Goal: Task Accomplishment & Management: Use online tool/utility

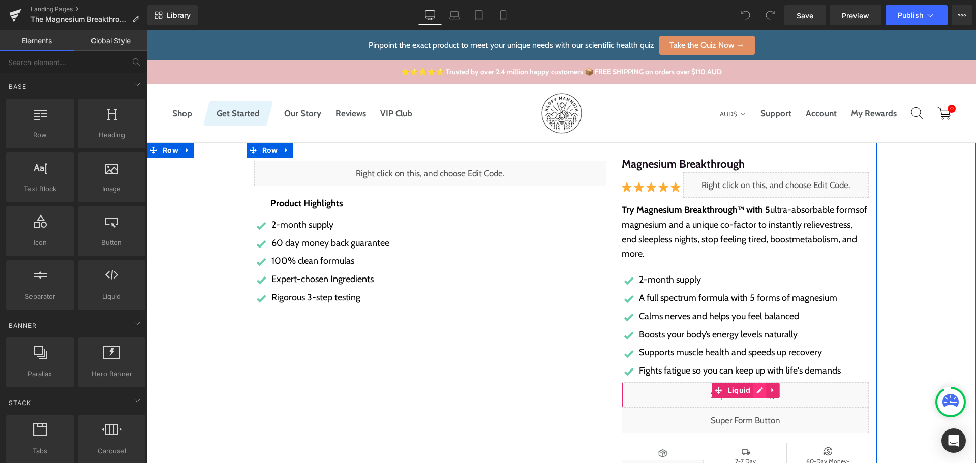
click at [754, 392] on div "Liquid" at bounding box center [744, 394] width 247 height 25
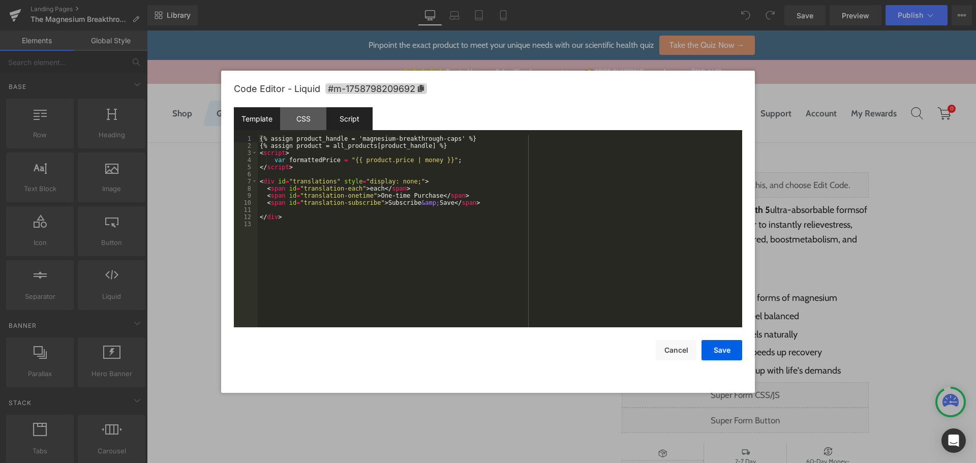
click at [348, 122] on div "Script" at bounding box center [349, 118] width 46 height 23
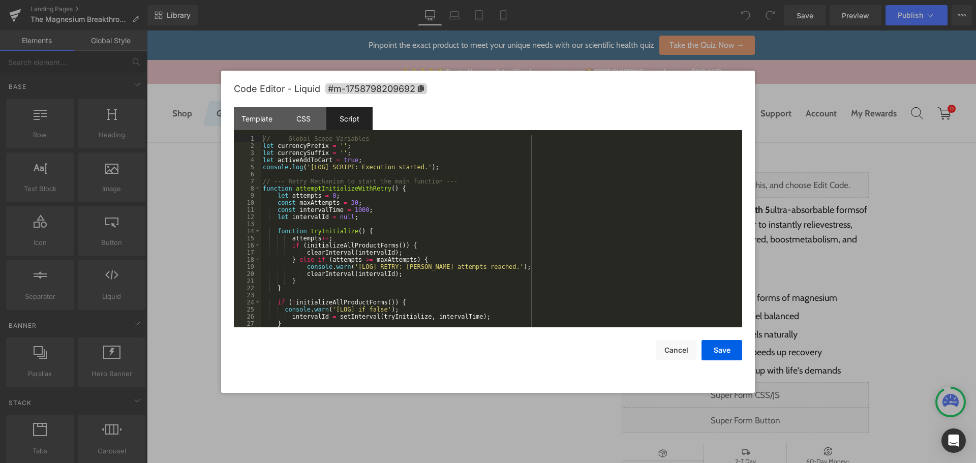
click at [528, 199] on div "// --- Global Scope Variables --- let currencyPrefix = '' ; let currencySuffix …" at bounding box center [499, 238] width 477 height 206
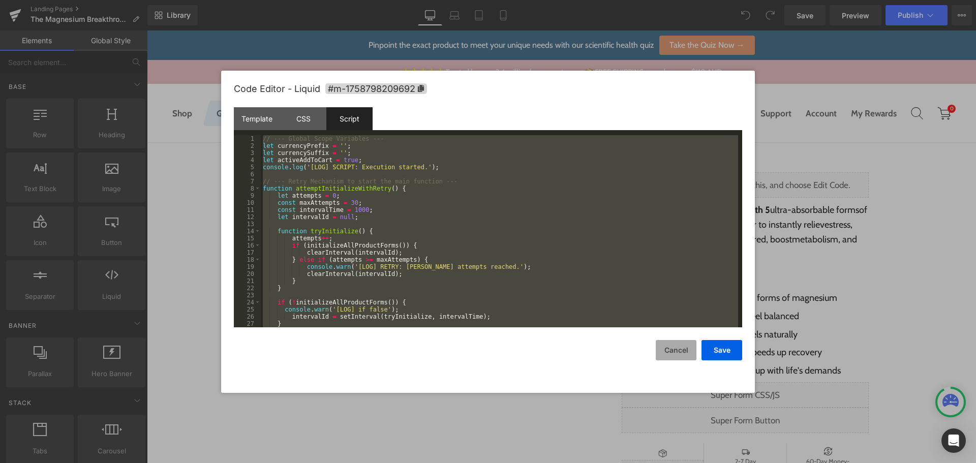
drag, startPoint x: 685, startPoint y: 347, endPoint x: 567, endPoint y: 280, distance: 135.4
click at [685, 347] on button "Cancel" at bounding box center [675, 350] width 41 height 20
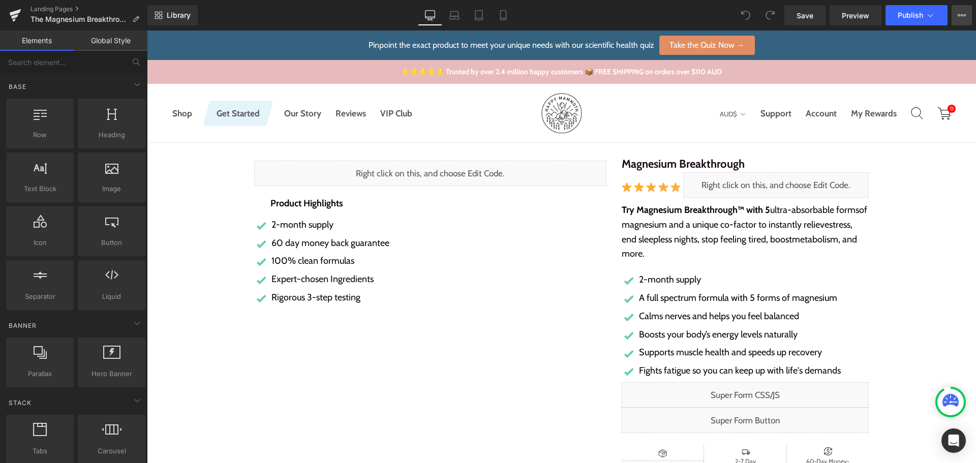
click at [958, 19] on button "View Live Page View with current Template Save Template to Library Schedule Pub…" at bounding box center [961, 15] width 20 height 20
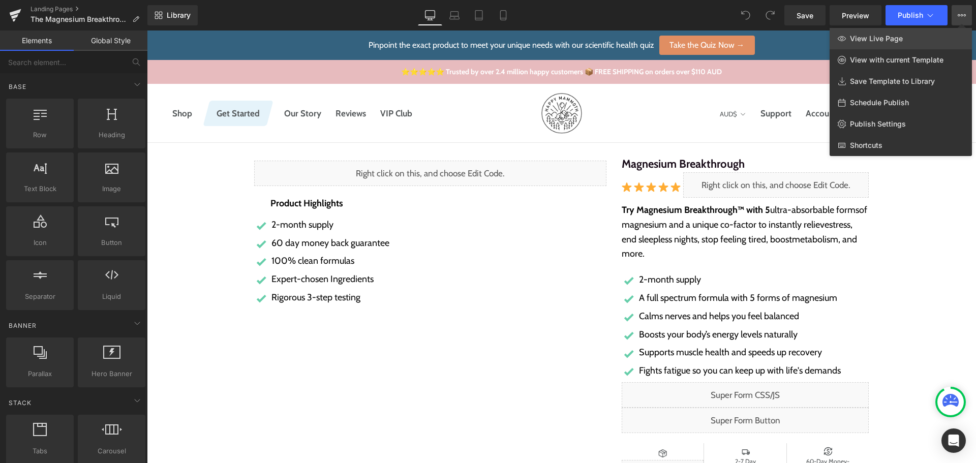
click at [909, 46] on link "View Live Page" at bounding box center [900, 38] width 142 height 21
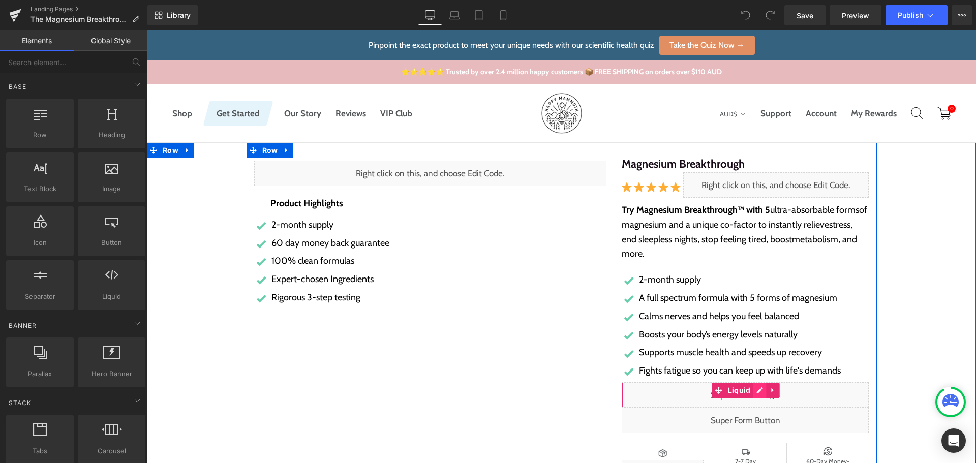
click at [756, 391] on div "Liquid" at bounding box center [744, 394] width 247 height 25
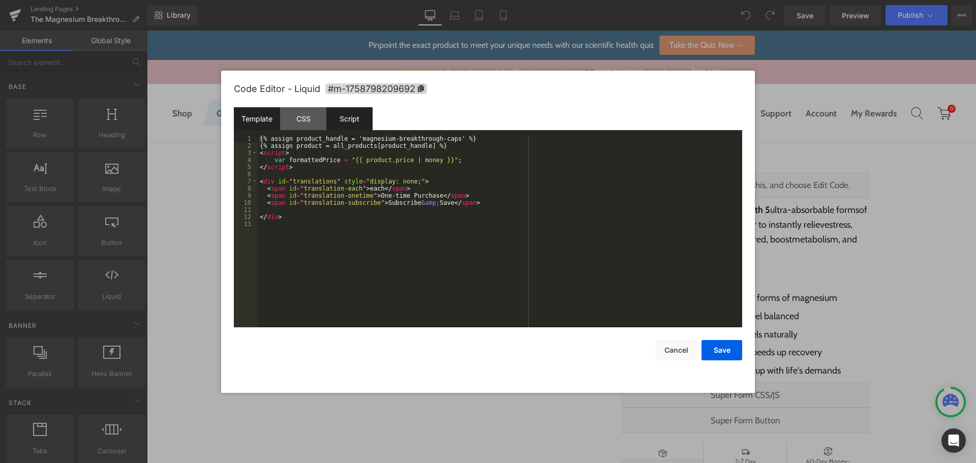
click at [340, 112] on div "Script" at bounding box center [349, 118] width 46 height 23
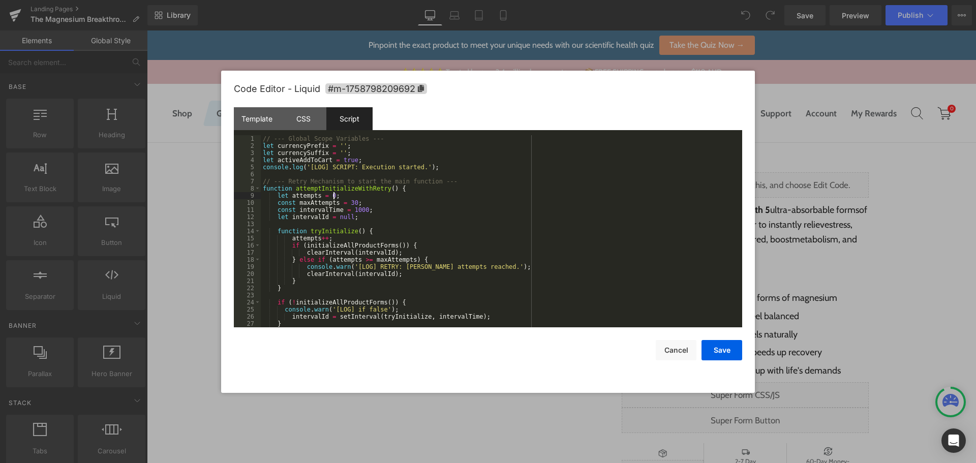
click at [434, 194] on div "// --- Global Scope Variables --- let currencyPrefix = '' ; let currencySuffix …" at bounding box center [499, 238] width 477 height 206
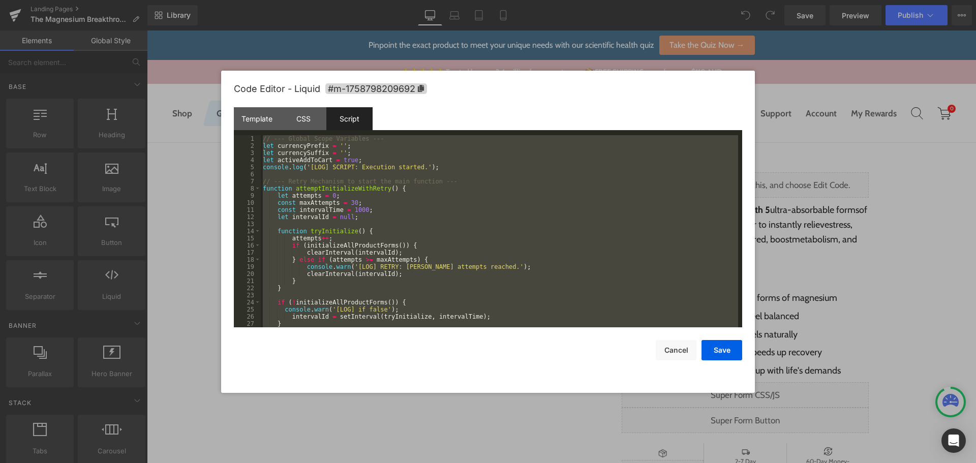
click at [552, 197] on div "// --- Global Scope Variables --- let currencyPrefix = '' ; let currencySuffix …" at bounding box center [499, 231] width 477 height 192
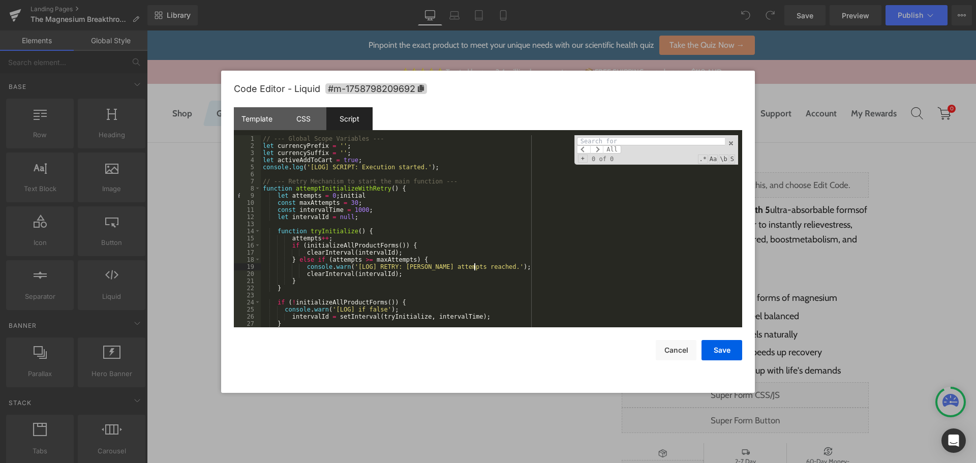
click at [499, 263] on div "// --- Global Scope Variables --- let currencyPrefix = '' ; let currencySuffix …" at bounding box center [499, 238] width 477 height 206
drag, startPoint x: 397, startPoint y: 201, endPoint x: 361, endPoint y: 198, distance: 36.7
click at [361, 198] on div "// --- Global Scope Variables --- let currencyPrefix = '' ; let currencySuffix …" at bounding box center [499, 238] width 477 height 206
click at [366, 195] on div "// --- Global Scope Variables --- let currencyPrefix = '' ; let currencySuffix …" at bounding box center [499, 231] width 477 height 192
drag, startPoint x: 366, startPoint y: 195, endPoint x: 339, endPoint y: 195, distance: 26.9
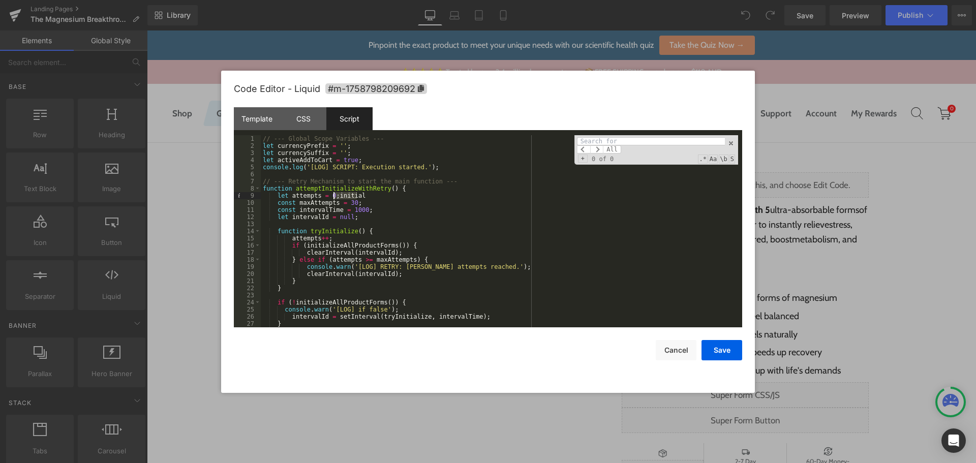
click at [339, 195] on div "// --- Global Scope Variables --- let currencyPrefix = '' ; let currencySuffix …" at bounding box center [499, 238] width 477 height 206
click at [611, 141] on input at bounding box center [651, 141] width 148 height 8
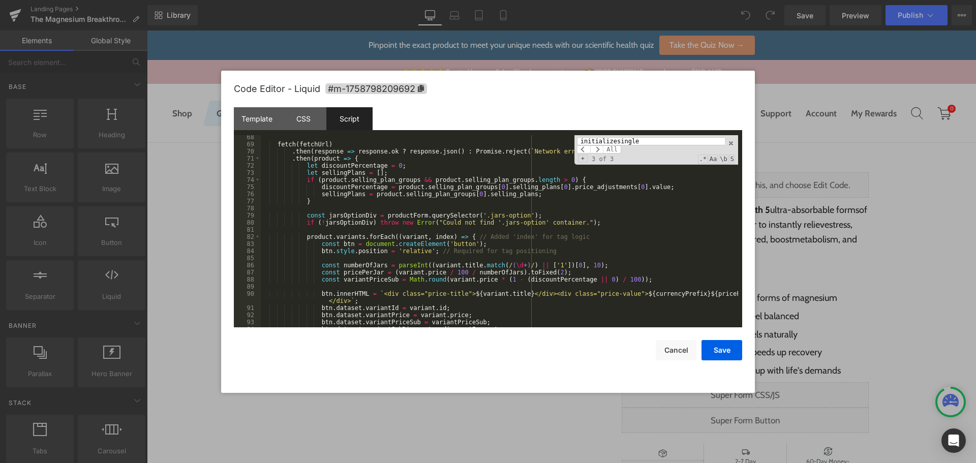
scroll to position [417, 0]
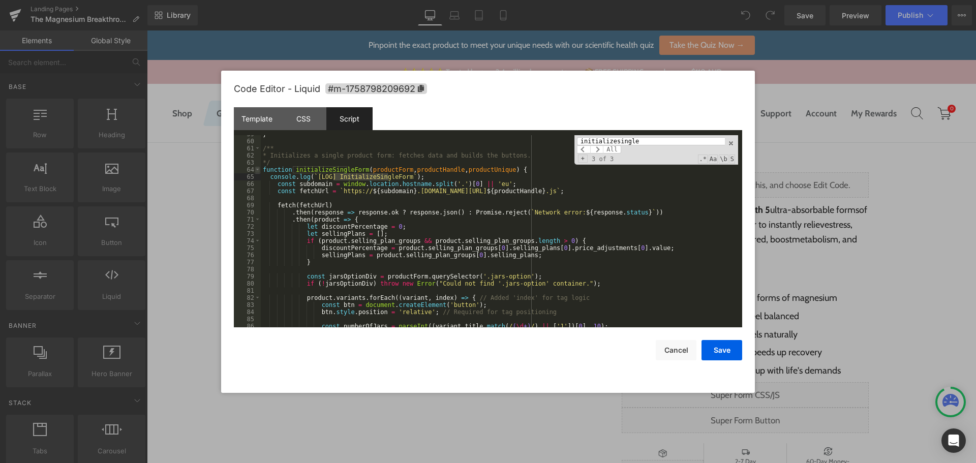
type input "initializesingle"
click at [257, 169] on span at bounding box center [258, 169] width 6 height 7
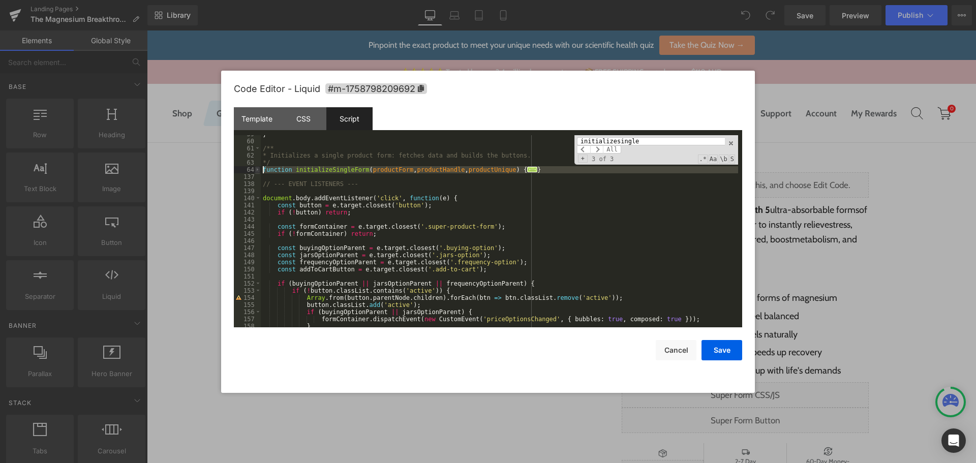
drag, startPoint x: 266, startPoint y: 172, endPoint x: 259, endPoint y: 169, distance: 8.0
click at [259, 169] on pre "59 60 61 62 63 64 137 138 139 140 141 142 143 144 145 146 147 148 149 150 151 1…" at bounding box center [488, 231] width 508 height 192
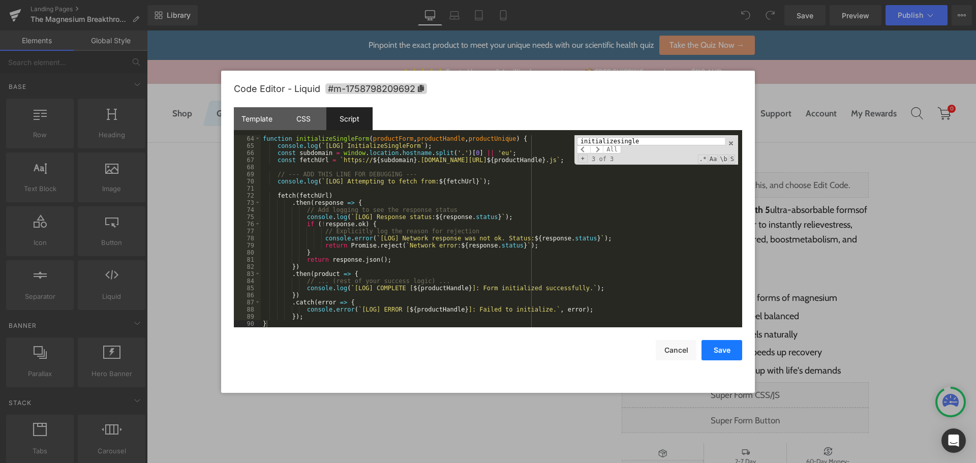
click at [722, 348] on button "Save" at bounding box center [721, 350] width 41 height 20
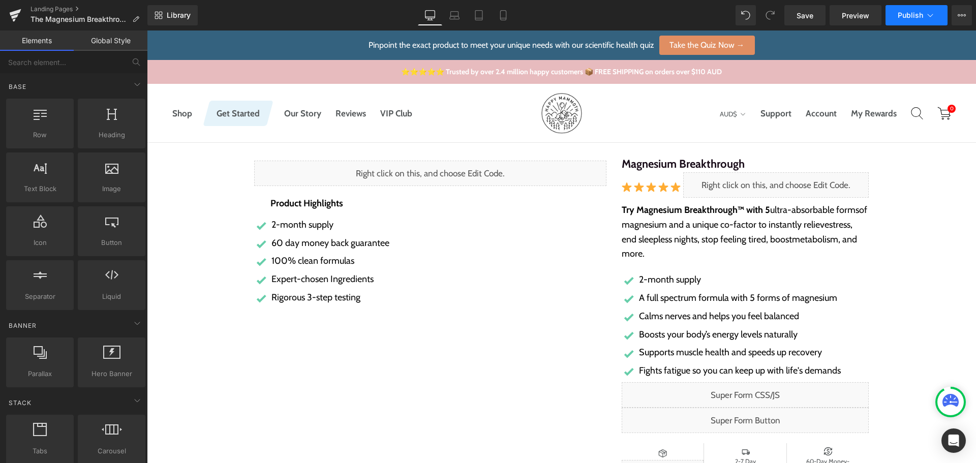
click at [903, 17] on span "Publish" at bounding box center [909, 15] width 25 height 8
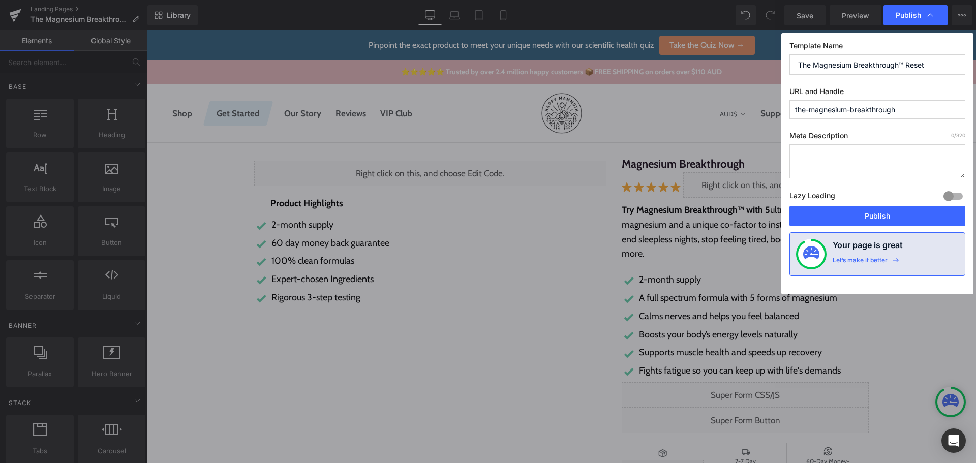
click at [874, 109] on input "the-magnesium-breakthrough" at bounding box center [877, 109] width 176 height 19
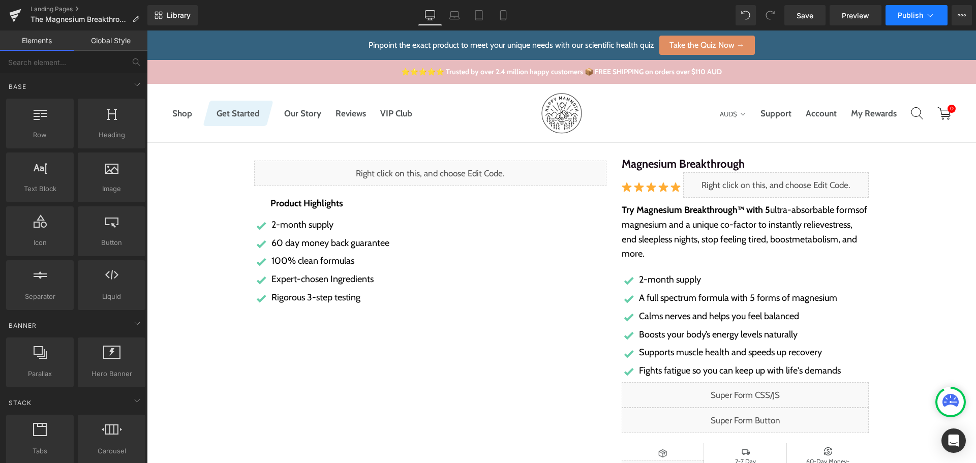
click at [903, 18] on span "Publish" at bounding box center [909, 15] width 25 height 8
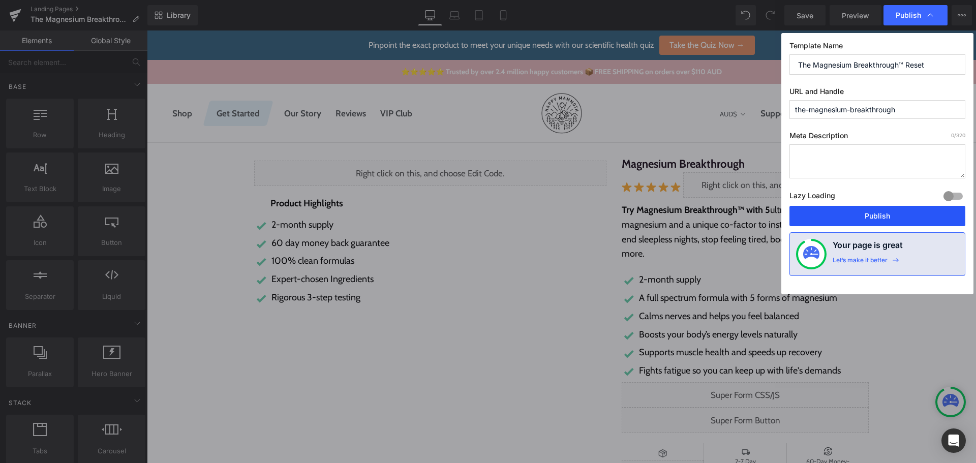
click at [870, 218] on button "Publish" at bounding box center [877, 216] width 176 height 20
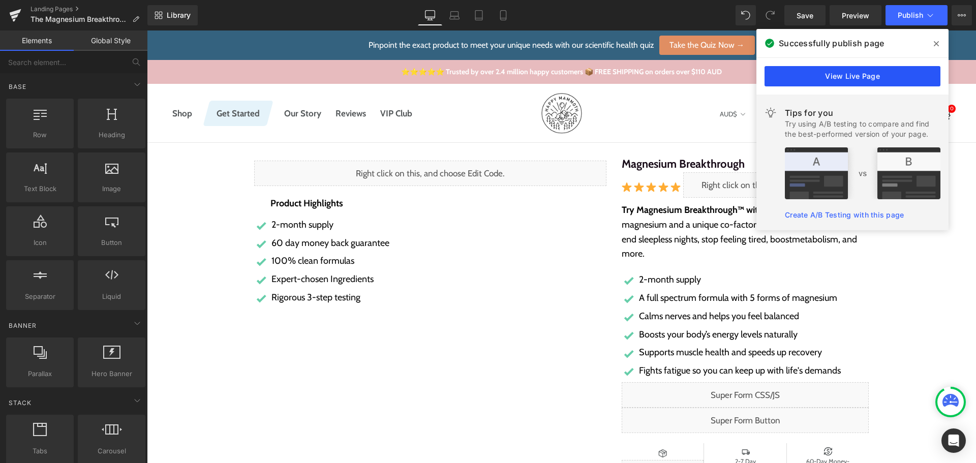
click at [853, 69] on link "View Live Page" at bounding box center [852, 76] width 176 height 20
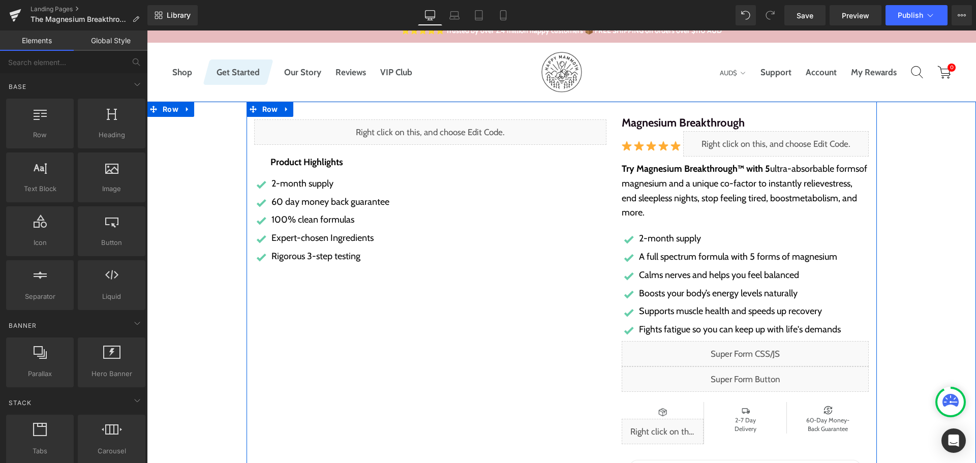
scroll to position [51, 0]
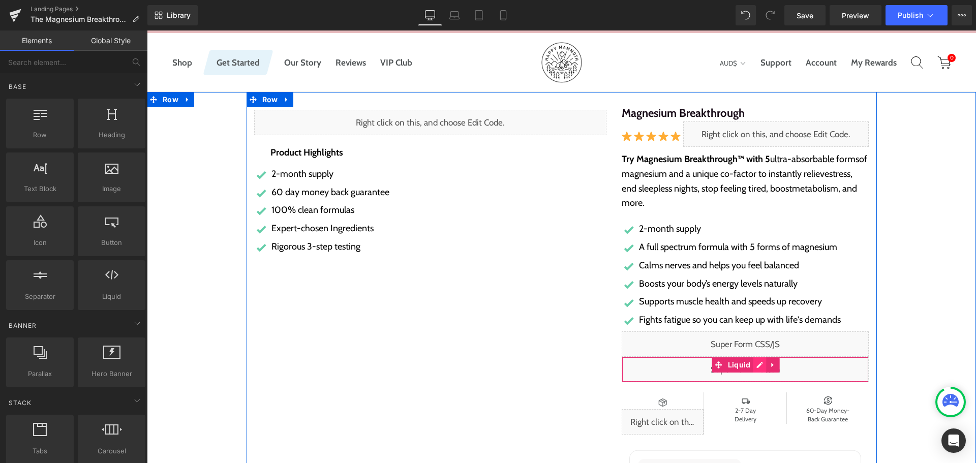
click at [755, 365] on div "Liquid" at bounding box center [744, 369] width 247 height 25
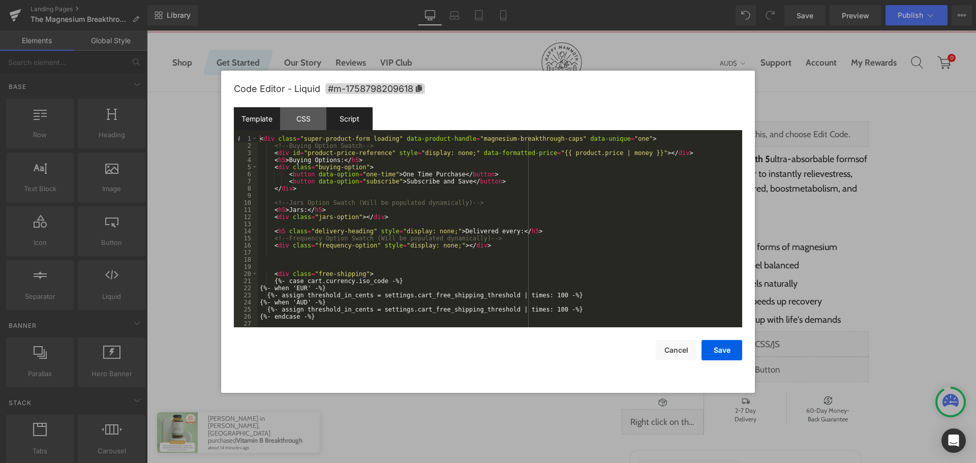
click at [356, 126] on div "Script" at bounding box center [349, 118] width 46 height 23
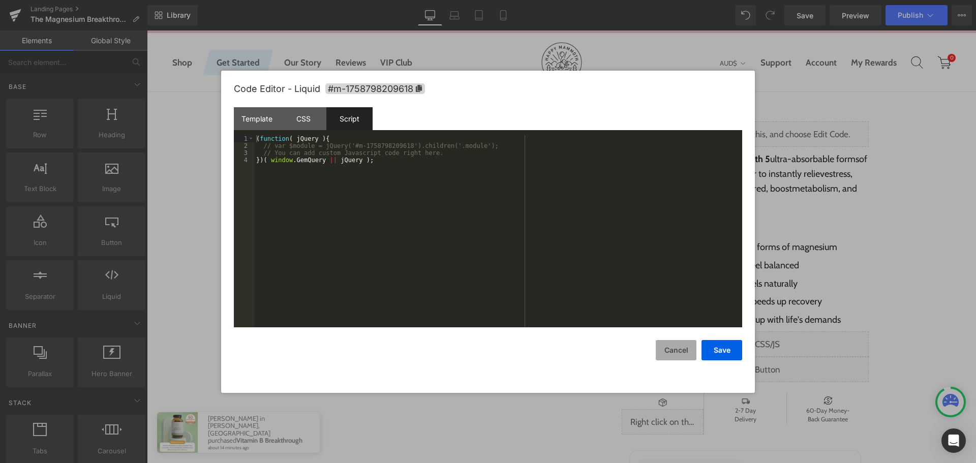
click at [666, 354] on button "Cancel" at bounding box center [675, 350] width 41 height 20
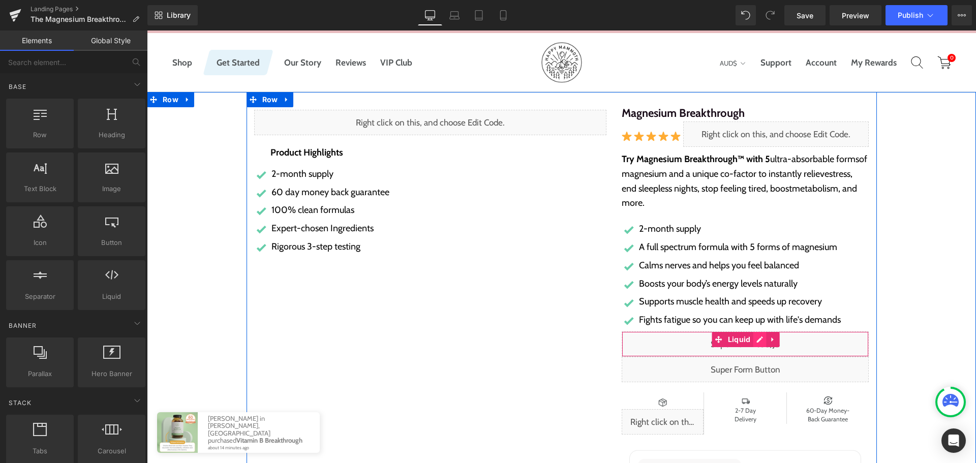
click at [758, 335] on div "Liquid" at bounding box center [744, 343] width 247 height 25
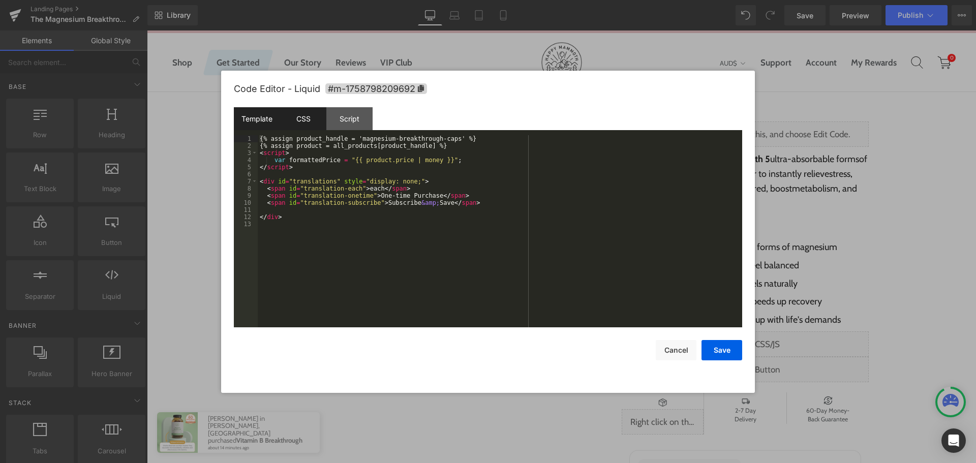
click at [303, 120] on div "CSS" at bounding box center [303, 118] width 46 height 23
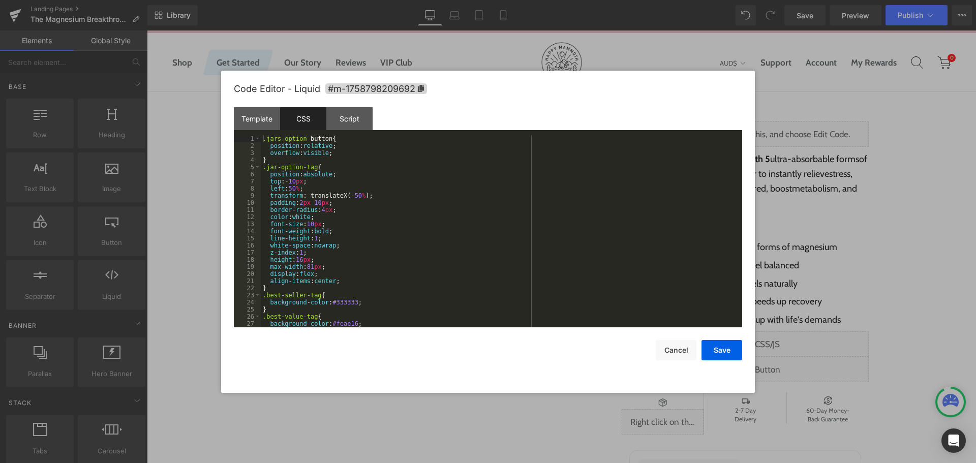
click at [361, 130] on div "Template CSS Script Data" at bounding box center [488, 121] width 508 height 28
click at [357, 114] on div "Script" at bounding box center [349, 118] width 46 height 23
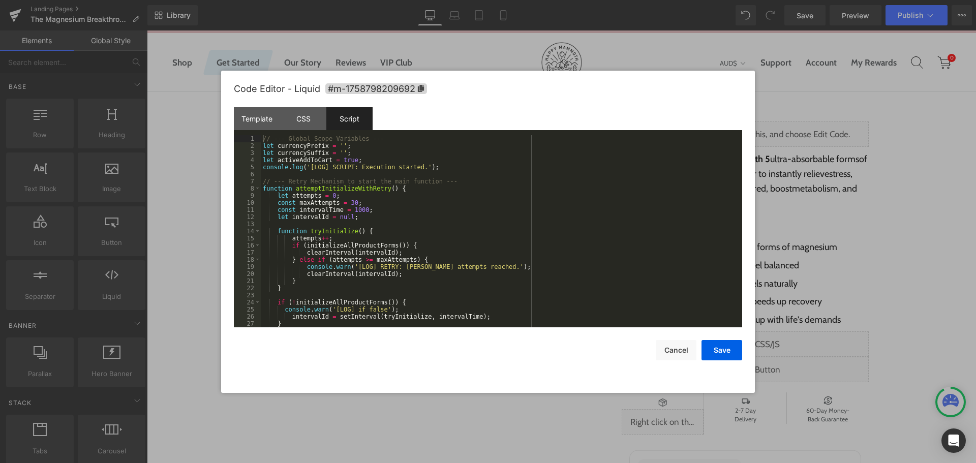
click at [650, 219] on div "// --- Global Scope Variables --- let currencyPrefix = '' ; let currencySuffix …" at bounding box center [499, 238] width 477 height 206
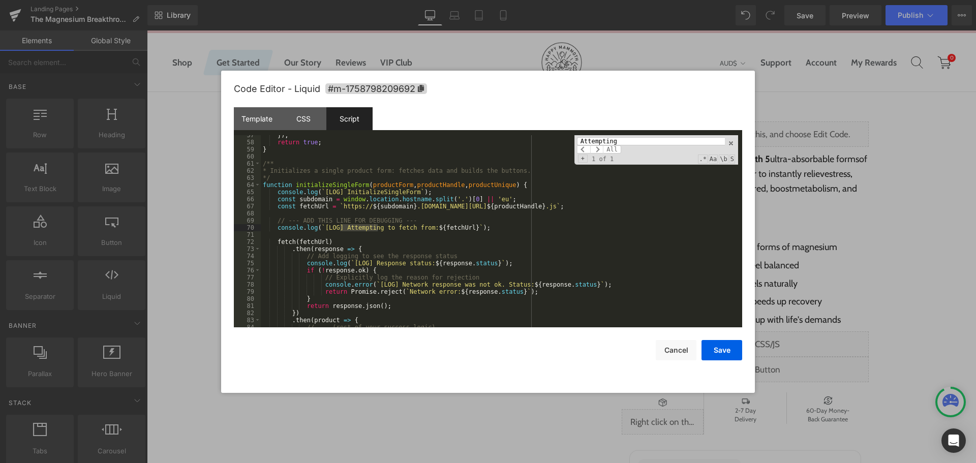
scroll to position [402, 0]
type input "Attempting"
click at [536, 253] on div "}) ; return true ; } /** * Initializes a single product form: fetches data and …" at bounding box center [499, 235] width 477 height 206
drag, startPoint x: 406, startPoint y: 208, endPoint x: 370, endPoint y: 207, distance: 36.1
click at [370, 207] on div "}) ; return true ; } /** * Initializes a single product form: fetches data and …" at bounding box center [499, 235] width 477 height 206
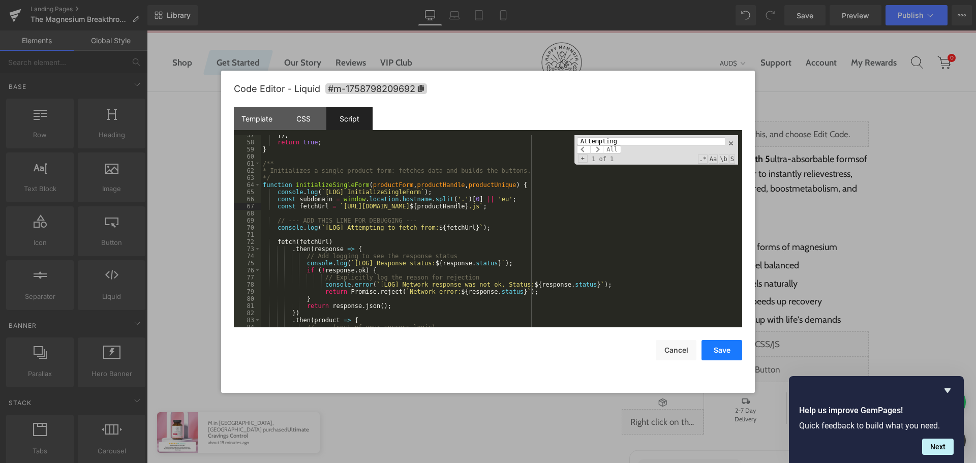
click at [721, 356] on button "Save" at bounding box center [721, 350] width 41 height 20
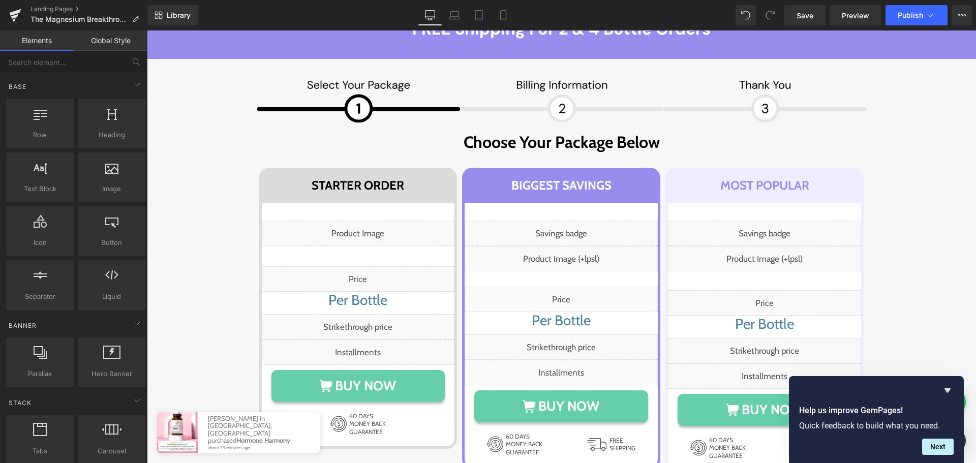
scroll to position [5894, 0]
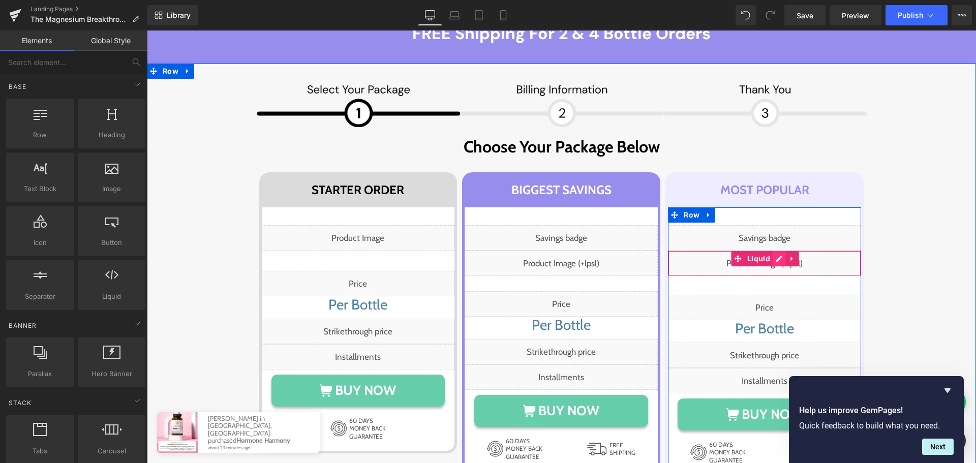
click at [776, 255] on div "Liquid" at bounding box center [764, 262] width 193 height 25
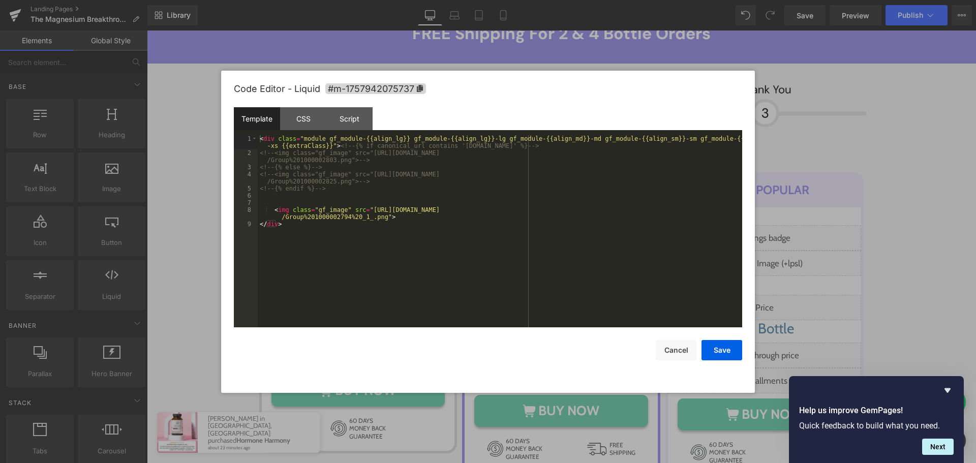
drag, startPoint x: 310, startPoint y: 112, endPoint x: 447, endPoint y: 228, distance: 179.2
click at [310, 112] on div "CSS" at bounding box center [303, 118] width 46 height 23
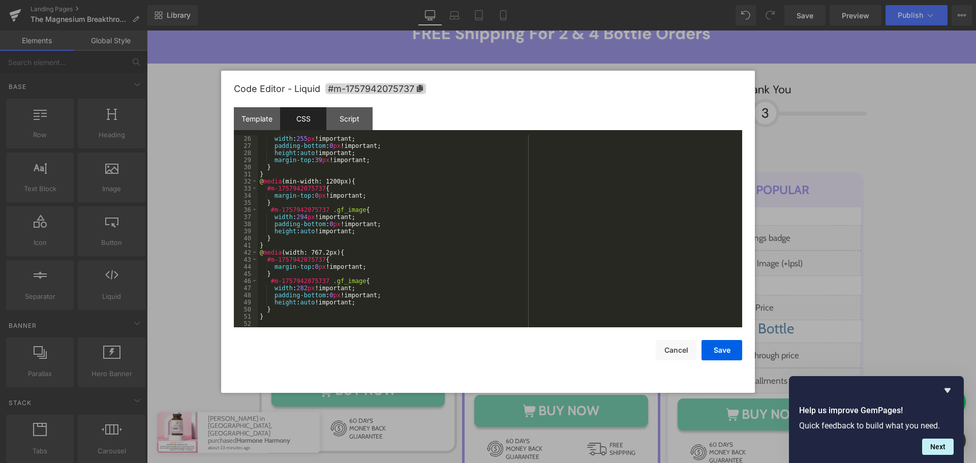
scroll to position [178, 0]
click at [304, 217] on div "width : 255 px !important; padding-bottom : 0 px !important; height : auto !imp…" at bounding box center [498, 238] width 480 height 206
click at [690, 351] on button "Cancel" at bounding box center [675, 350] width 41 height 20
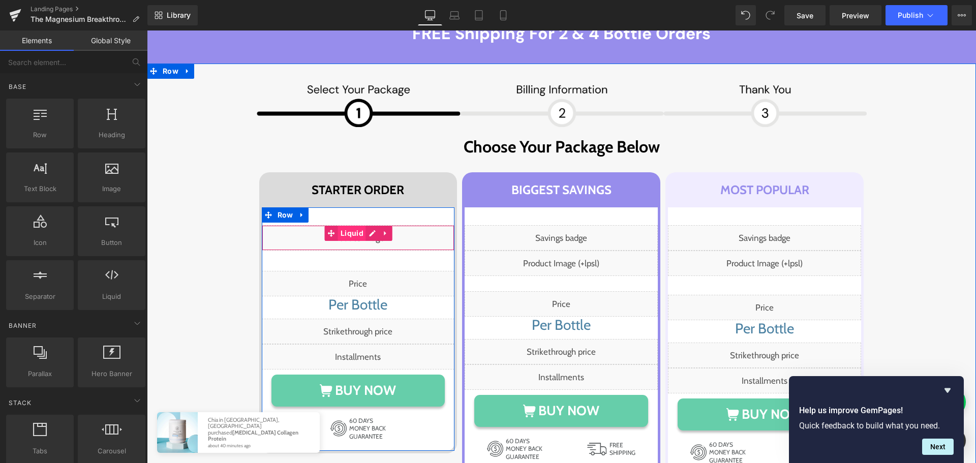
click at [351, 230] on span "Liquid" at bounding box center [352, 233] width 28 height 15
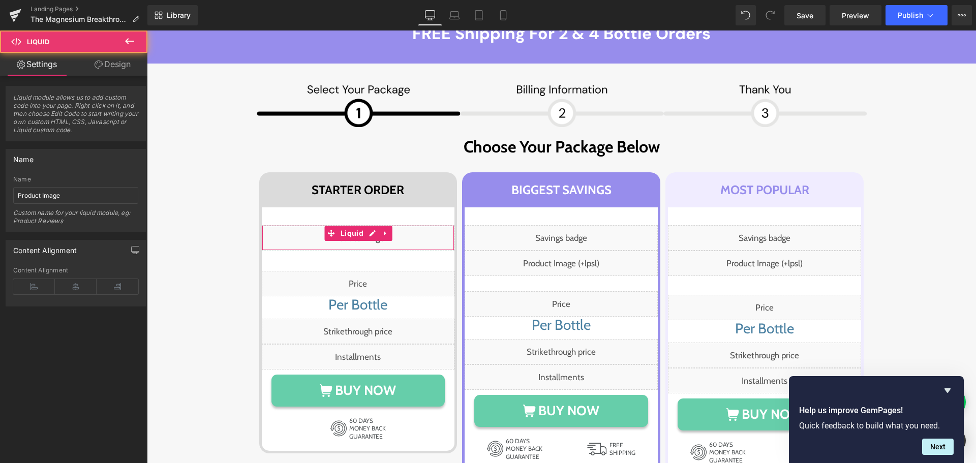
click at [107, 66] on link "Design" at bounding box center [113, 64] width 74 height 23
click at [0, 0] on div "Spacing" at bounding box center [0, 0] width 0 height 0
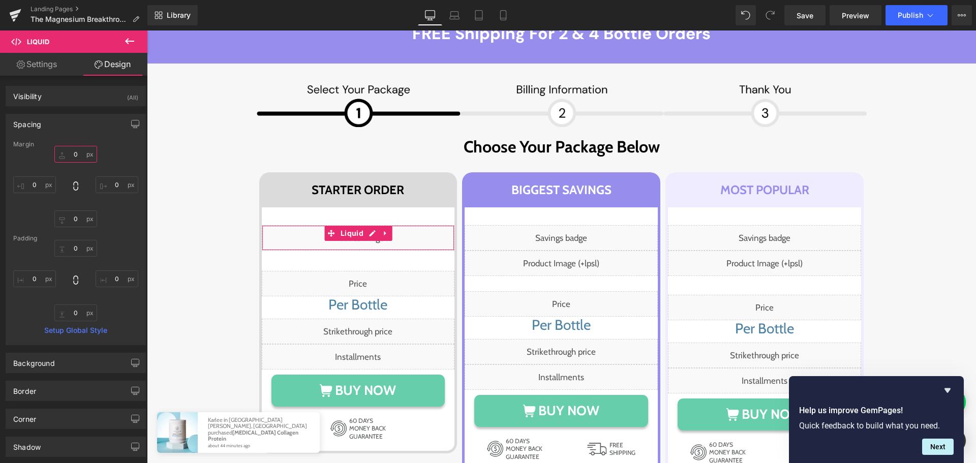
click at [75, 158] on input "text" at bounding box center [75, 154] width 43 height 17
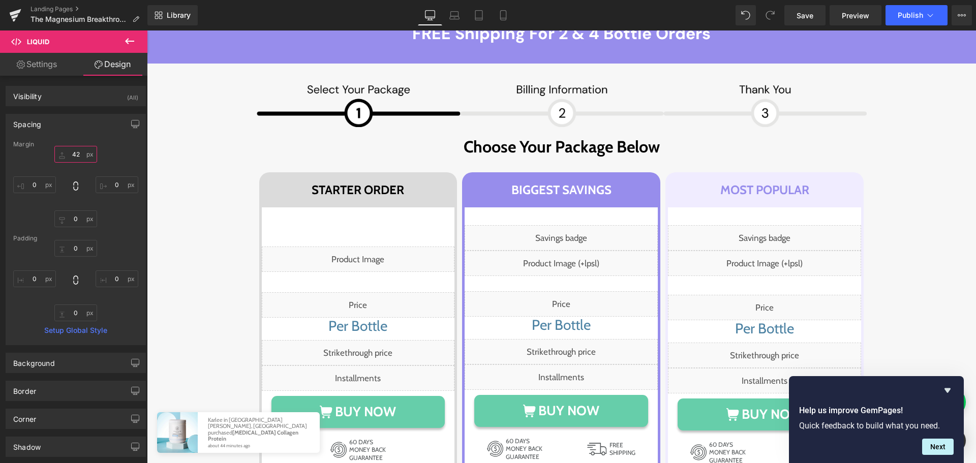
type input "42"
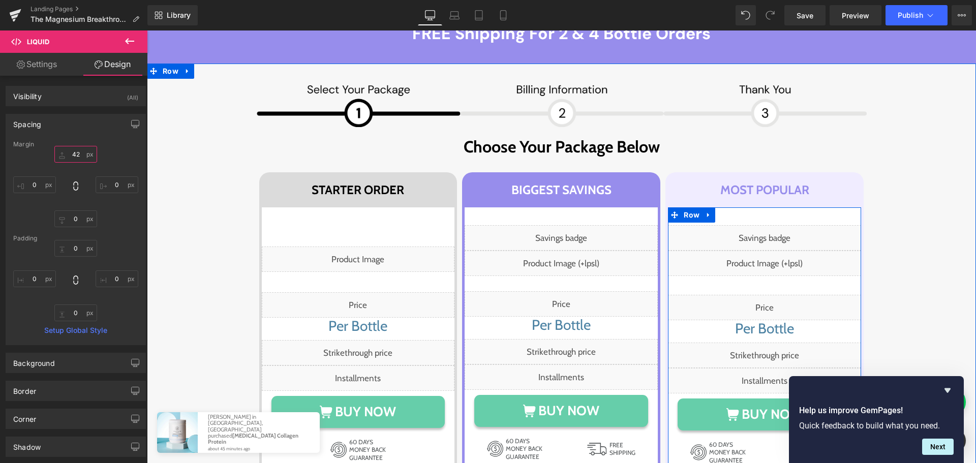
click at [773, 259] on div "Liquid" at bounding box center [764, 262] width 193 height 25
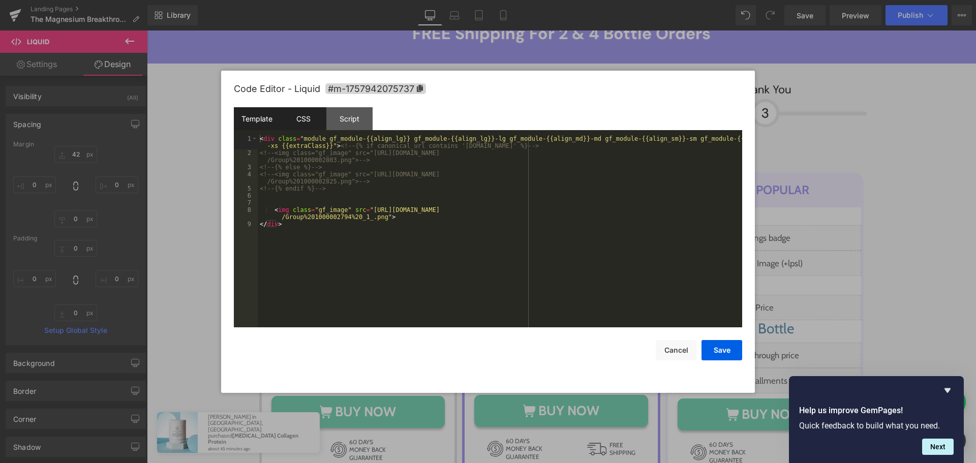
click at [313, 119] on div "CSS" at bounding box center [303, 118] width 46 height 23
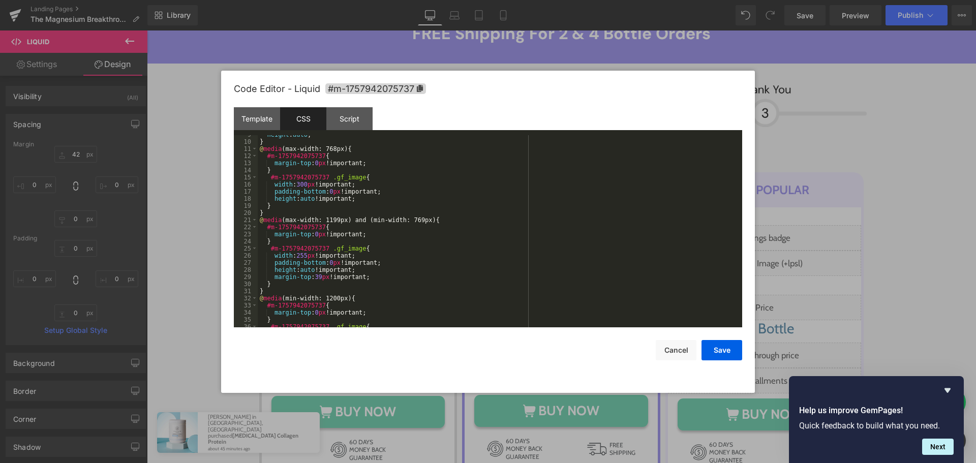
scroll to position [61, 0]
click at [321, 279] on div "height : auto ; } @ media (max-width: 768px) { #m-1757942075737 { margin-top : …" at bounding box center [498, 234] width 480 height 206
click at [719, 346] on button "Save" at bounding box center [721, 350] width 41 height 20
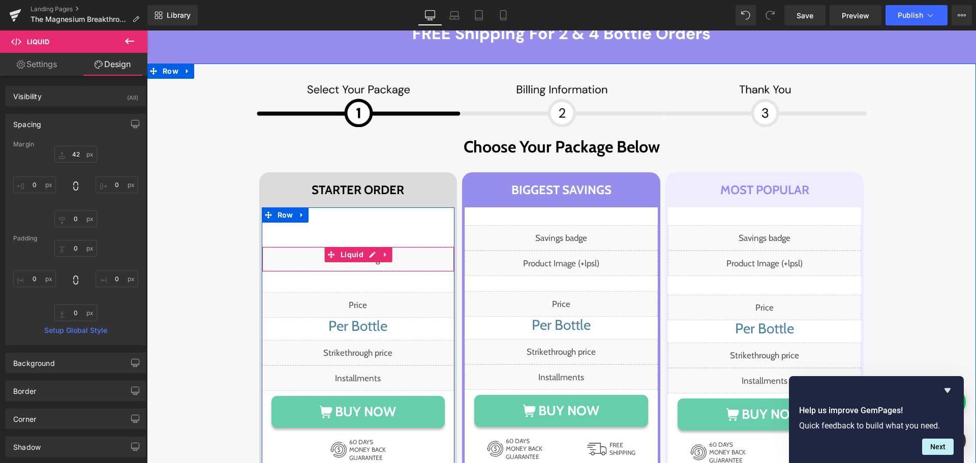
click at [368, 251] on div "Liquid" at bounding box center [358, 258] width 193 height 25
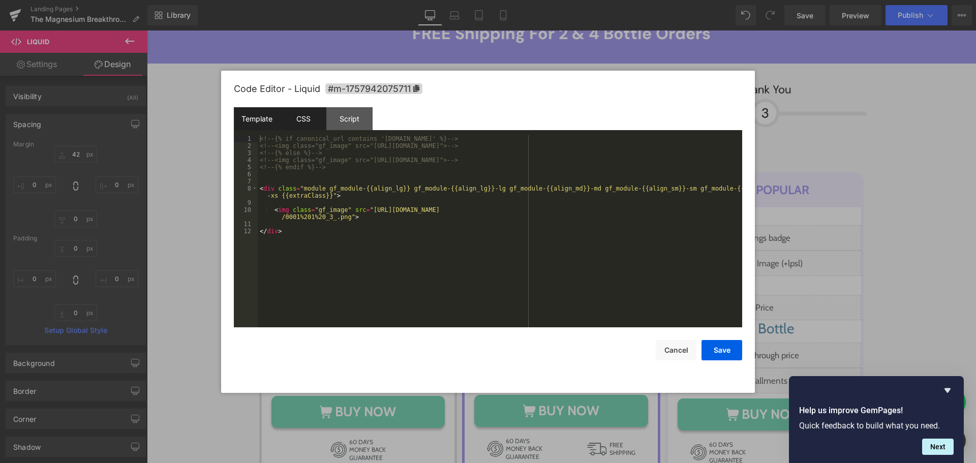
click at [319, 118] on div "CSS" at bounding box center [303, 118] width 46 height 23
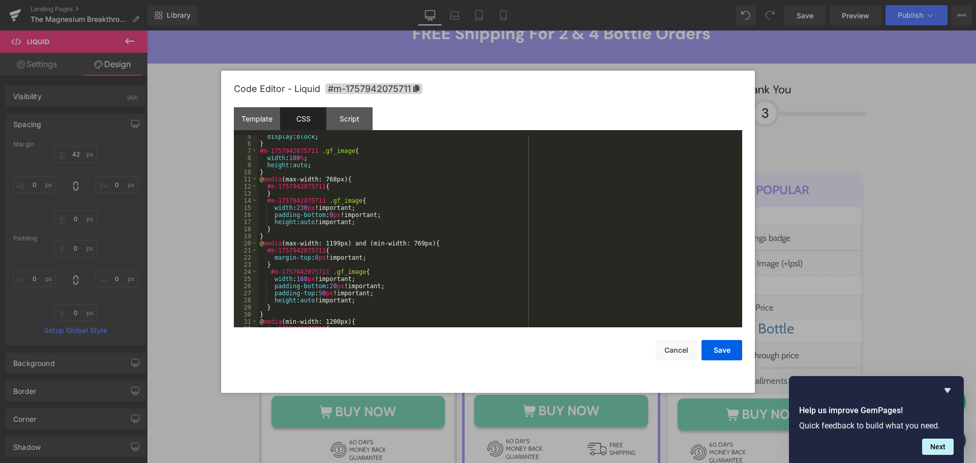
scroll to position [30, 0]
click at [322, 292] on div "display : block ; } #m-1757942075711 .gf_image { width : 100 % ; height : auto …" at bounding box center [498, 236] width 480 height 206
click at [713, 351] on button "Save" at bounding box center [721, 350] width 41 height 20
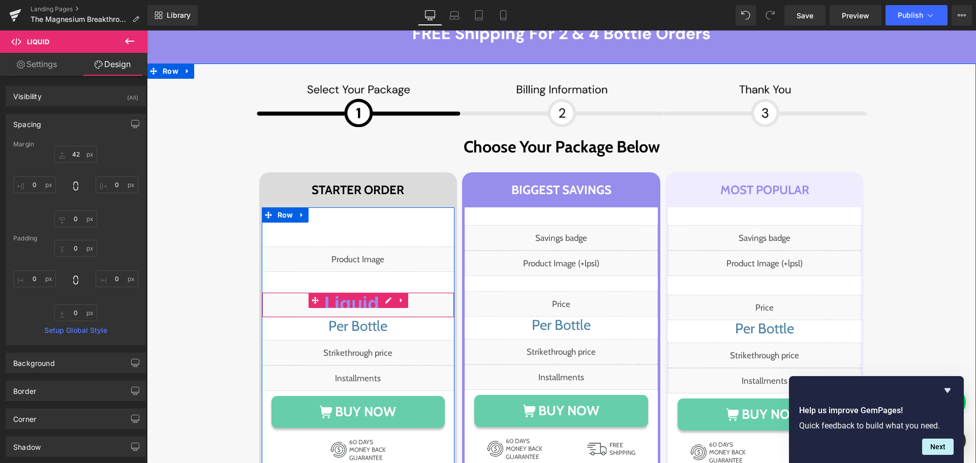
drag, startPoint x: 359, startPoint y: 293, endPoint x: 243, endPoint y: 233, distance: 130.7
click at [359, 293] on span "Liquid" at bounding box center [352, 300] width 60 height 15
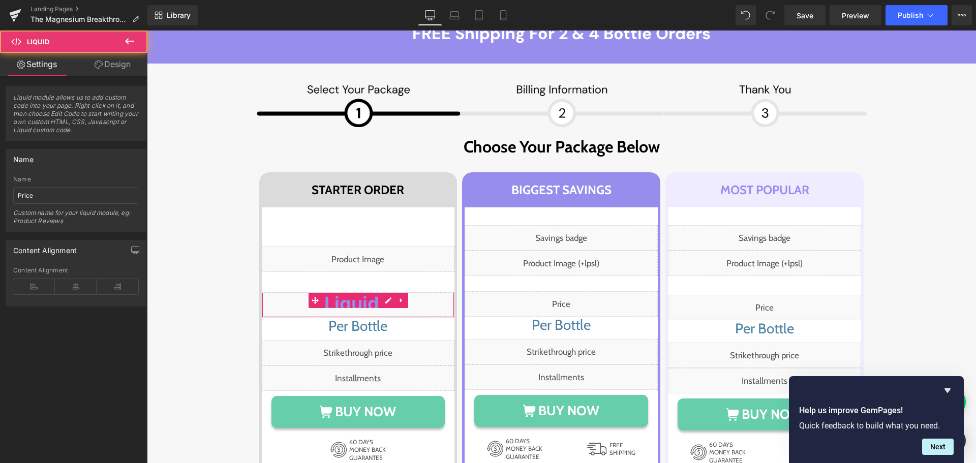
click at [116, 71] on link "Design" at bounding box center [113, 64] width 74 height 23
click at [0, 0] on div "Spacing" at bounding box center [0, 0] width 0 height 0
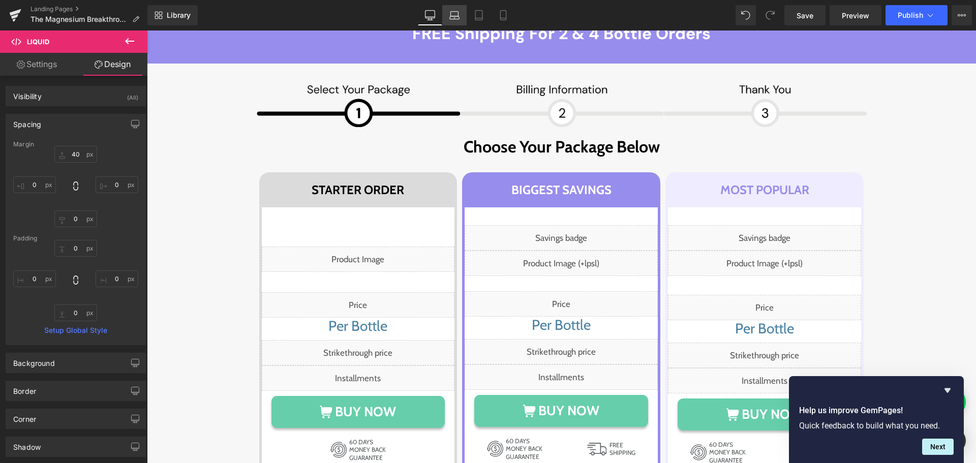
click at [454, 11] on icon at bounding box center [454, 15] width 10 height 10
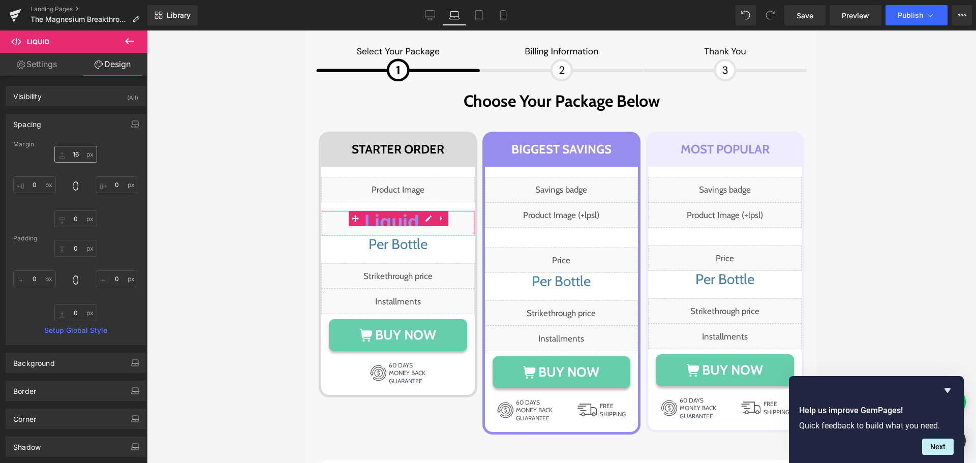
scroll to position [6246, 0]
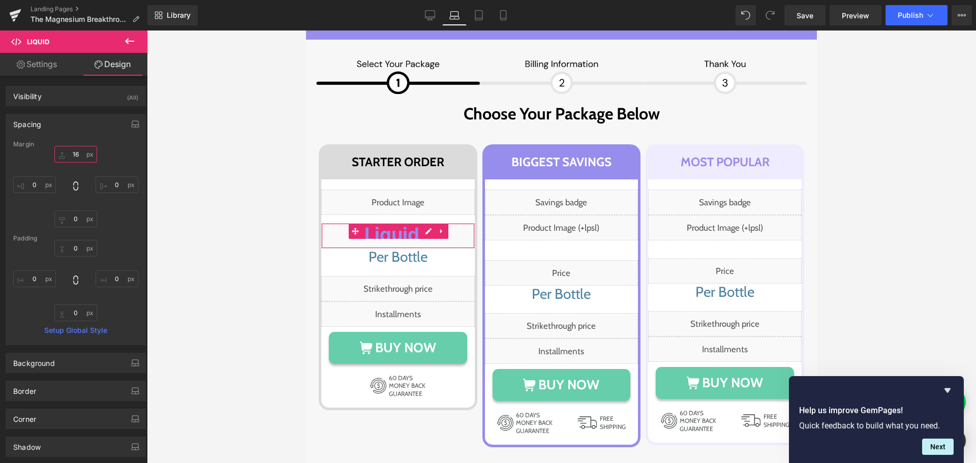
click at [79, 150] on input "text" at bounding box center [75, 154] width 43 height 17
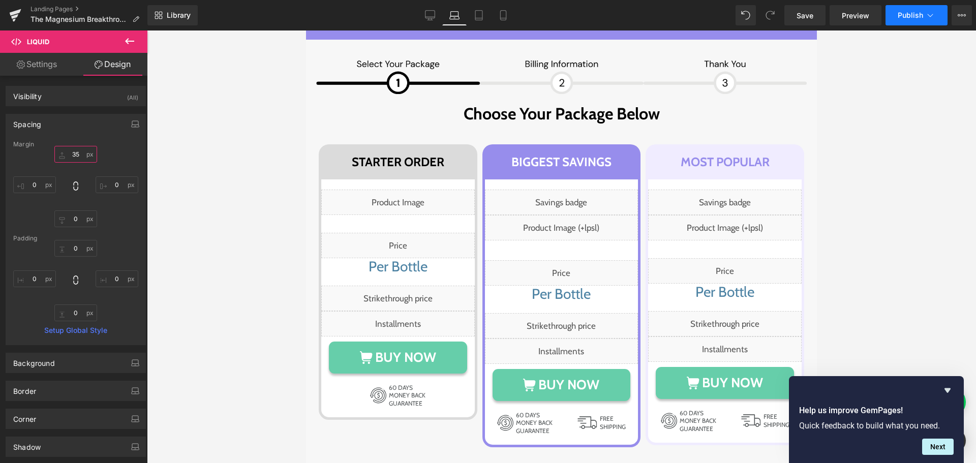
type input "35"
click at [896, 16] on button "Publish" at bounding box center [916, 15] width 62 height 20
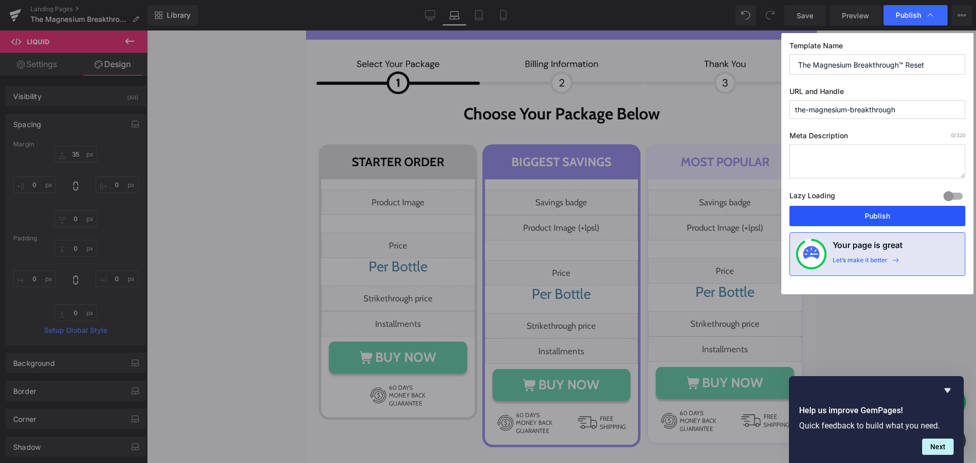
click at [871, 216] on button "Publish" at bounding box center [877, 216] width 176 height 20
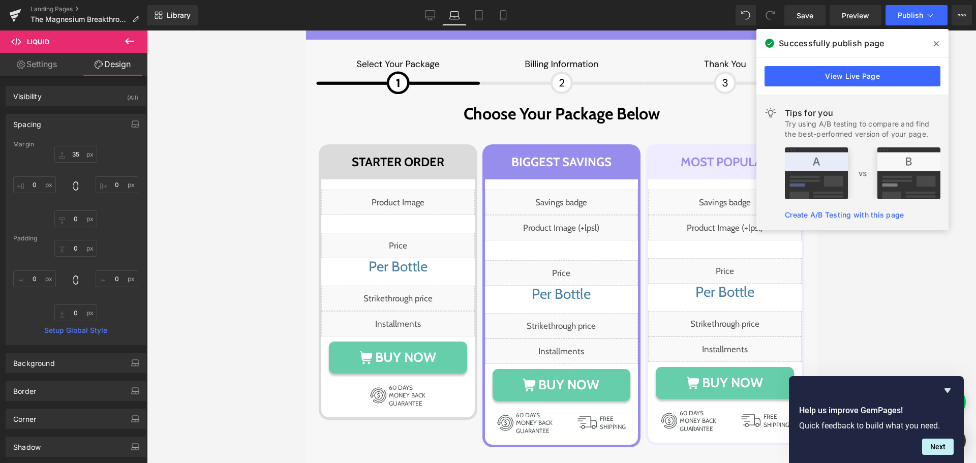
click at [936, 44] on icon at bounding box center [935, 43] width 5 height 5
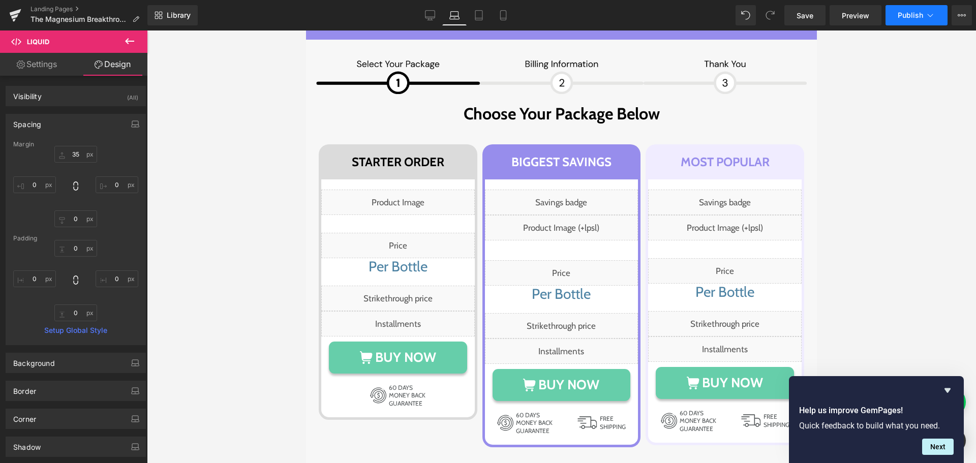
click at [911, 17] on span "Publish" at bounding box center [909, 15] width 25 height 8
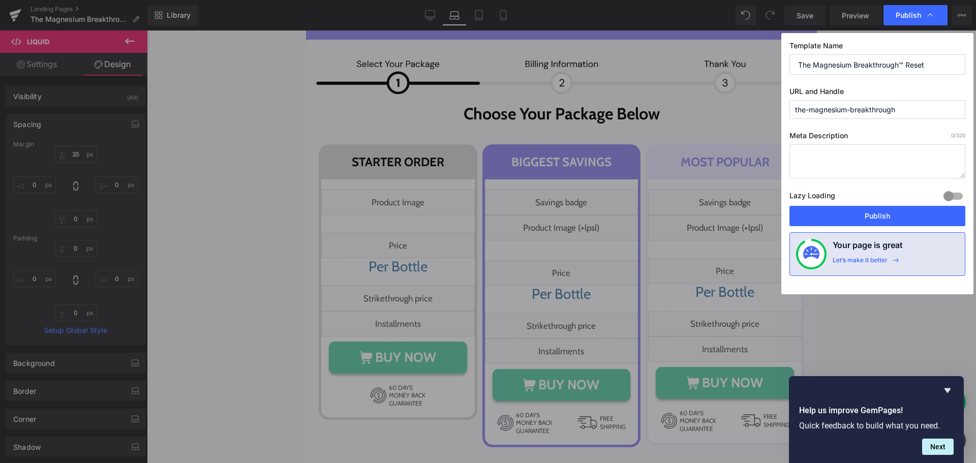
click at [905, 205] on div "Lazy Loading Build Upgrade plan to unlock" at bounding box center [877, 197] width 176 height 17
click at [908, 215] on button "Publish" at bounding box center [877, 216] width 176 height 20
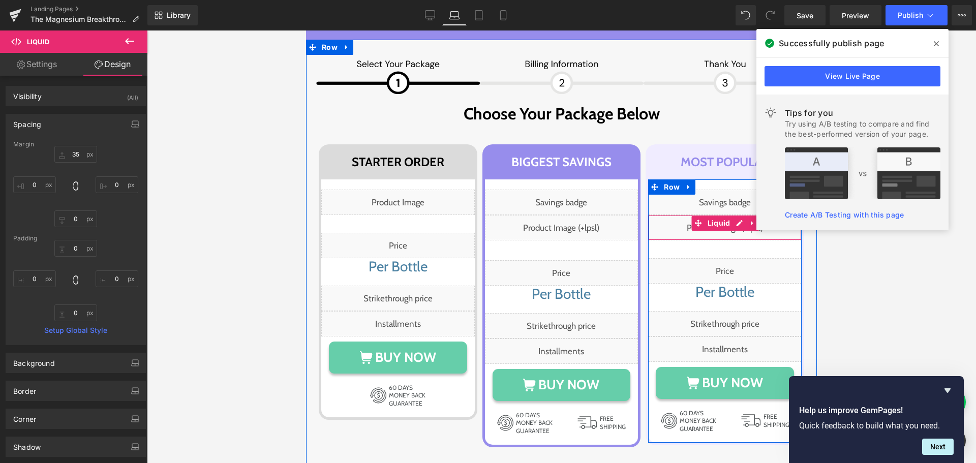
click at [730, 215] on div "Liquid" at bounding box center [724, 227] width 153 height 25
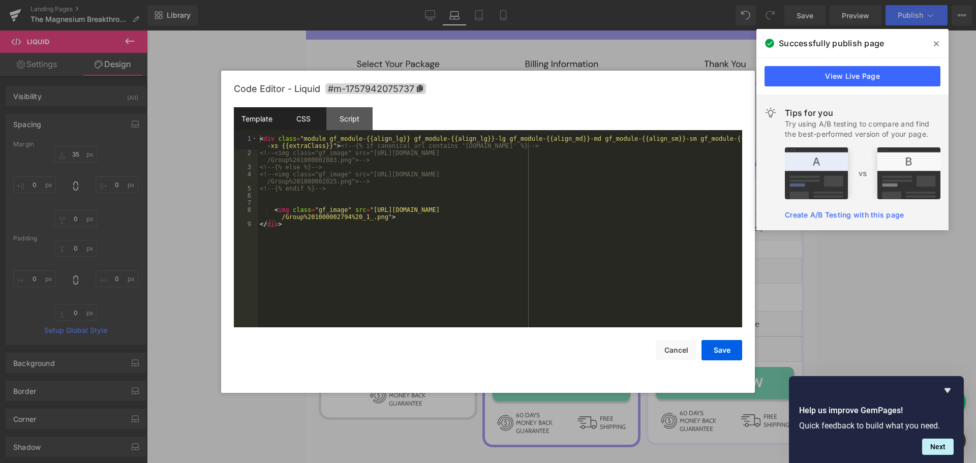
click at [312, 123] on div "CSS" at bounding box center [303, 118] width 46 height 23
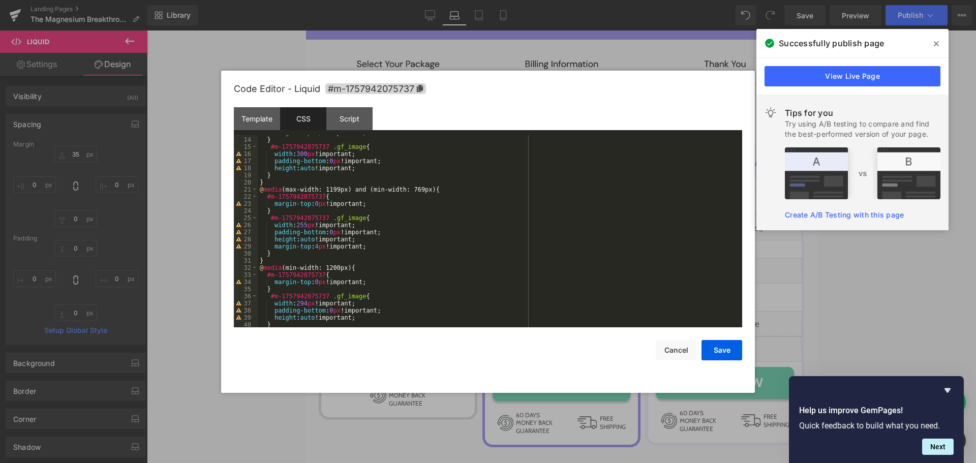
scroll to position [122, 0]
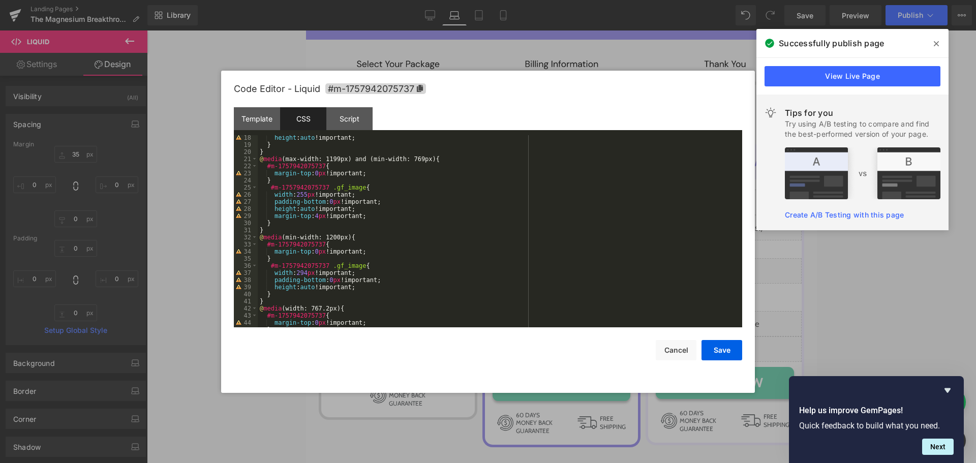
click at [305, 274] on div "height : auto !important; } } @ media (max-width: 1199px) and (min-width: 769px…" at bounding box center [498, 237] width 480 height 206
click at [723, 346] on button "Save" at bounding box center [721, 350] width 41 height 20
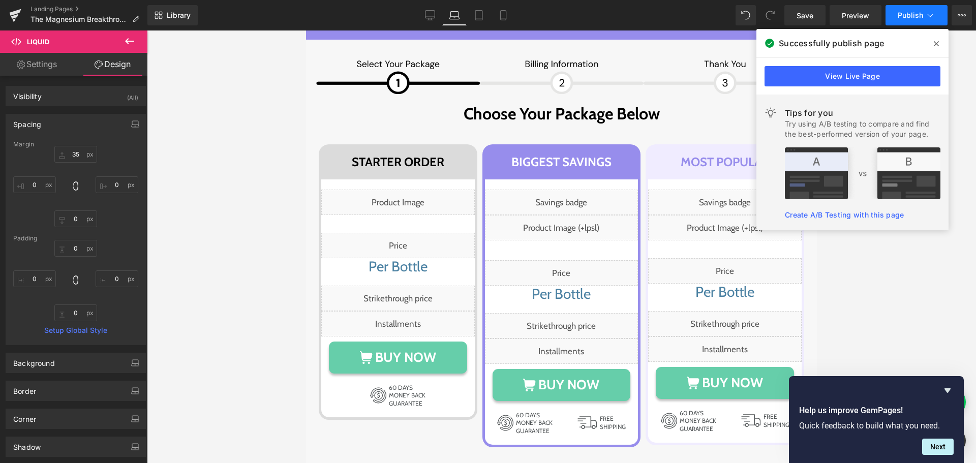
click at [904, 12] on span "Publish" at bounding box center [909, 15] width 25 height 8
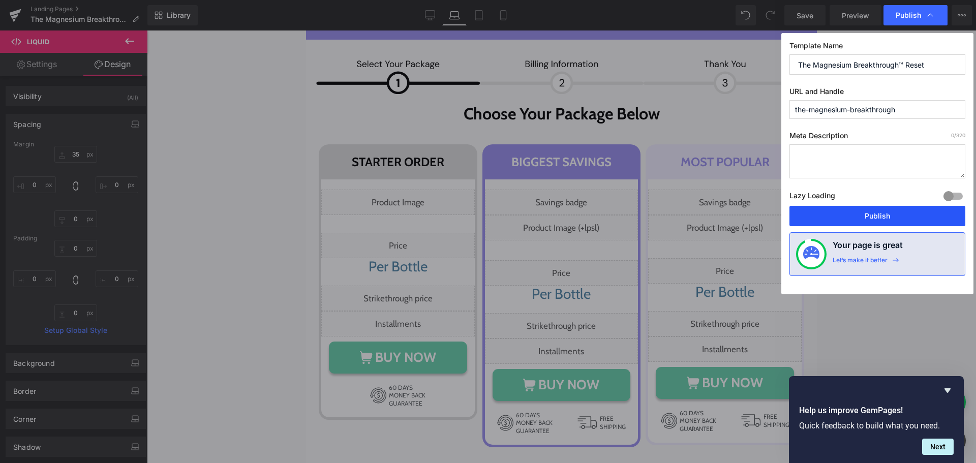
click at [898, 215] on button "Publish" at bounding box center [877, 216] width 176 height 20
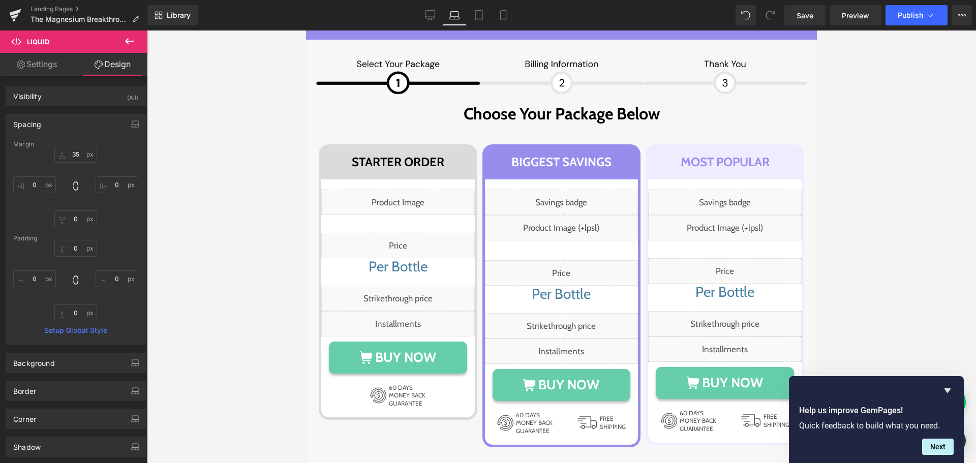
click at [222, 159] on div at bounding box center [561, 246] width 829 height 432
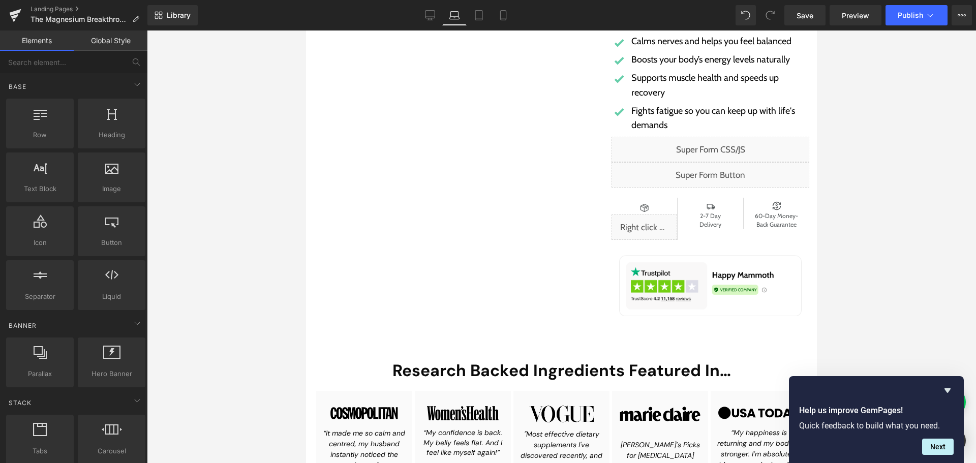
scroll to position [305, 0]
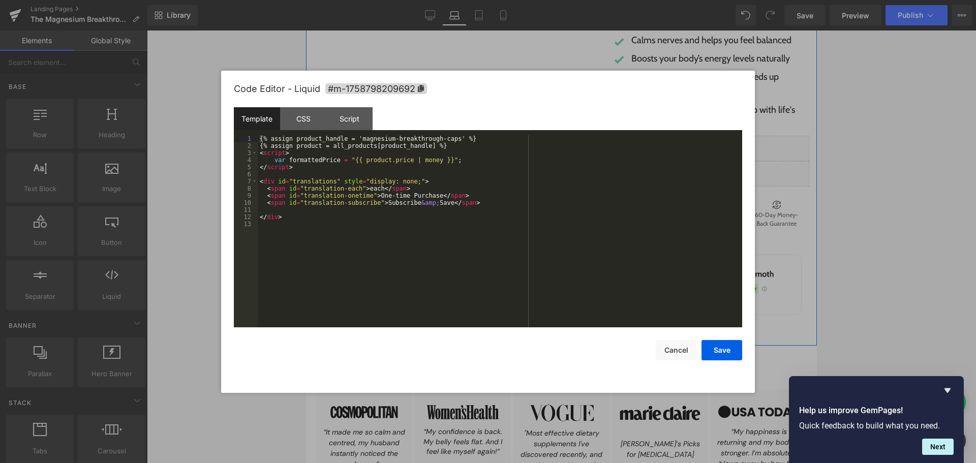
click at [719, 147] on div "Liquid" at bounding box center [710, 148] width 198 height 25
click at [316, 119] on div "CSS" at bounding box center [303, 118] width 46 height 23
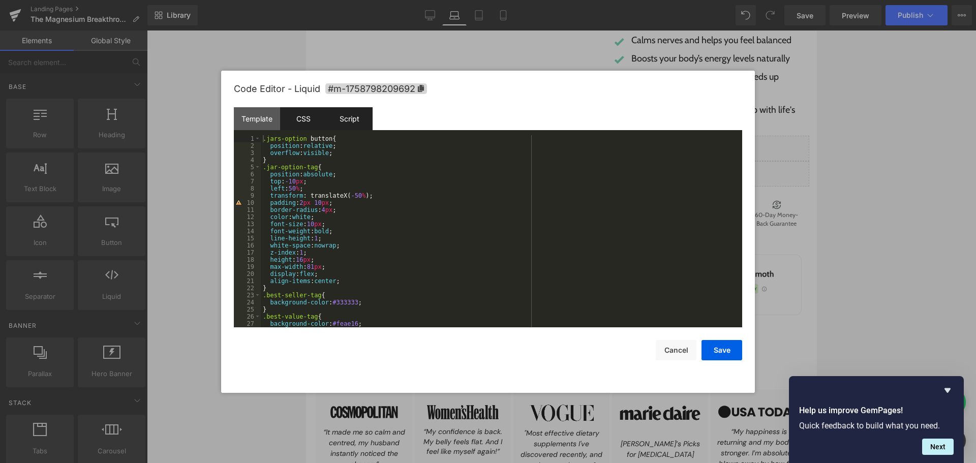
click at [359, 115] on div "Script" at bounding box center [349, 118] width 46 height 23
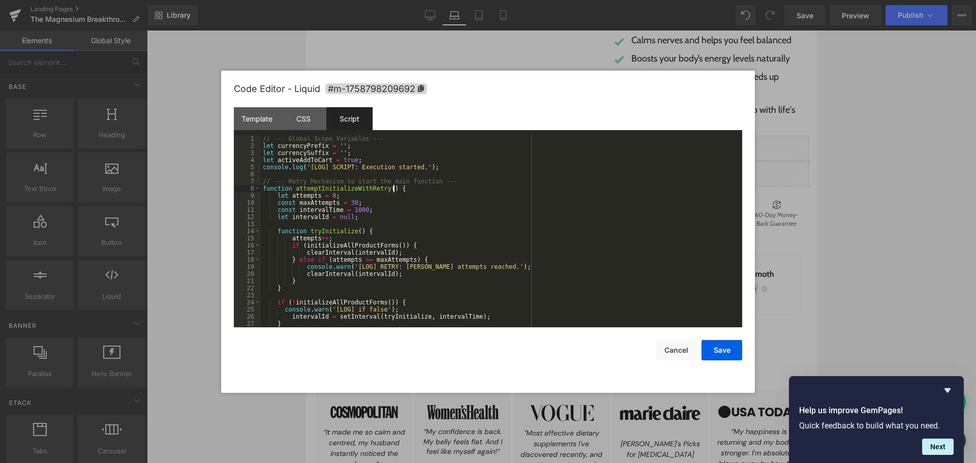
click at [571, 187] on div "// --- Global Scope Variables --- let currencyPrefix = '' ; let currencySuffix …" at bounding box center [499, 238] width 477 height 206
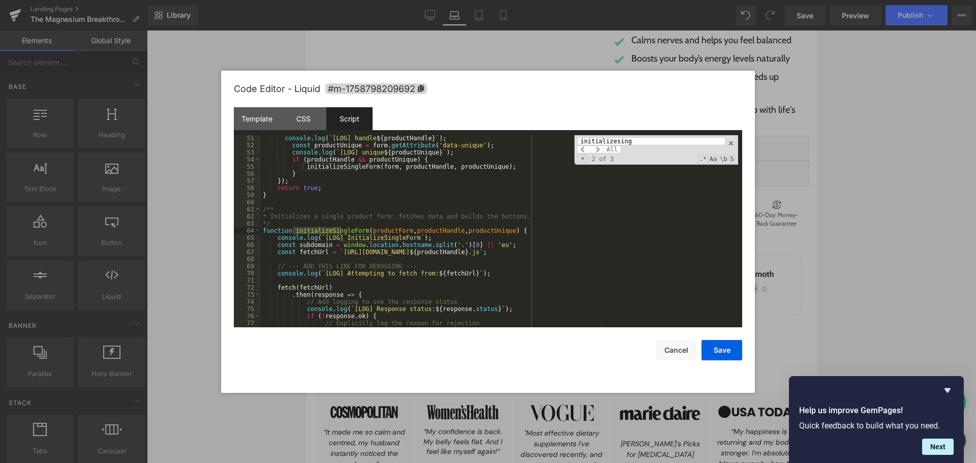
scroll to position [356, 0]
type input "initializesing"
click at [257, 229] on span at bounding box center [258, 230] width 6 height 7
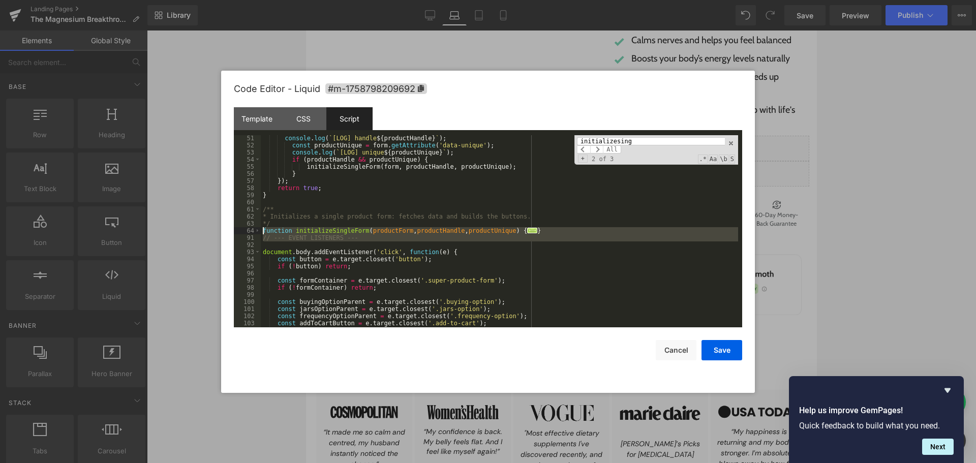
drag, startPoint x: 272, startPoint y: 243, endPoint x: 261, endPoint y: 232, distance: 15.5
click at [261, 232] on div "console . log ( ` [LOG] handle ${ productHandle } ` ) ; const productUnique = f…" at bounding box center [499, 238] width 477 height 206
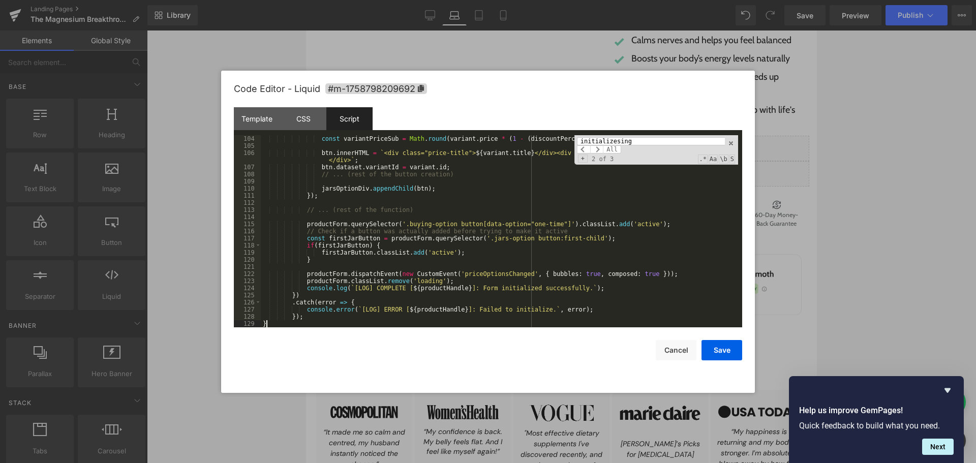
scroll to position [733, 0]
drag, startPoint x: 725, startPoint y: 350, endPoint x: 436, endPoint y: 298, distance: 293.8
click at [725, 350] on button "Save" at bounding box center [721, 350] width 41 height 20
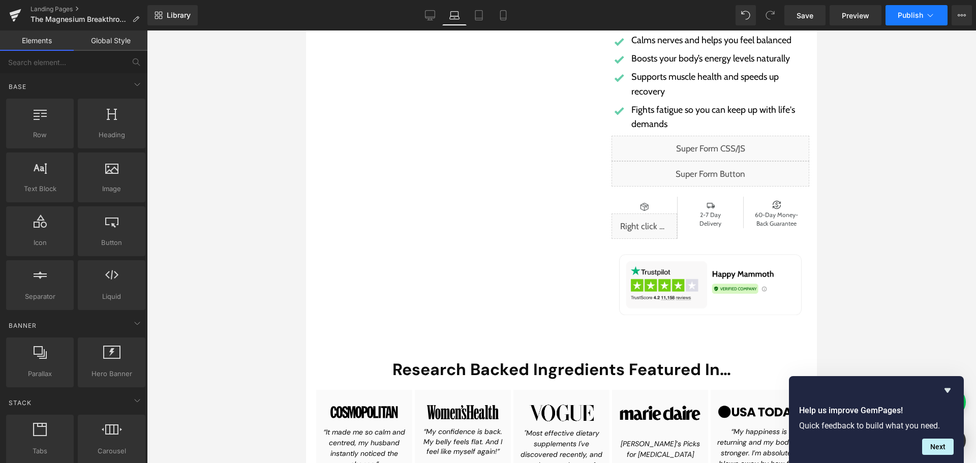
click at [908, 13] on span "Publish" at bounding box center [909, 15] width 25 height 8
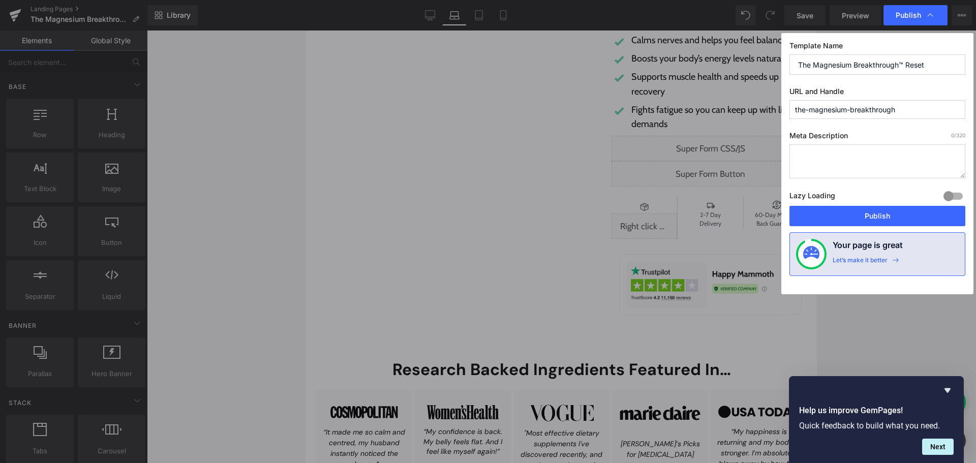
click at [877, 212] on button "Publish" at bounding box center [877, 216] width 176 height 20
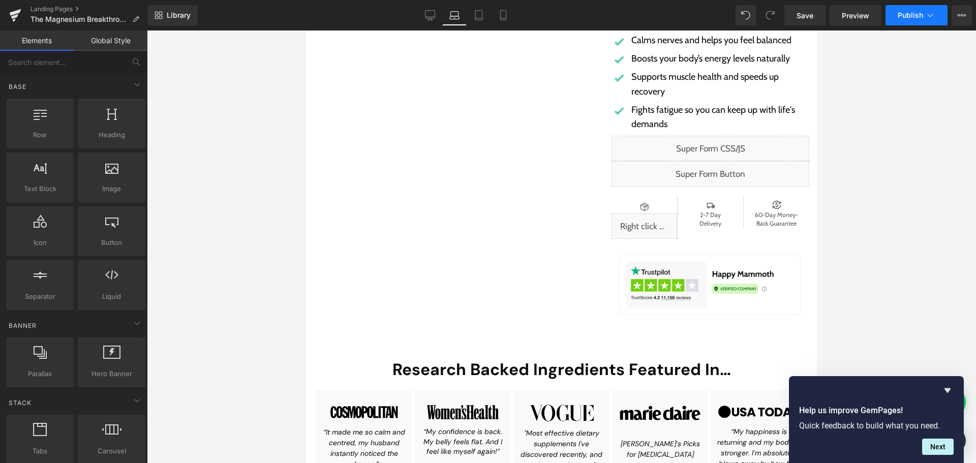
click at [907, 21] on button "Publish" at bounding box center [916, 15] width 62 height 20
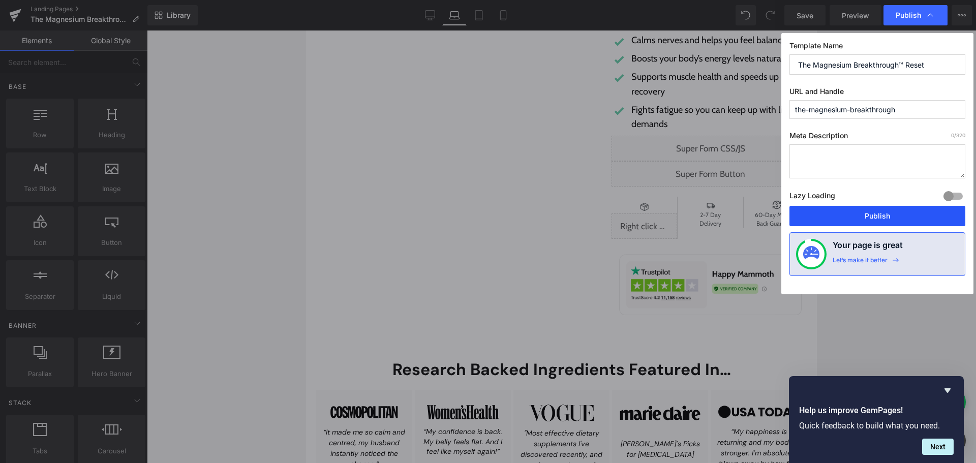
click at [866, 214] on button "Publish" at bounding box center [877, 216] width 176 height 20
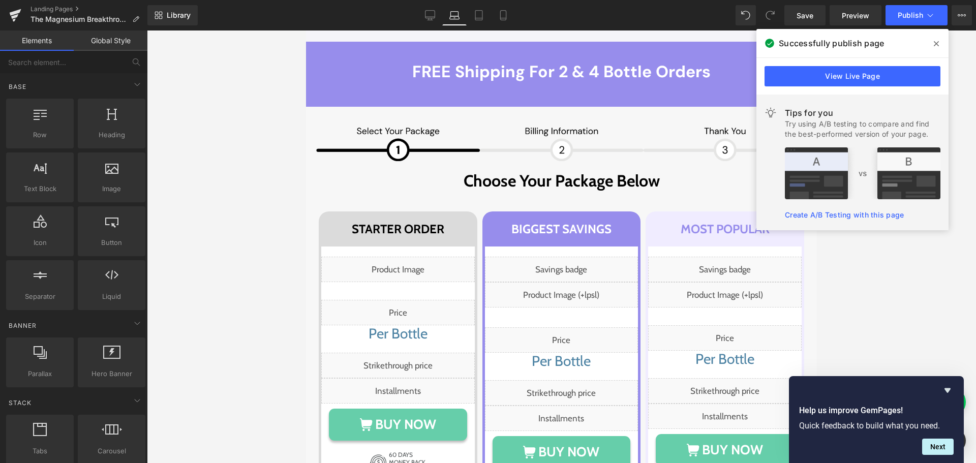
scroll to position [6199, 0]
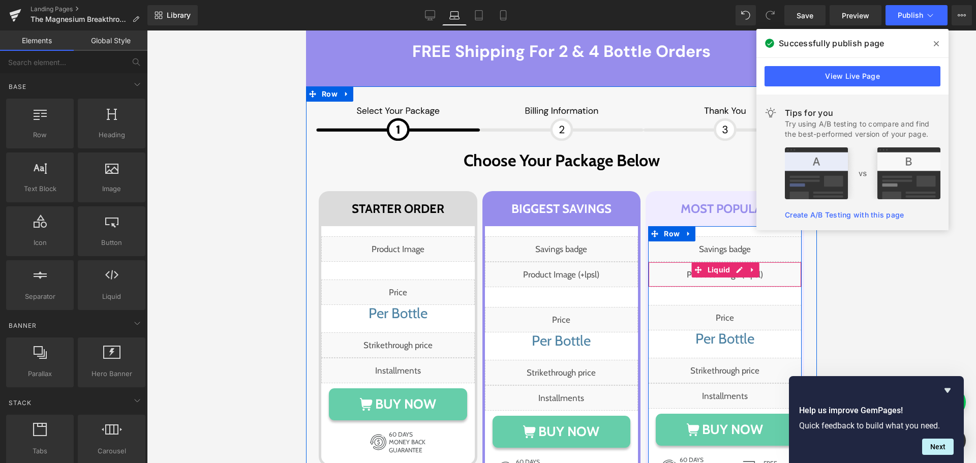
click at [729, 262] on div "Liquid" at bounding box center [724, 274] width 153 height 25
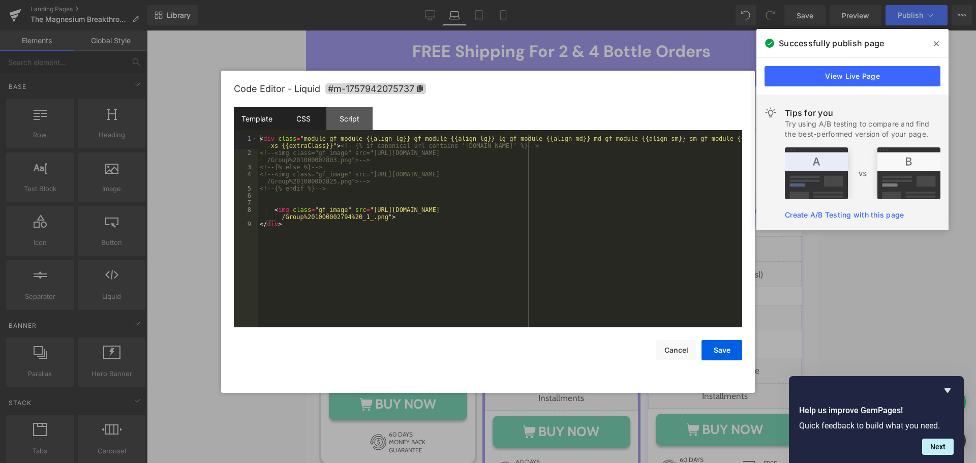
click at [306, 124] on div "CSS" at bounding box center [303, 118] width 46 height 23
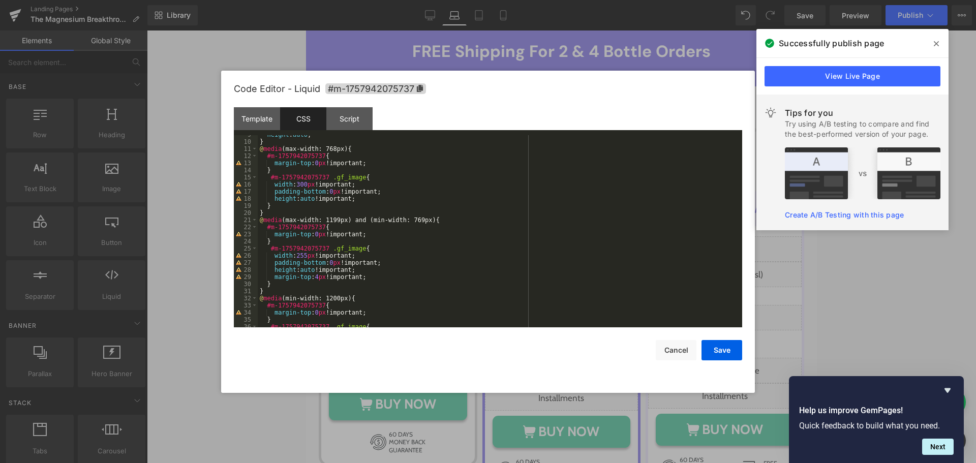
scroll to position [178, 0]
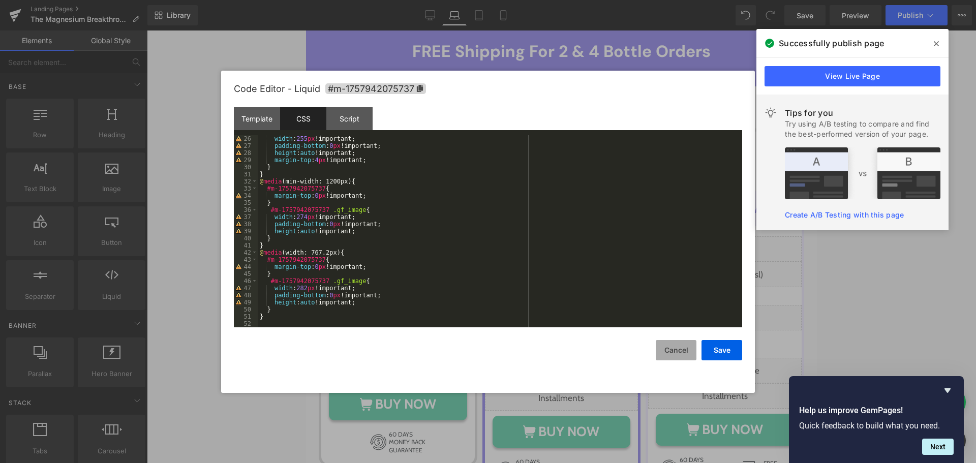
click at [686, 347] on button "Cancel" at bounding box center [675, 350] width 41 height 20
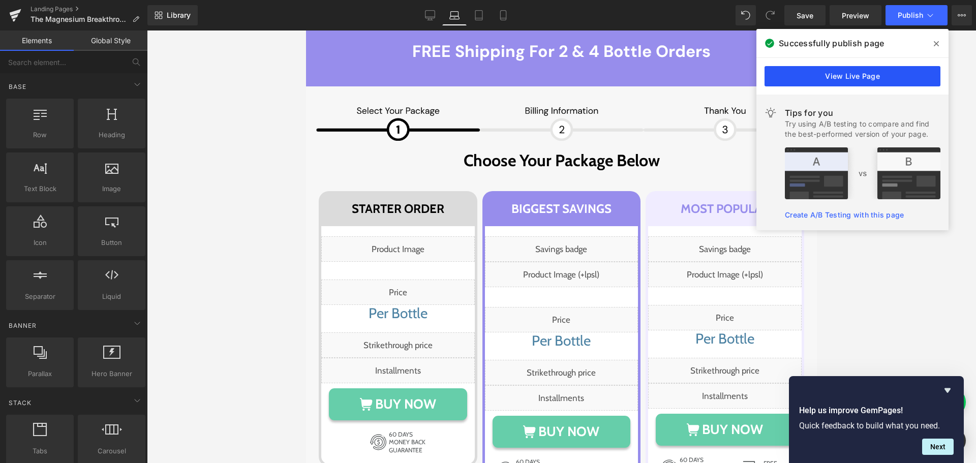
click at [882, 73] on link "View Live Page" at bounding box center [852, 76] width 176 height 20
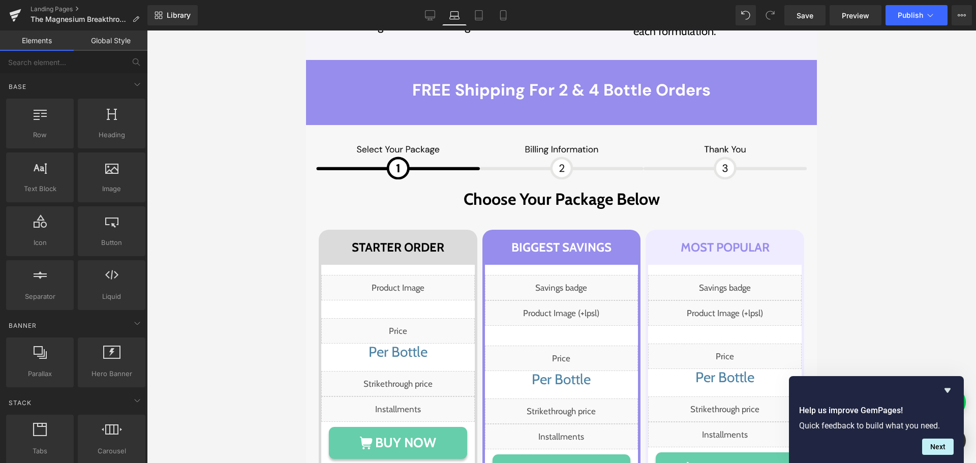
scroll to position [6148, 0]
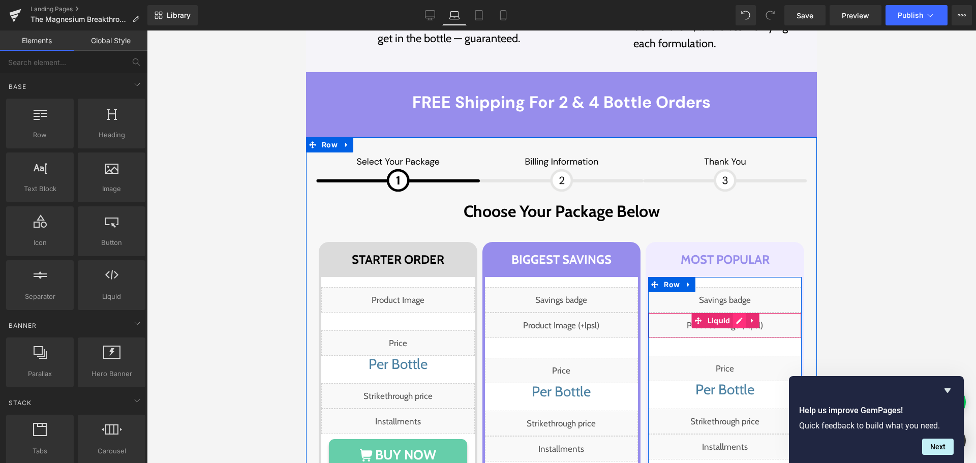
click at [733, 312] on div "Liquid" at bounding box center [724, 324] width 153 height 25
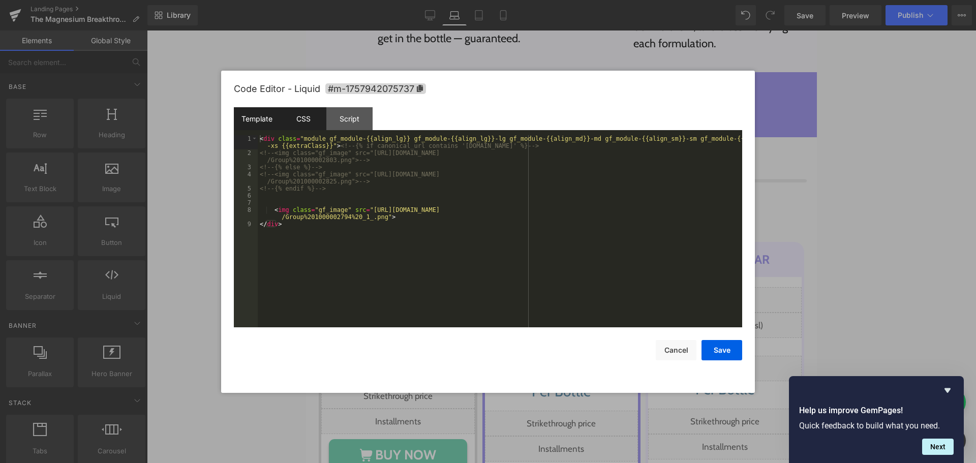
click at [298, 113] on div "CSS" at bounding box center [303, 118] width 46 height 23
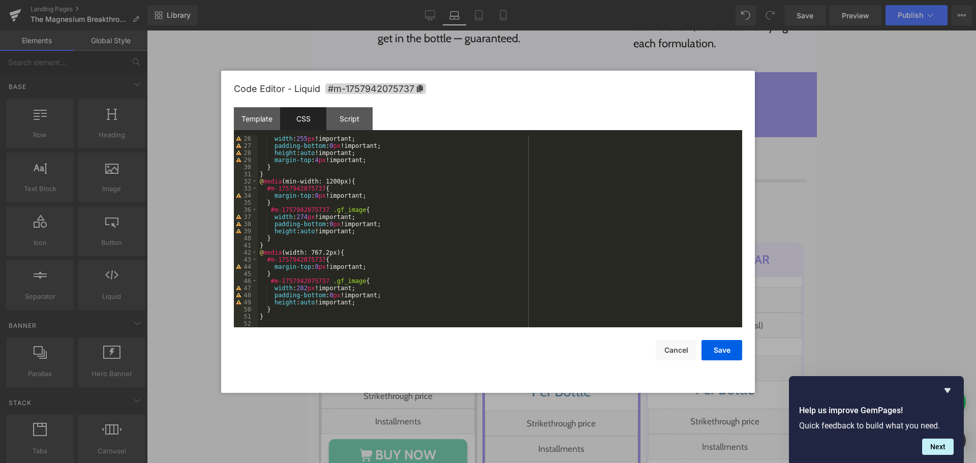
scroll to position [117, 0]
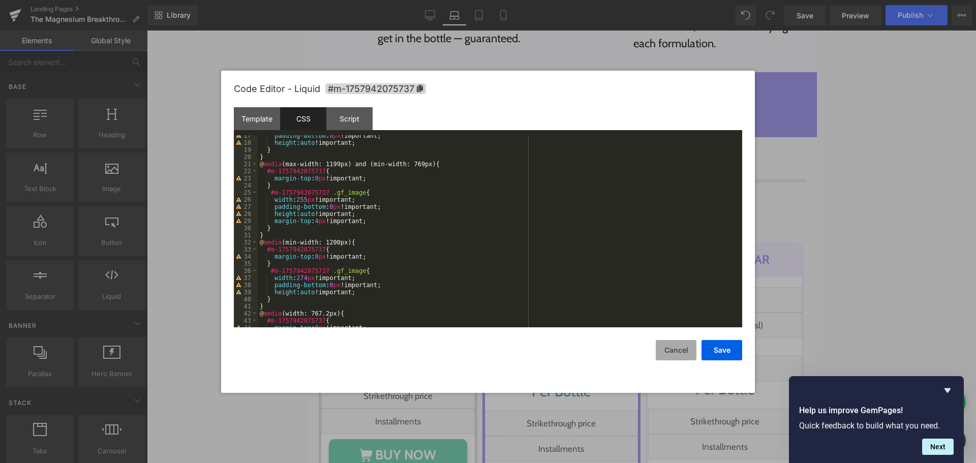
click at [664, 355] on button "Cancel" at bounding box center [675, 350] width 41 height 20
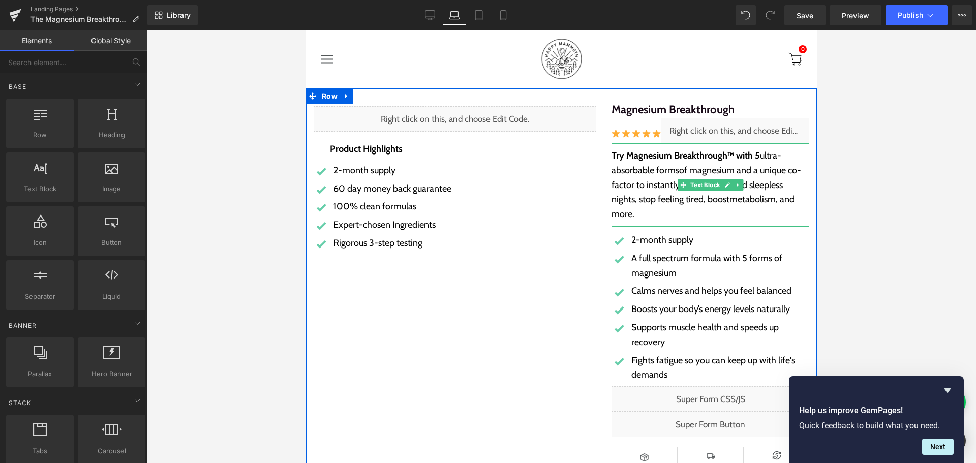
scroll to position [203, 0]
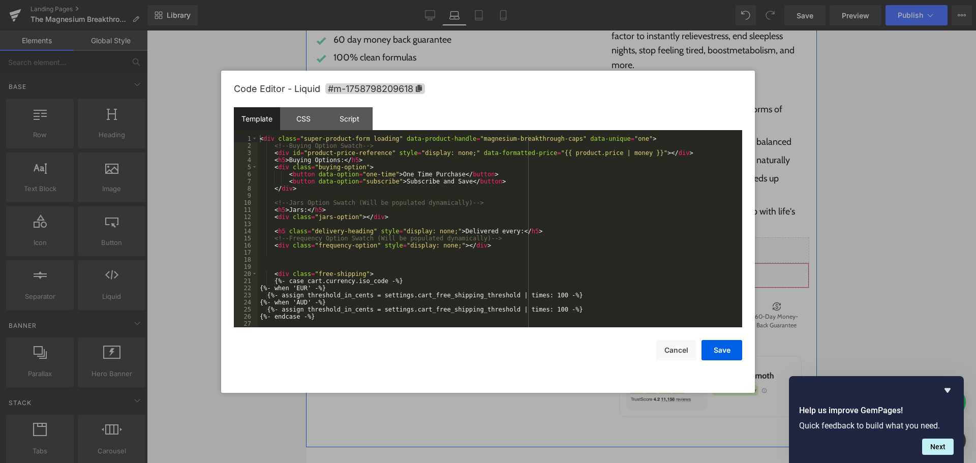
click at [722, 271] on div "Liquid" at bounding box center [710, 275] width 198 height 25
click at [698, 353] on div "Save Cancel" at bounding box center [488, 343] width 508 height 33
drag, startPoint x: 688, startPoint y: 350, endPoint x: 394, endPoint y: 310, distance: 297.4
click at [688, 350] on button "Cancel" at bounding box center [675, 350] width 41 height 20
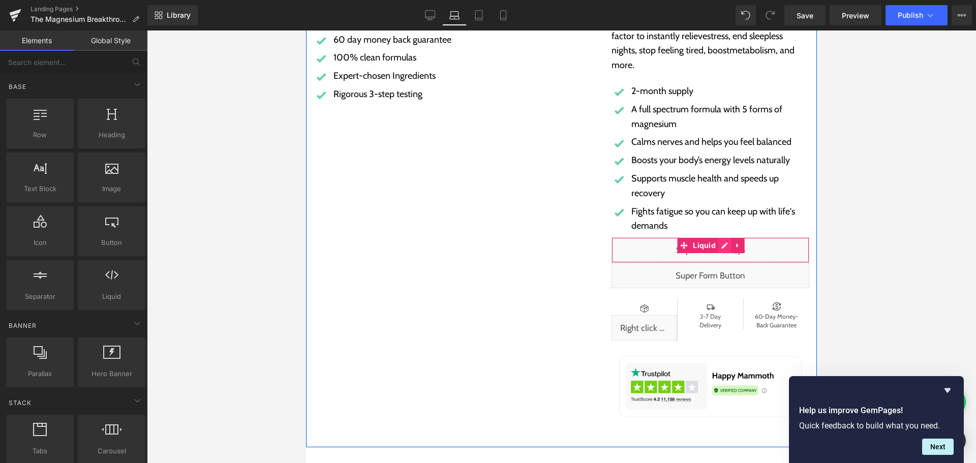
click at [720, 243] on div "Liquid" at bounding box center [710, 249] width 198 height 25
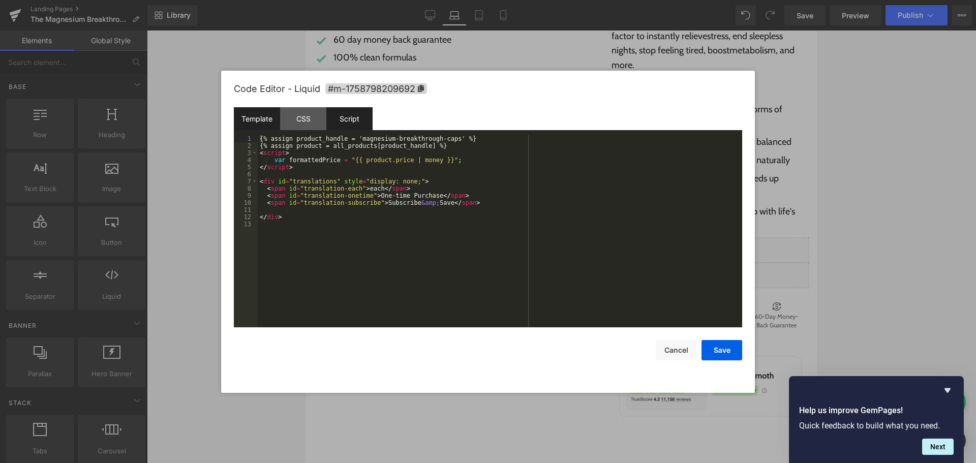
click at [363, 126] on div "Script" at bounding box center [349, 118] width 46 height 23
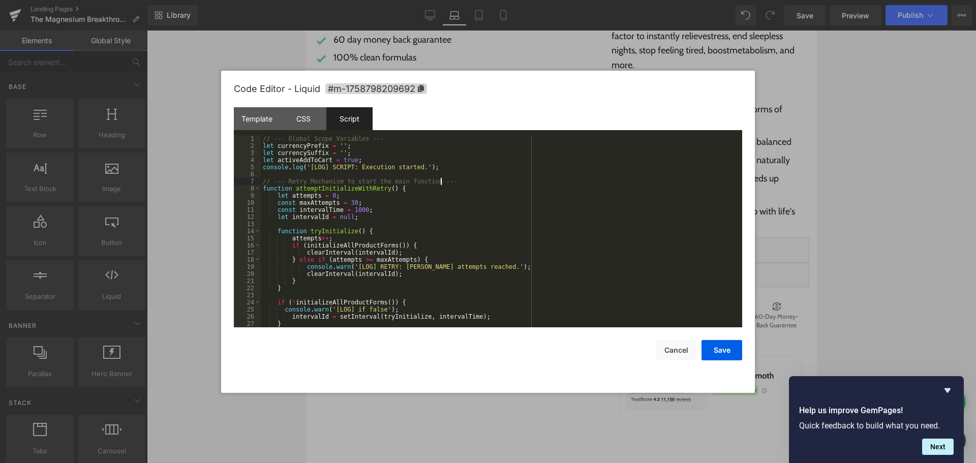
click at [578, 182] on div "// --- Global Scope Variables --- let currencyPrefix = '' ; let currencySuffix …" at bounding box center [499, 238] width 477 height 206
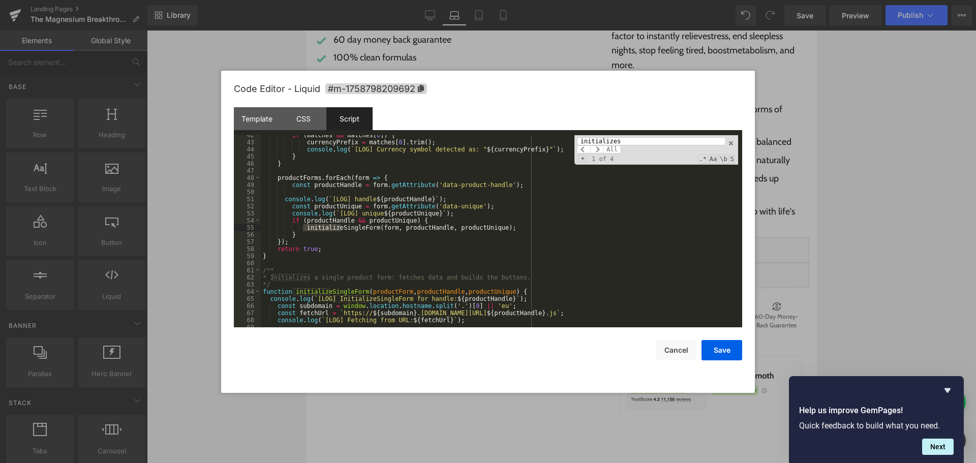
scroll to position [356, 0]
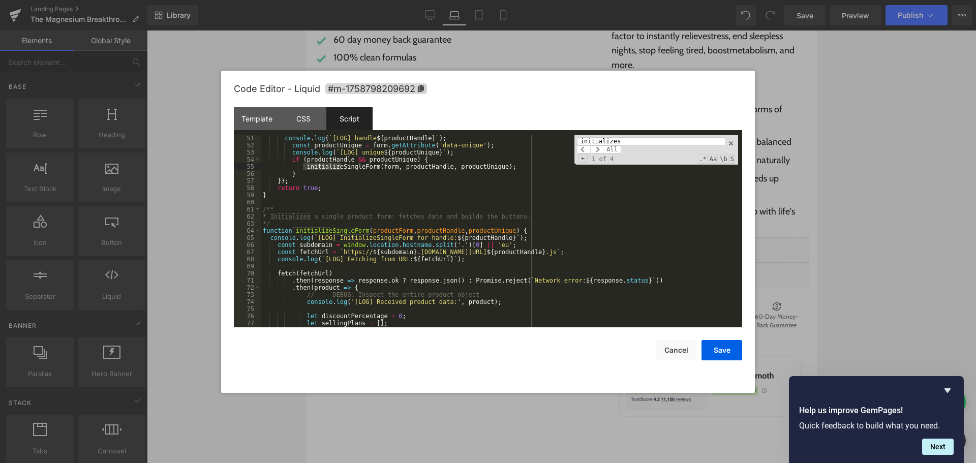
type input "initializes"
drag, startPoint x: 407, startPoint y: 252, endPoint x: 365, endPoint y: 252, distance: 41.7
click at [365, 252] on div "console . log ( ` [LOG] handle ${ productHandle } ` ) ; const productUnique = f…" at bounding box center [499, 238] width 477 height 206
click at [715, 353] on button "Save" at bounding box center [721, 350] width 41 height 20
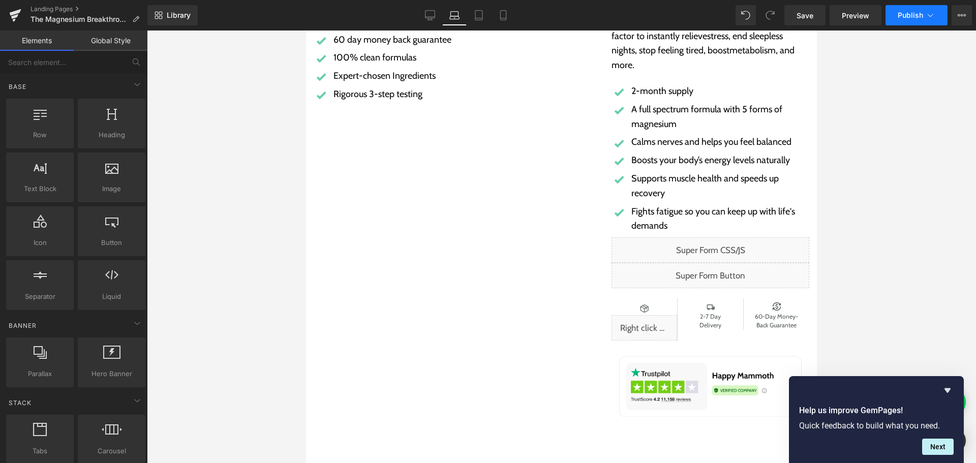
click at [900, 17] on span "Publish" at bounding box center [909, 15] width 25 height 8
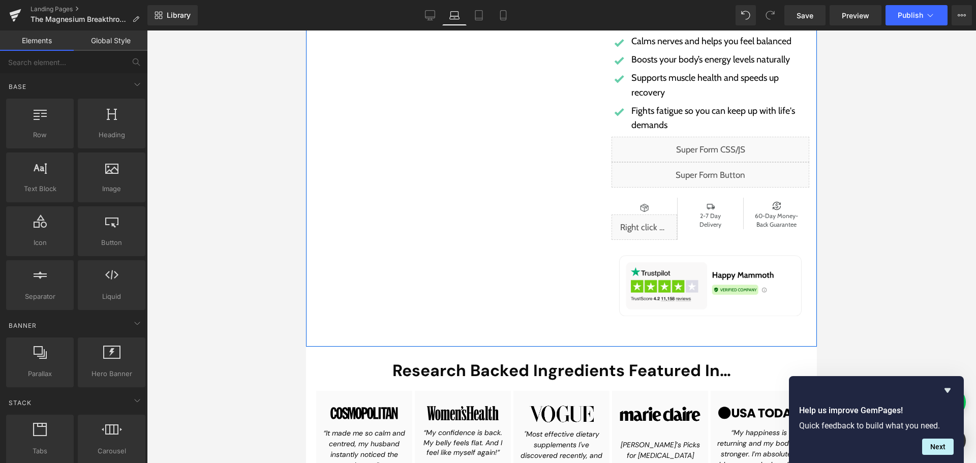
scroll to position [305, 0]
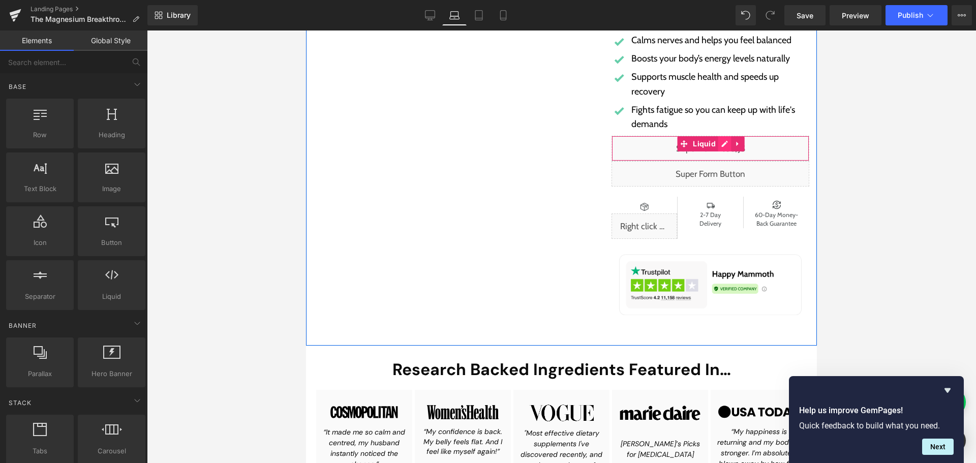
click at [718, 143] on div "Liquid" at bounding box center [710, 148] width 198 height 25
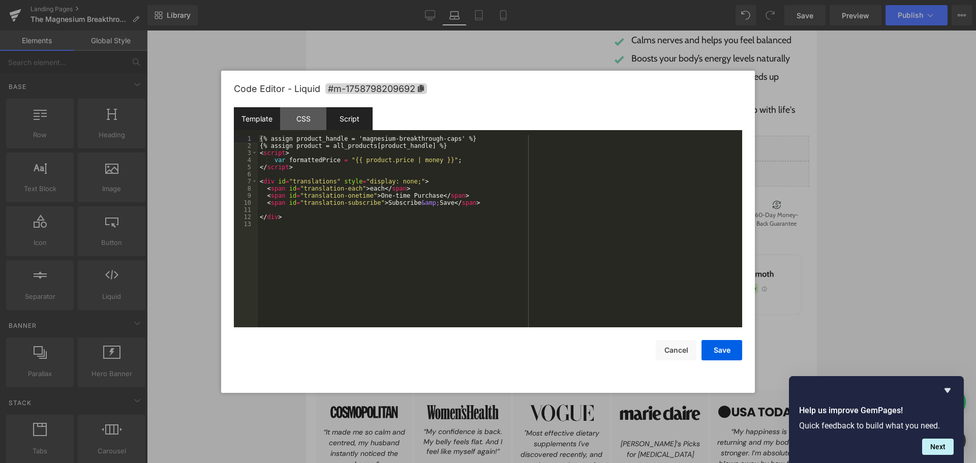
click at [364, 113] on div "Script" at bounding box center [349, 118] width 46 height 23
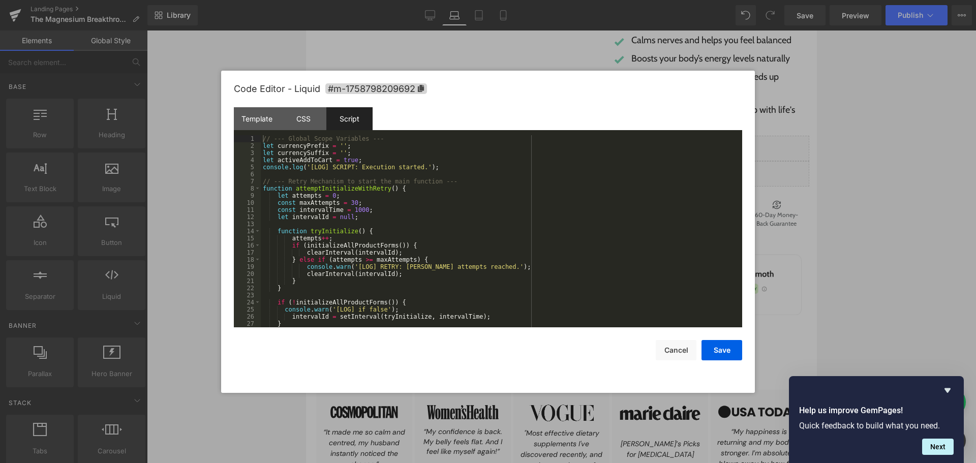
click at [628, 231] on div "// --- Global Scope Variables --- let currencyPrefix = '' ; let currencySuffix …" at bounding box center [499, 238] width 477 height 206
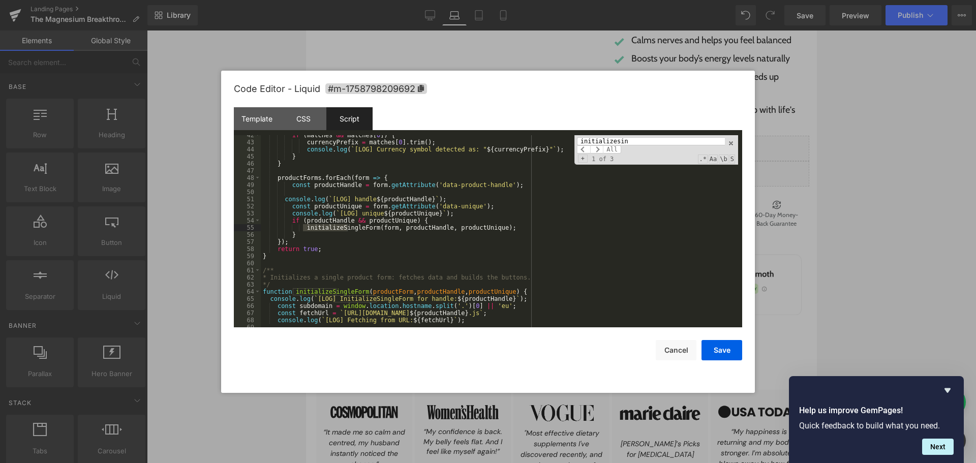
scroll to position [387, 0]
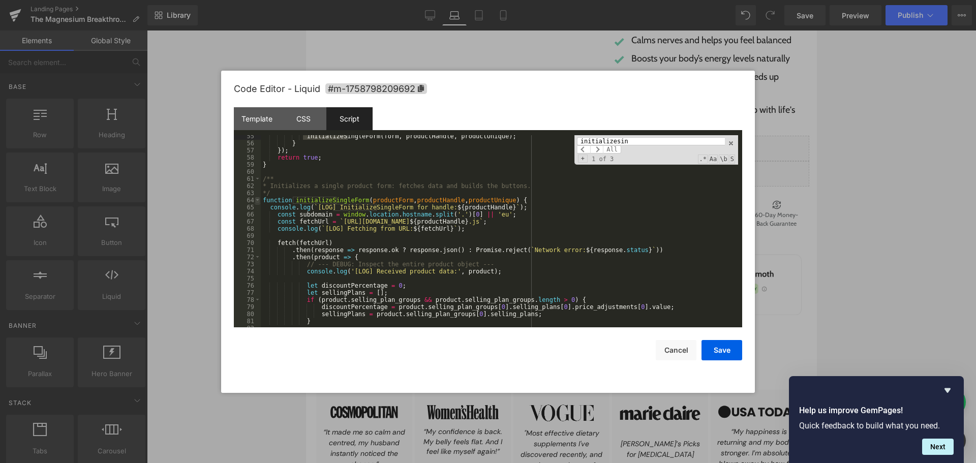
type input "initializesin"
click at [257, 197] on span at bounding box center [258, 200] width 6 height 7
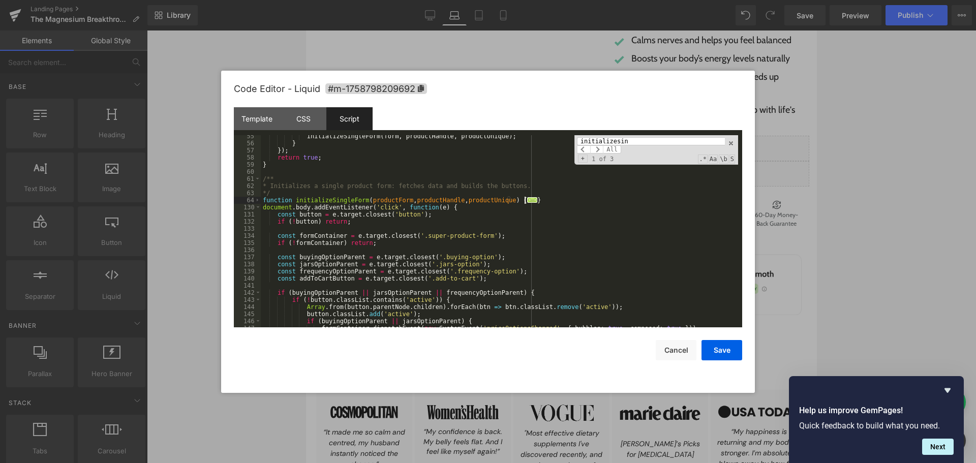
click at [539, 198] on div "initializeSingleForm ( form , productHandle , productUnique ) ; } }) ; return t…" at bounding box center [499, 236] width 477 height 206
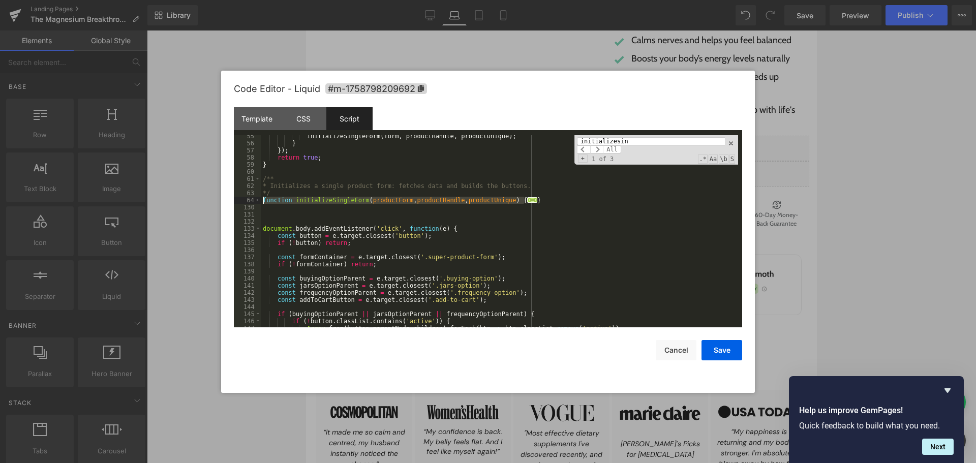
drag, startPoint x: 541, startPoint y: 198, endPoint x: 241, endPoint y: 201, distance: 299.8
click at [241, 201] on pre "55 56 57 58 59 60 61 62 63 64 130 131 132 133 134 135 136 137 138 139 140 141 1…" at bounding box center [488, 231] width 508 height 192
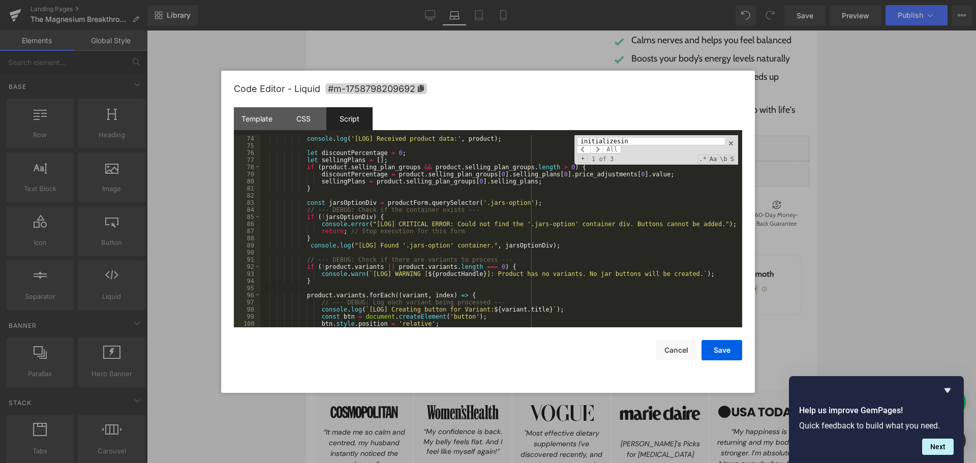
scroll to position [428, 0]
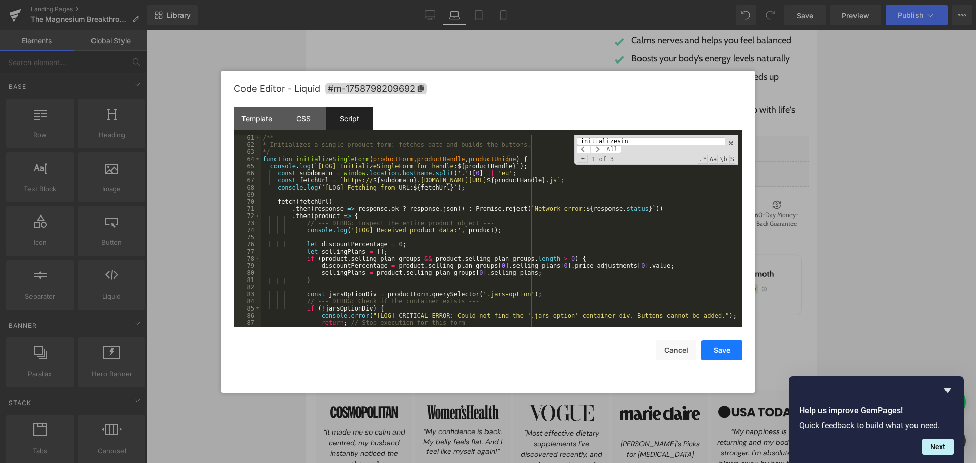
drag, startPoint x: 723, startPoint y: 351, endPoint x: 454, endPoint y: 252, distance: 286.5
click at [723, 351] on button "Save" at bounding box center [721, 350] width 41 height 20
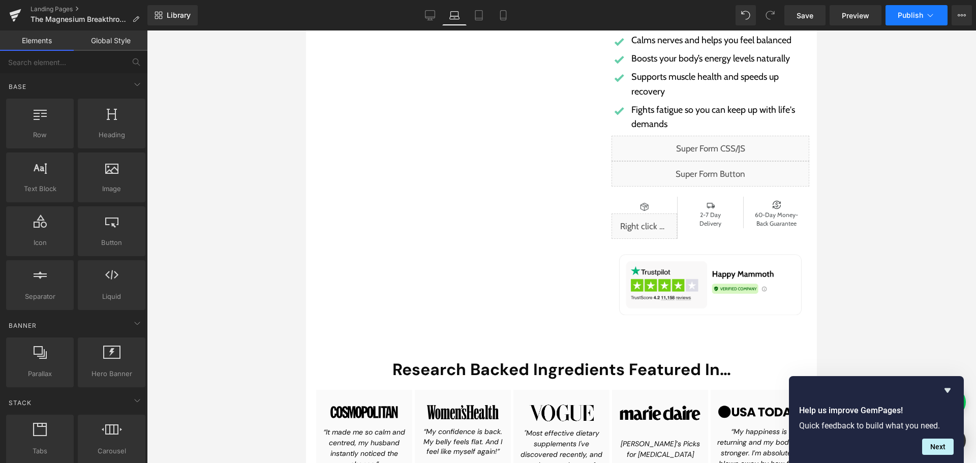
click at [915, 6] on button "Publish" at bounding box center [916, 15] width 62 height 20
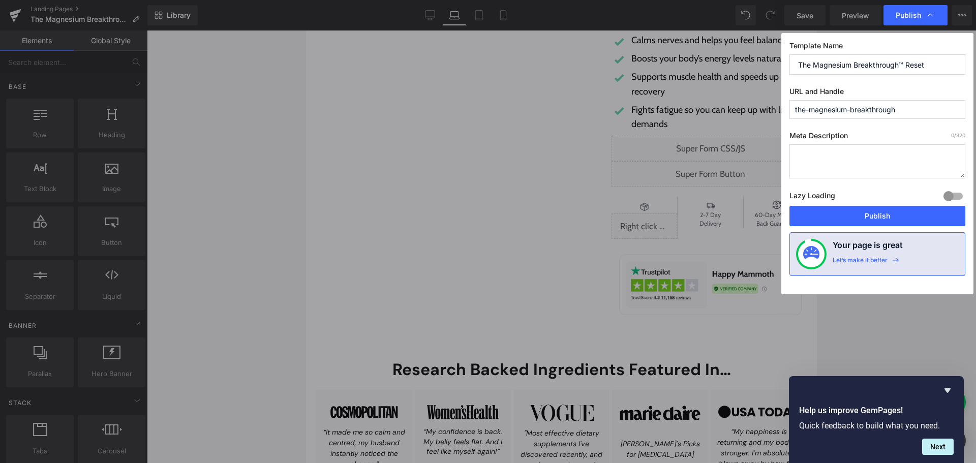
click at [893, 208] on button "Publish" at bounding box center [877, 216] width 176 height 20
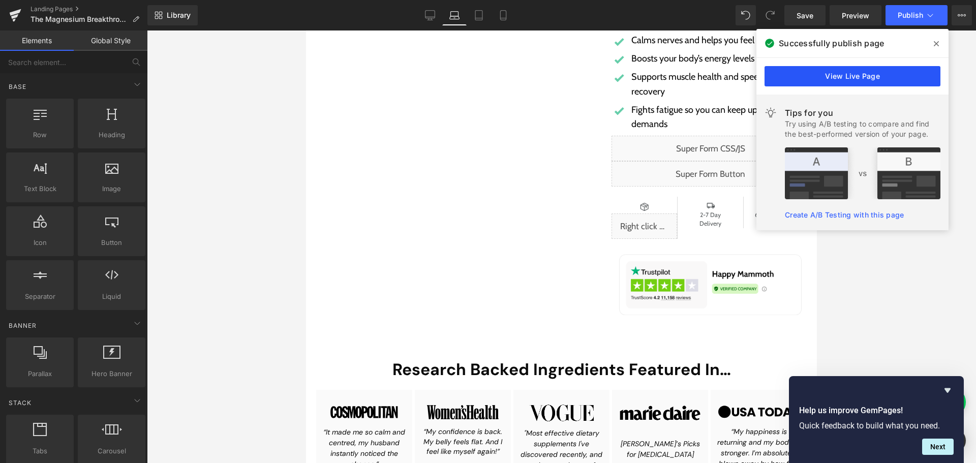
click at [826, 79] on link "View Live Page" at bounding box center [852, 76] width 176 height 20
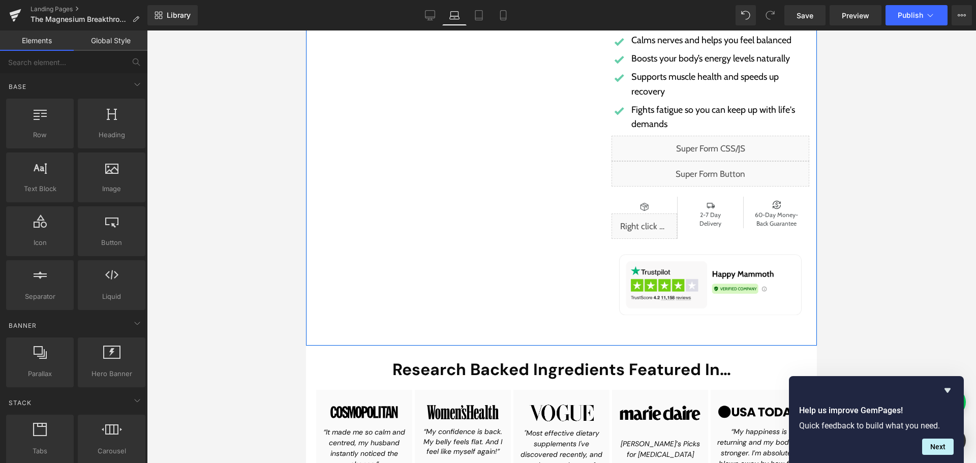
scroll to position [102, 0]
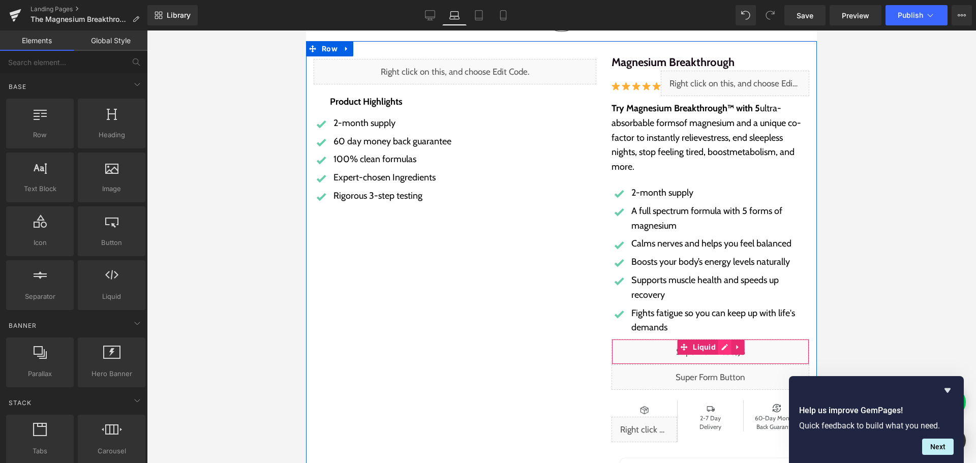
click at [722, 350] on div "Liquid" at bounding box center [710, 351] width 198 height 25
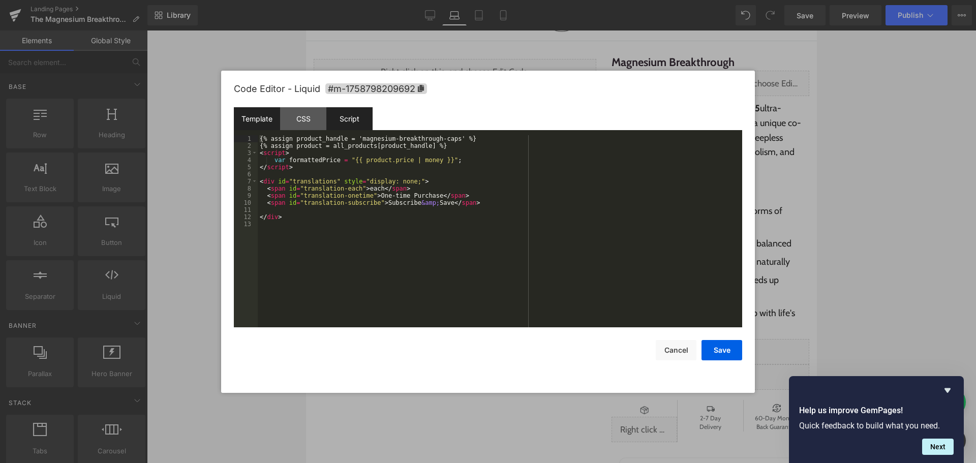
click at [349, 121] on div "Script" at bounding box center [349, 118] width 46 height 23
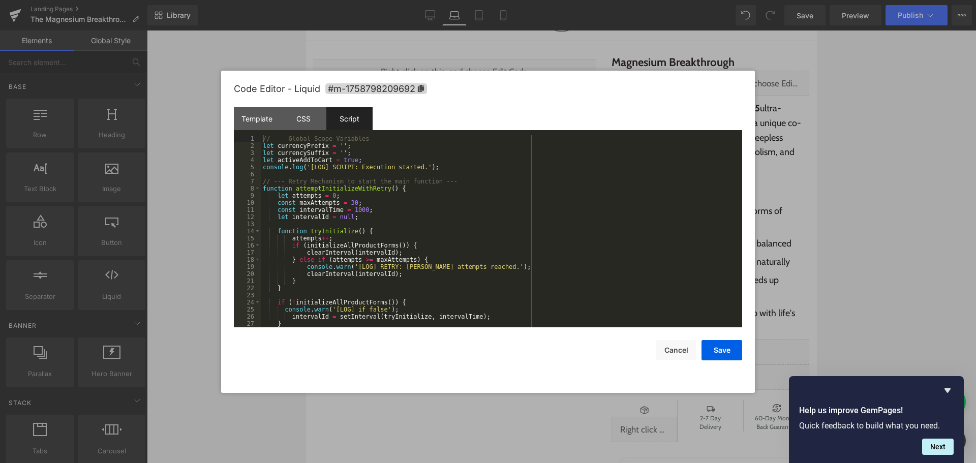
click at [645, 251] on div "// --- Global Scope Variables --- let currencyPrefix = '' ; let currencySuffix …" at bounding box center [499, 238] width 477 height 206
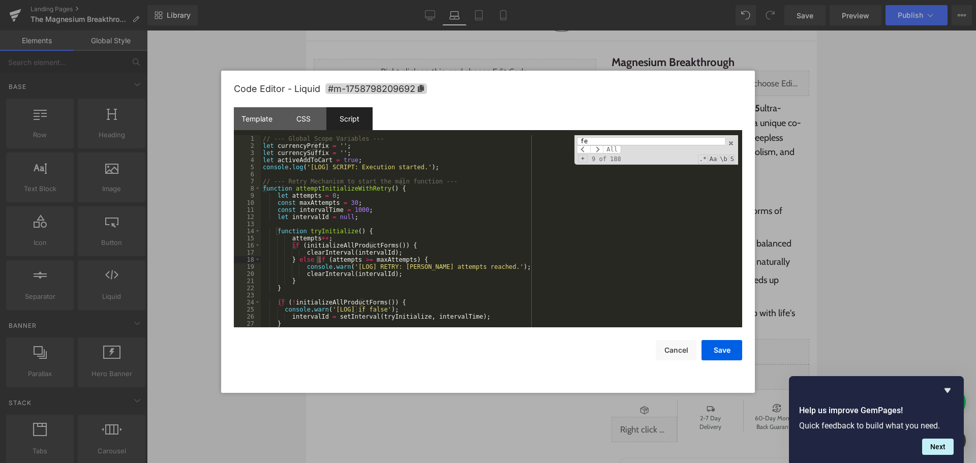
scroll to position [345, 0]
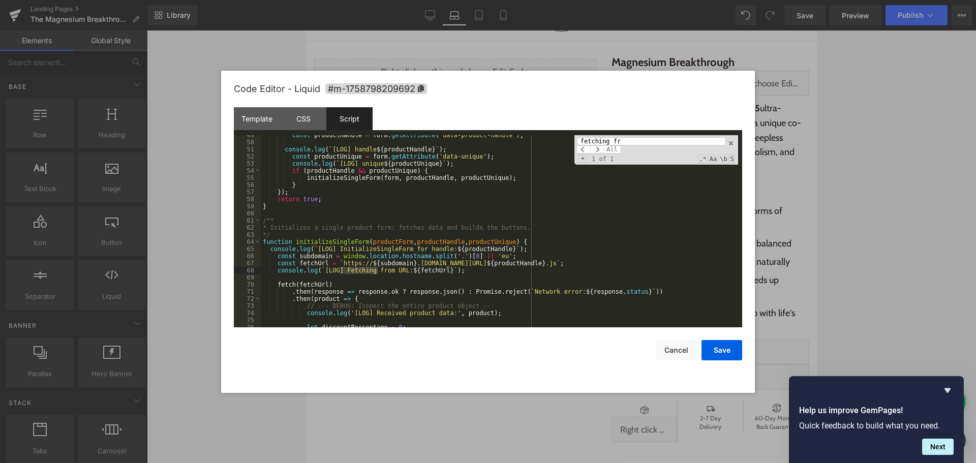
type input "fetching fr"
drag, startPoint x: 406, startPoint y: 264, endPoint x: 365, endPoint y: 264, distance: 41.2
click at [365, 264] on div "const productHandle = form . getAttribute ( 'data-product-handle' ) ; console .…" at bounding box center [499, 235] width 477 height 206
click at [714, 347] on button "Save" at bounding box center [721, 350] width 41 height 20
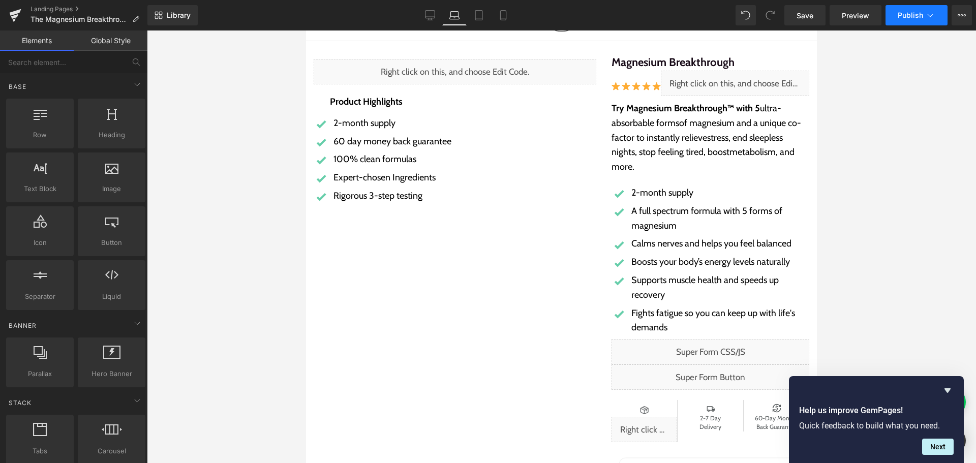
click at [903, 15] on span "Publish" at bounding box center [909, 15] width 25 height 8
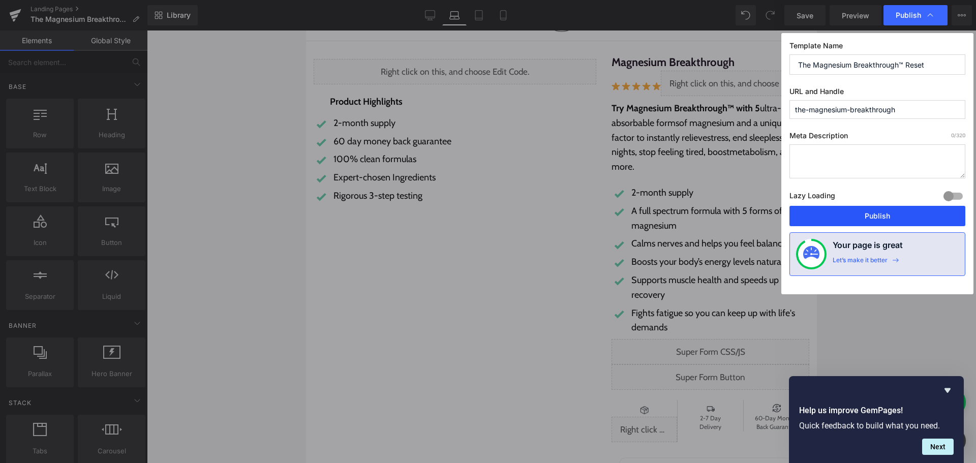
click at [906, 216] on button "Publish" at bounding box center [877, 216] width 176 height 20
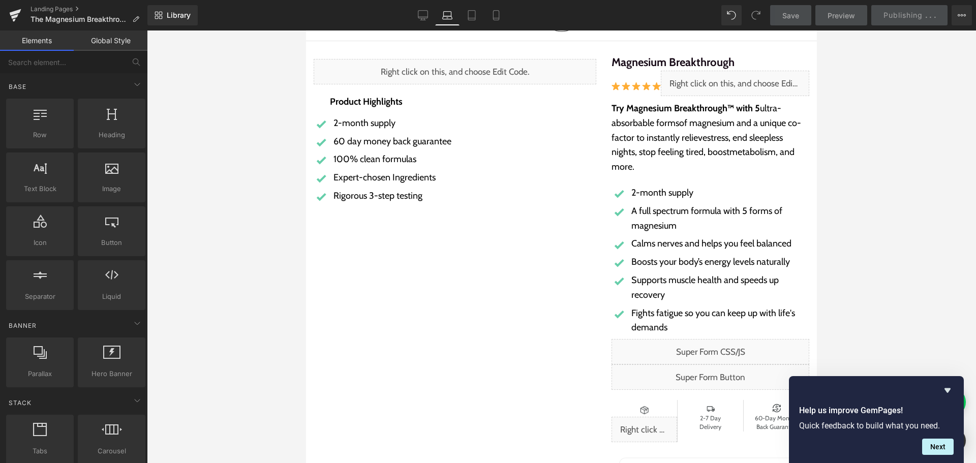
click at [720, 348] on div "Liquid" at bounding box center [710, 351] width 198 height 25
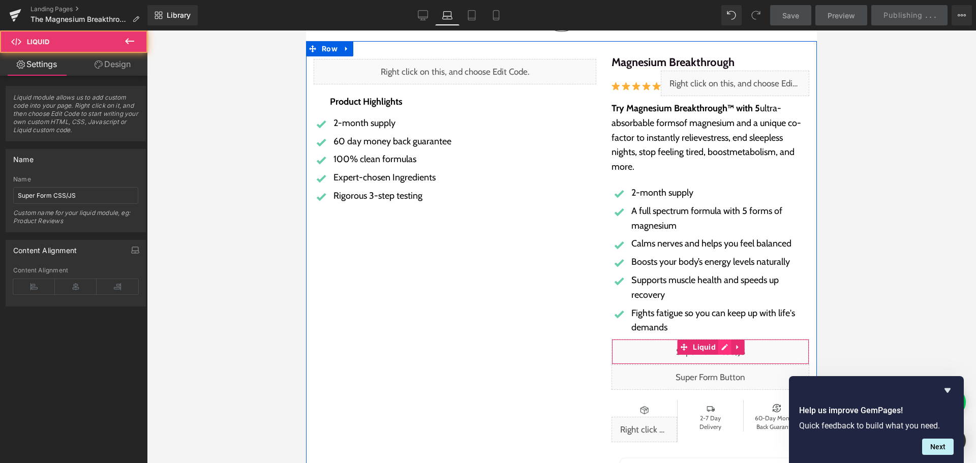
click at [717, 347] on div "Liquid" at bounding box center [710, 351] width 198 height 25
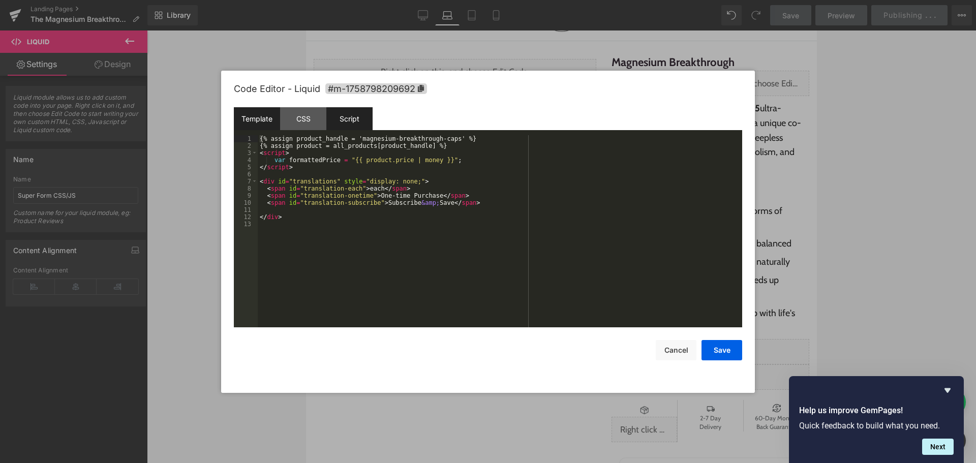
click at [363, 117] on div "Script" at bounding box center [349, 118] width 46 height 23
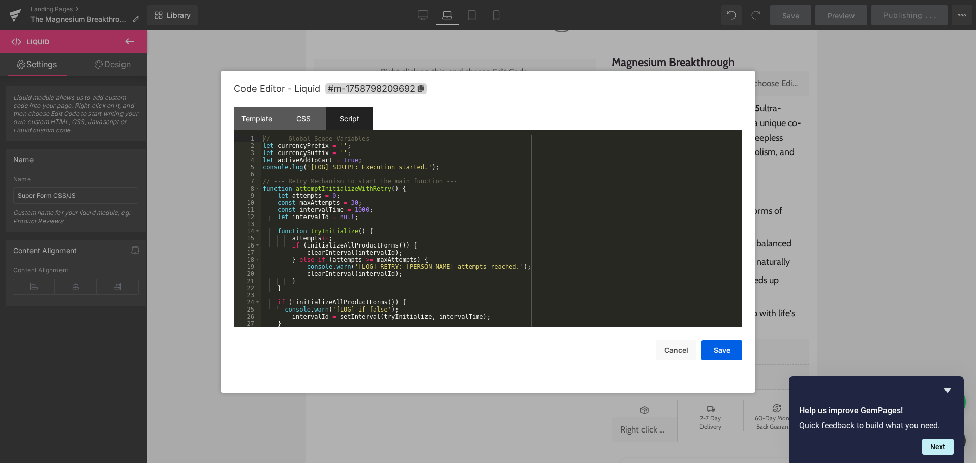
click at [679, 241] on div "// --- Global Scope Variables --- let currencyPrefix = '' ; let currencySuffix …" at bounding box center [499, 238] width 477 height 206
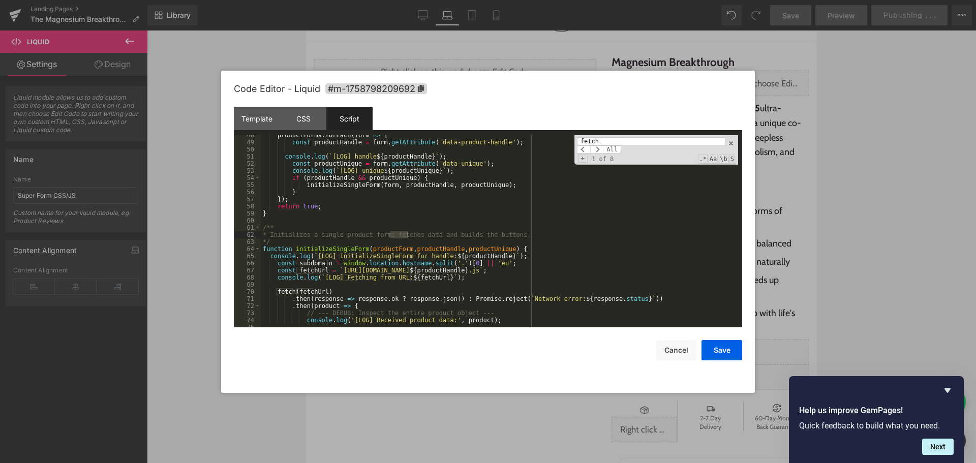
scroll to position [338, 0]
type input "fetch"
click at [663, 352] on button "Cancel" at bounding box center [675, 350] width 41 height 20
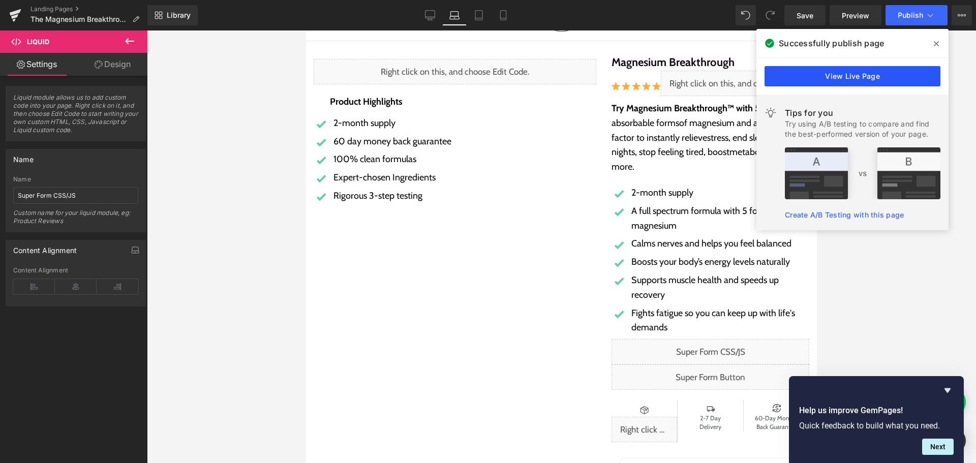
click at [853, 79] on link "View Live Page" at bounding box center [852, 76] width 176 height 20
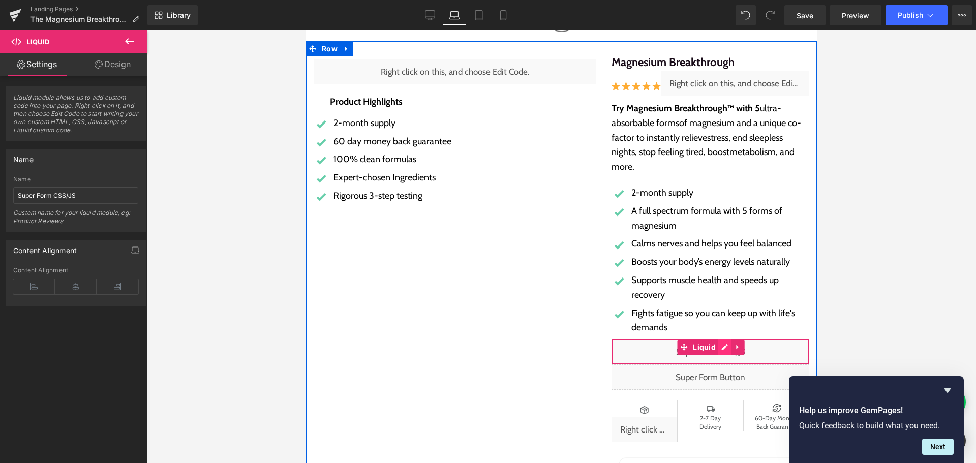
click at [721, 350] on div "Liquid" at bounding box center [710, 351] width 198 height 25
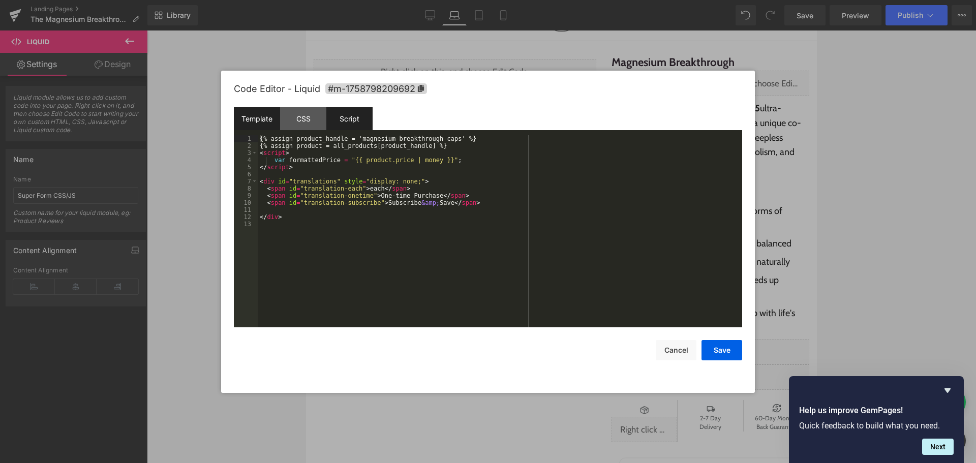
click at [349, 112] on div "Script" at bounding box center [349, 118] width 46 height 23
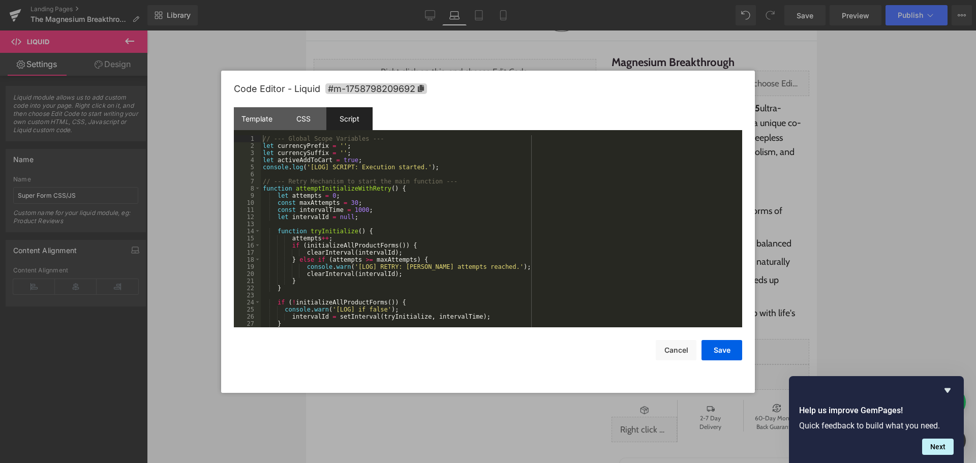
click at [550, 228] on div "// --- Global Scope Variables --- let currencyPrefix = '' ; let currencySuffix …" at bounding box center [499, 238] width 477 height 206
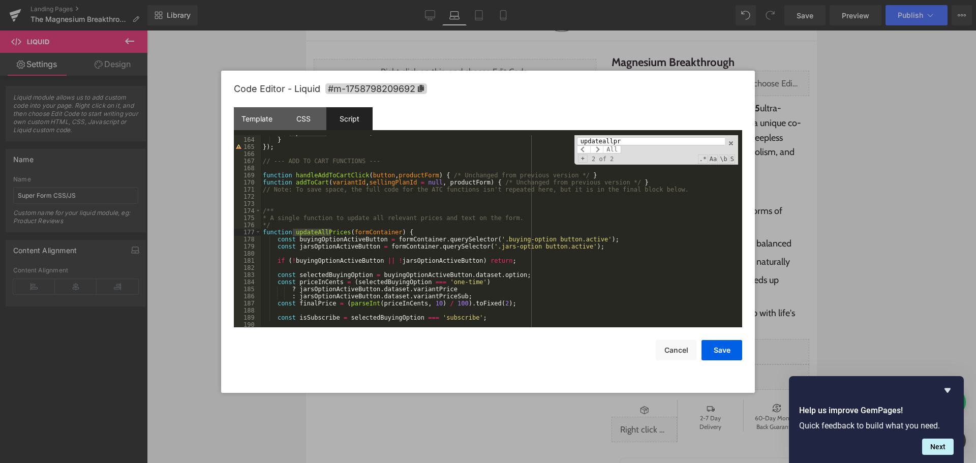
scroll to position [1196, 0]
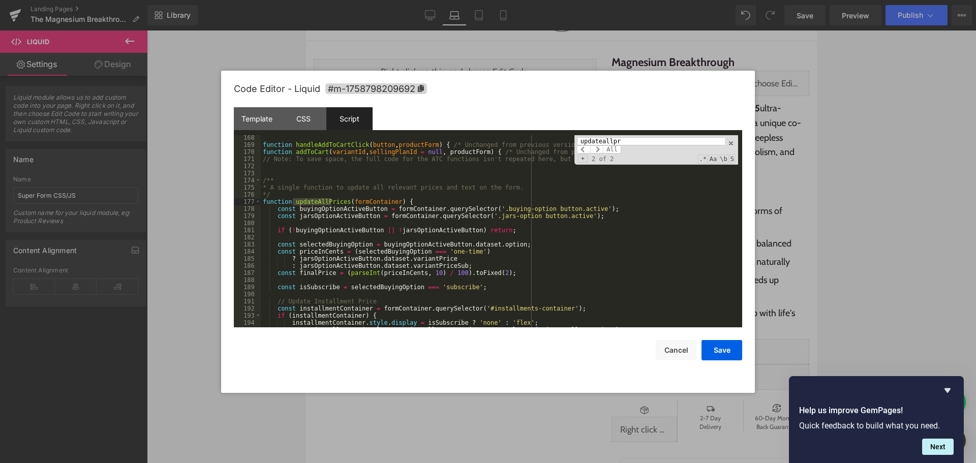
type input "updateallpr"
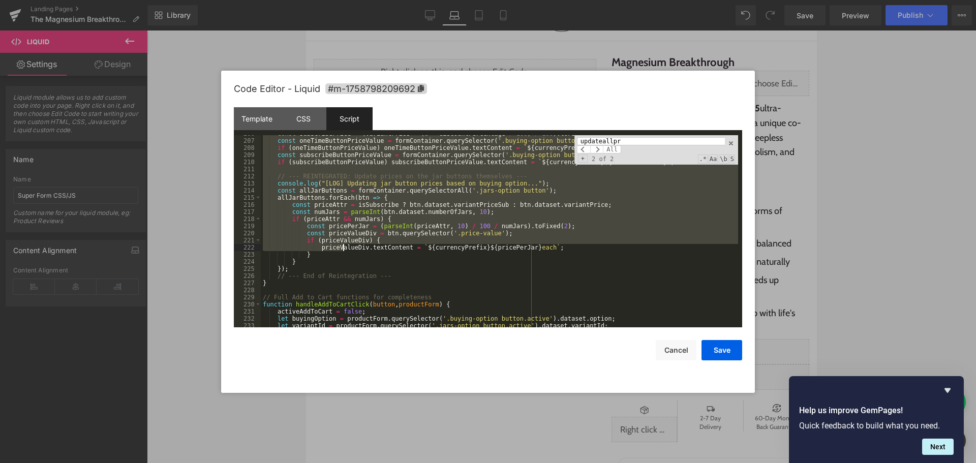
scroll to position [1531, 0]
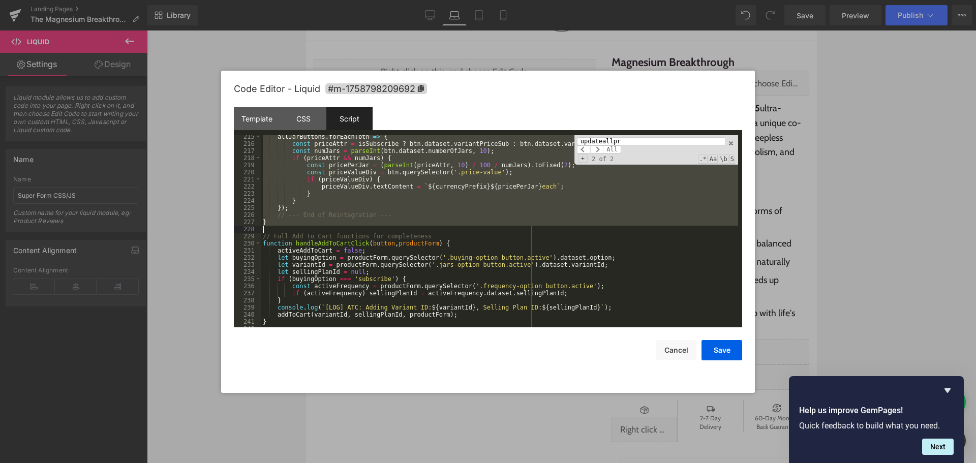
drag, startPoint x: 262, startPoint y: 201, endPoint x: 292, endPoint y: 229, distance: 41.4
click at [292, 230] on div "allJarButtons . forEach ( btn => { const priceAttr = isSubscribe ? btn . datase…" at bounding box center [499, 236] width 477 height 206
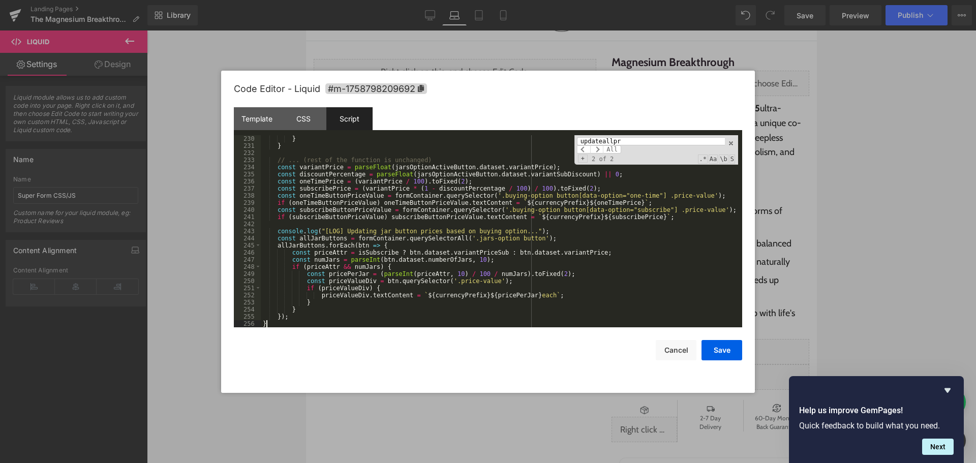
scroll to position [1636, 0]
click at [724, 349] on button "Save" at bounding box center [721, 350] width 41 height 20
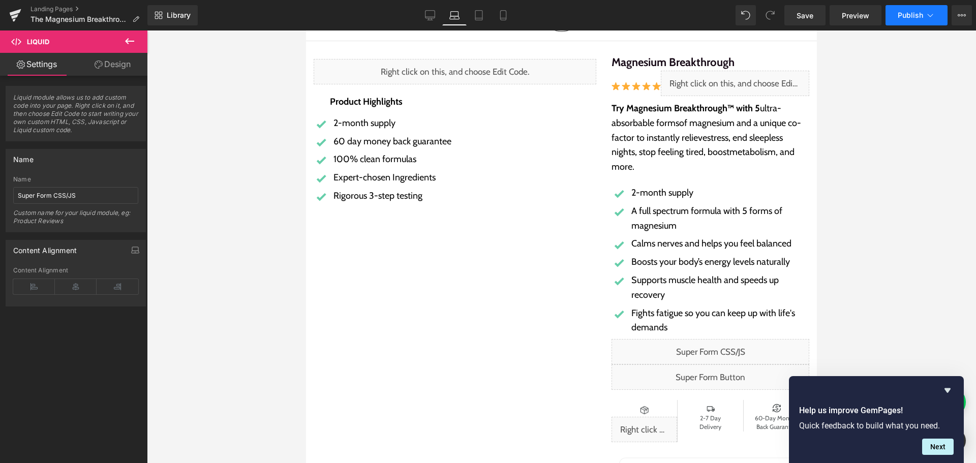
click at [923, 9] on button "Publish" at bounding box center [916, 15] width 62 height 20
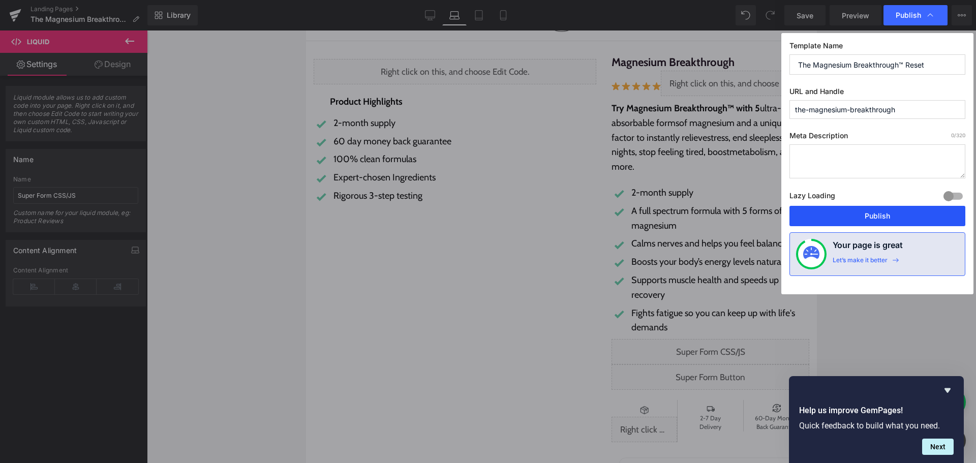
click at [897, 215] on button "Publish" at bounding box center [877, 216] width 176 height 20
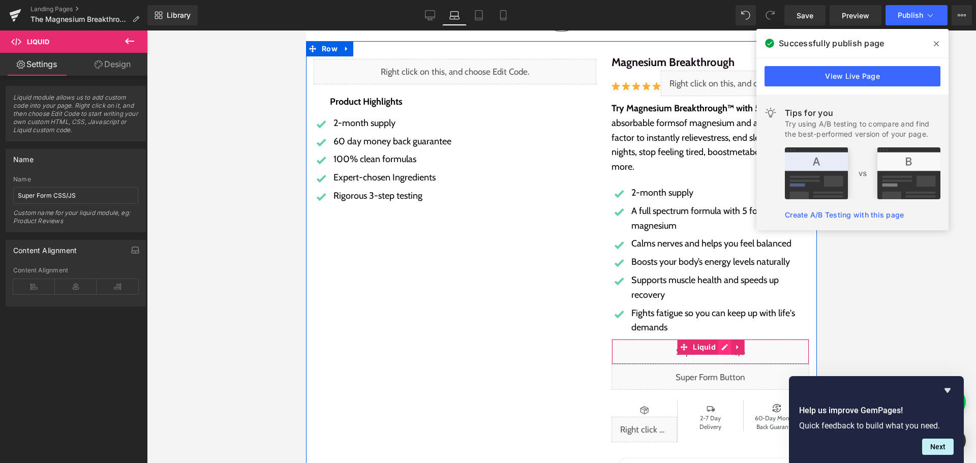
click at [717, 349] on div "Liquid" at bounding box center [710, 351] width 198 height 25
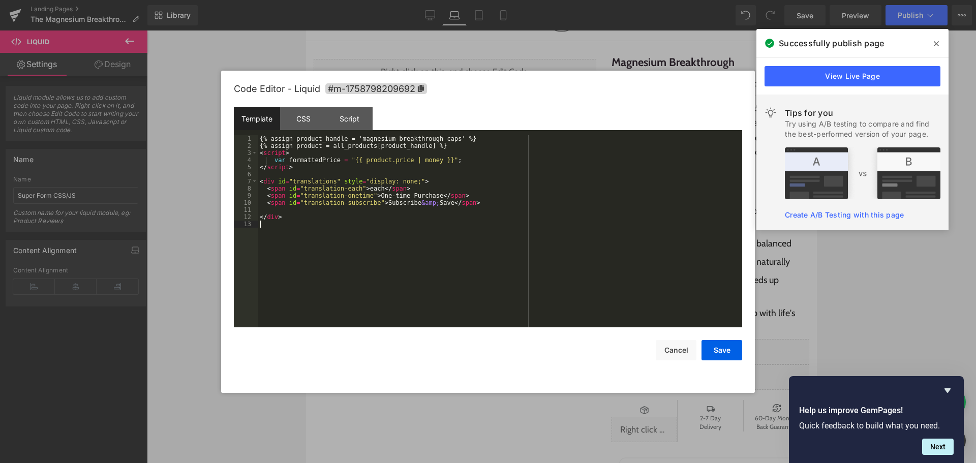
click at [495, 260] on div "{% assign product_handle = 'magnesium-breakthrough-caps' %} {% assign product =…" at bounding box center [500, 238] width 484 height 206
click at [368, 115] on div "Script" at bounding box center [349, 118] width 46 height 23
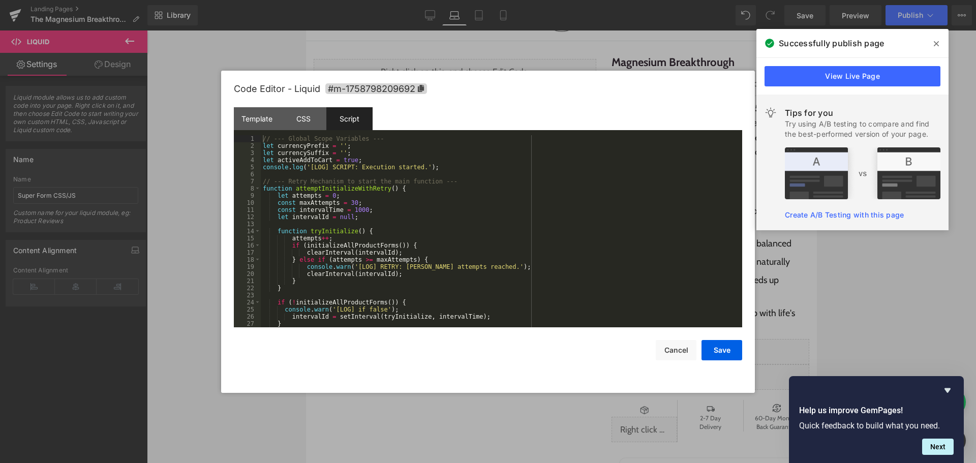
click at [536, 228] on div "// --- Global Scope Variables --- let currencyPrefix = '' ; let currencySuffix …" at bounding box center [499, 238] width 477 height 206
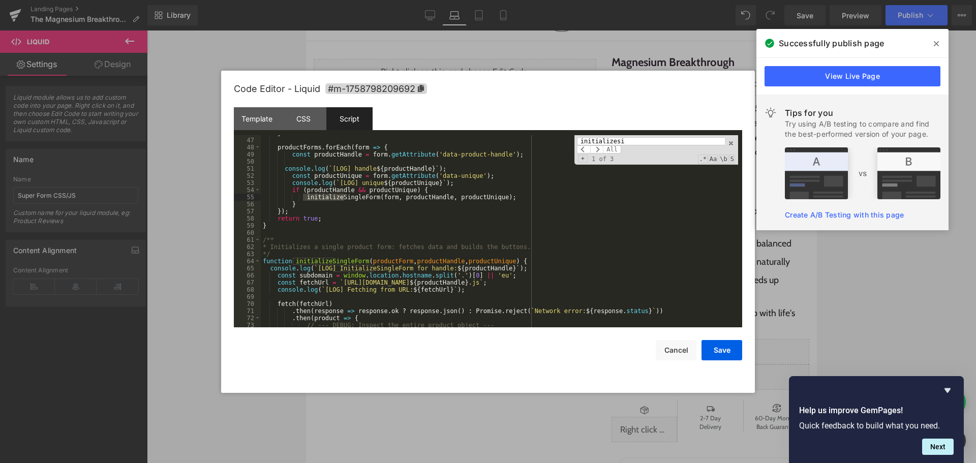
scroll to position [326, 0]
type input "initializesi"
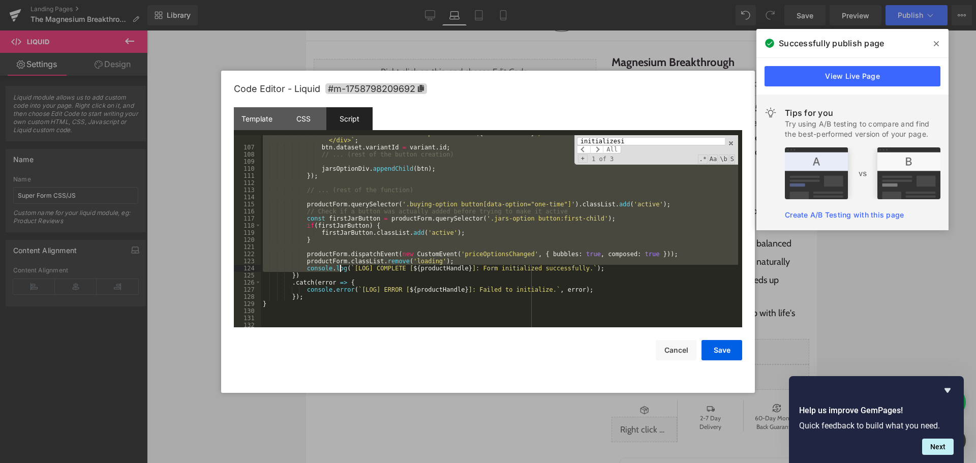
scroll to position [844, 0]
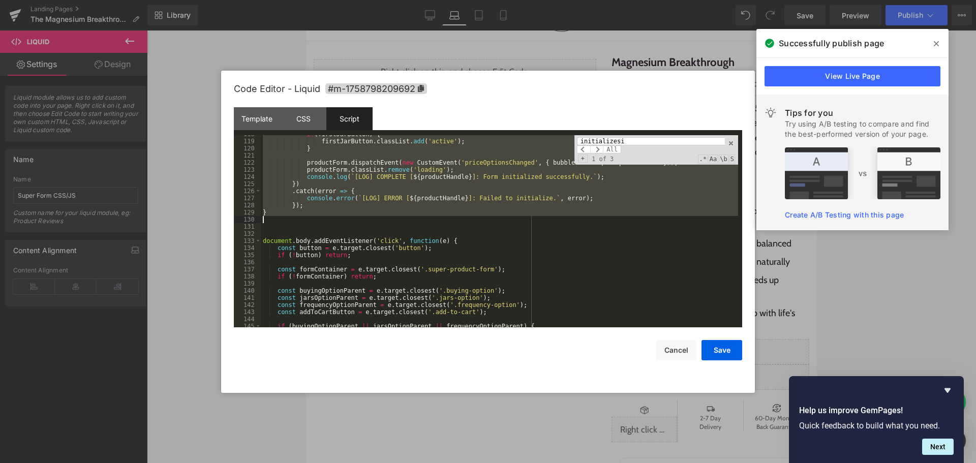
drag, startPoint x: 262, startPoint y: 261, endPoint x: 273, endPoint y: 217, distance: 44.5
click at [273, 217] on div "if ( firstJarButton ) { firstJarButton . classList . add ( 'active' ) ; } produ…" at bounding box center [499, 234] width 477 height 206
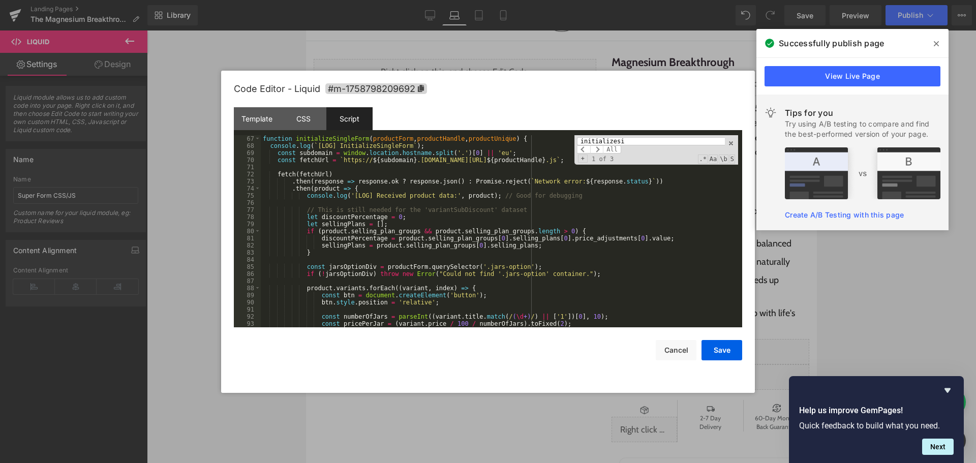
scroll to position [409, 0]
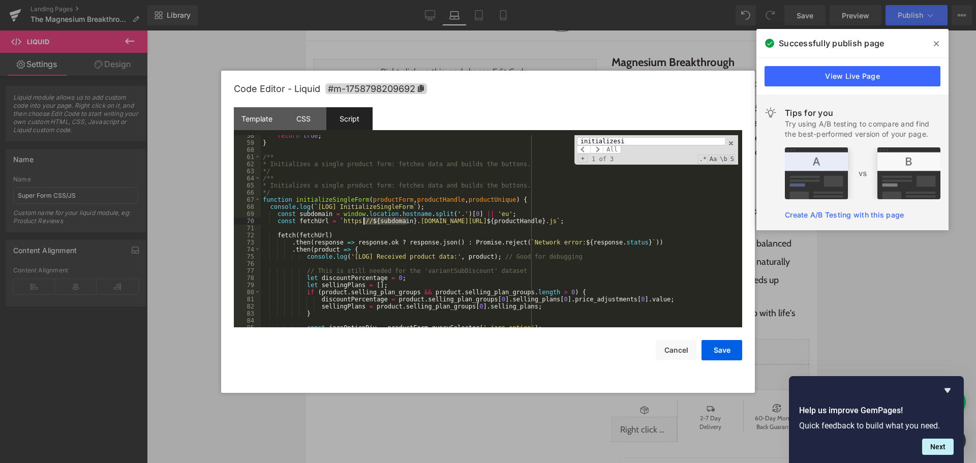
drag, startPoint x: 405, startPoint y: 220, endPoint x: 364, endPoint y: 221, distance: 41.2
click at [364, 221] on div "return true ; } /** * Initializes a single product form: fetches data and build…" at bounding box center [499, 235] width 477 height 206
drag, startPoint x: 718, startPoint y: 348, endPoint x: 436, endPoint y: 267, distance: 293.7
click at [718, 348] on button "Save" at bounding box center [721, 350] width 41 height 20
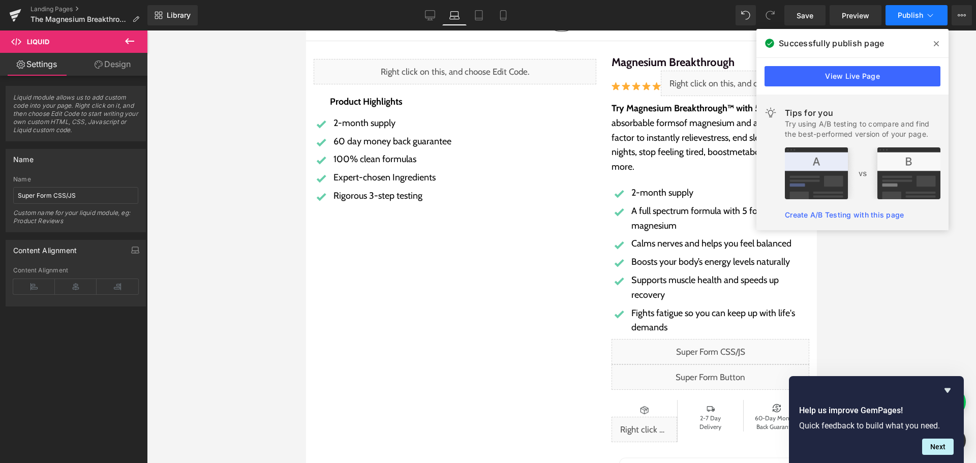
click at [900, 16] on span "Publish" at bounding box center [909, 15] width 25 height 8
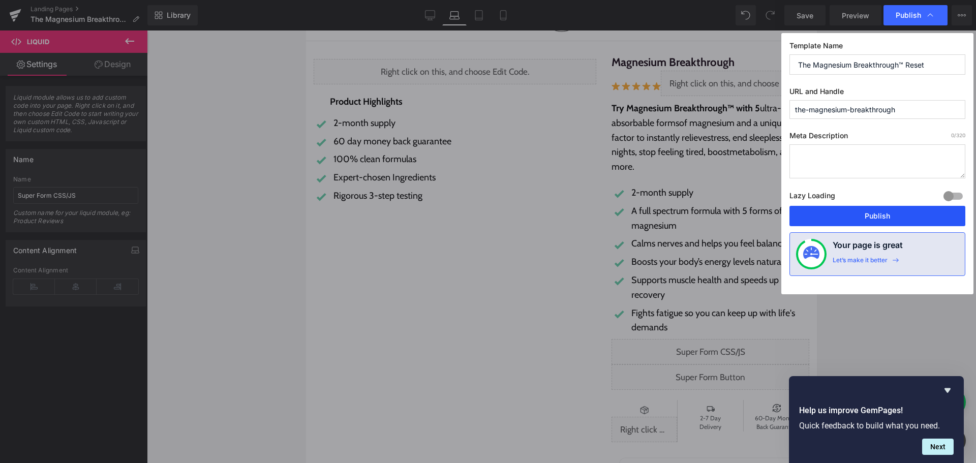
click at [886, 211] on button "Publish" at bounding box center [877, 216] width 176 height 20
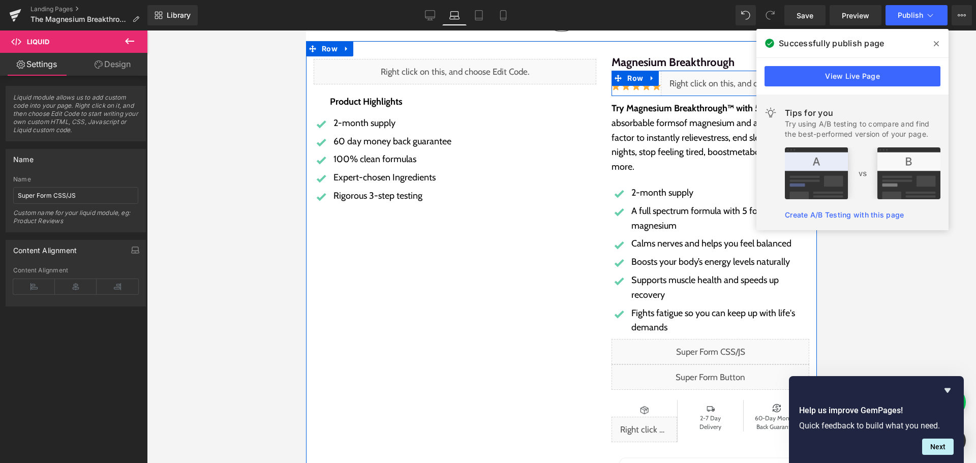
click at [740, 81] on div "Liquid" at bounding box center [735, 83] width 148 height 25
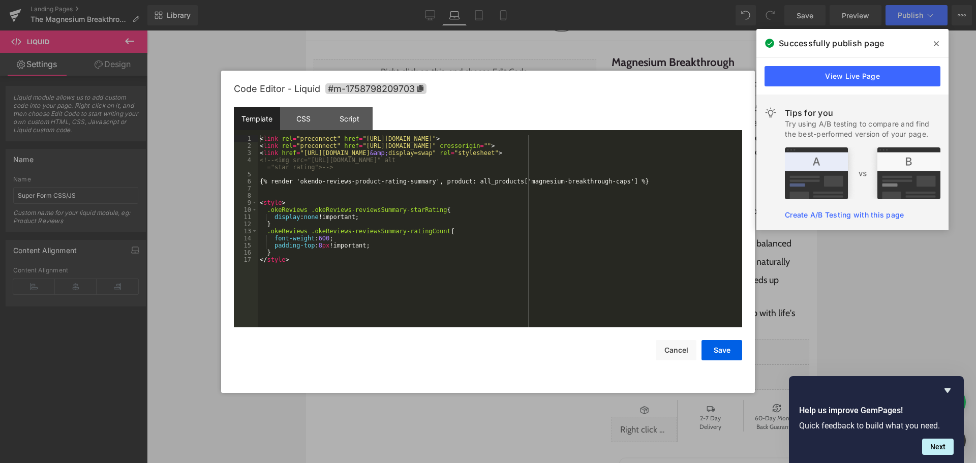
click at [542, 277] on div "< link rel = "preconnect" href = "[URL][DOMAIN_NAME]" > < link rel = "preconnec…" at bounding box center [500, 238] width 484 height 206
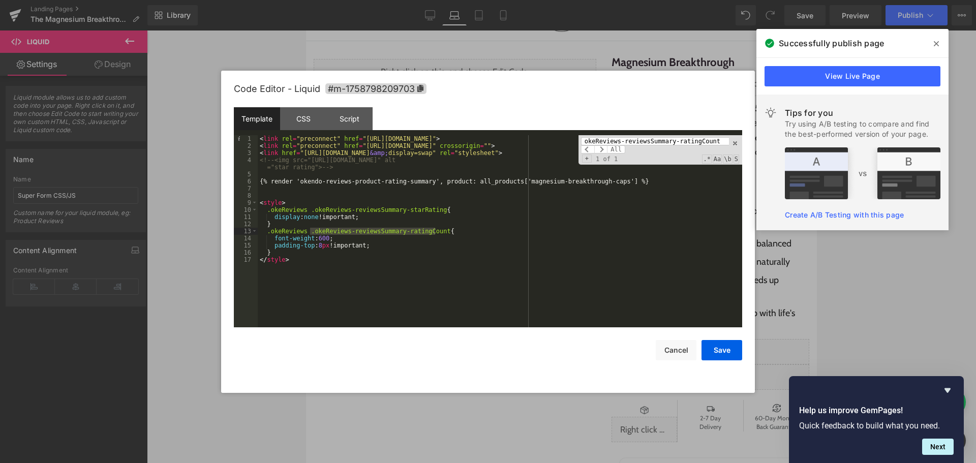
type input "okeReviews-reviewsSummary-ratingCount"
click at [402, 248] on div "< link rel = "preconnect" href = "[URL][DOMAIN_NAME]" > < link rel = "preconnec…" at bounding box center [500, 238] width 484 height 206
click at [716, 349] on button "Save" at bounding box center [721, 350] width 41 height 20
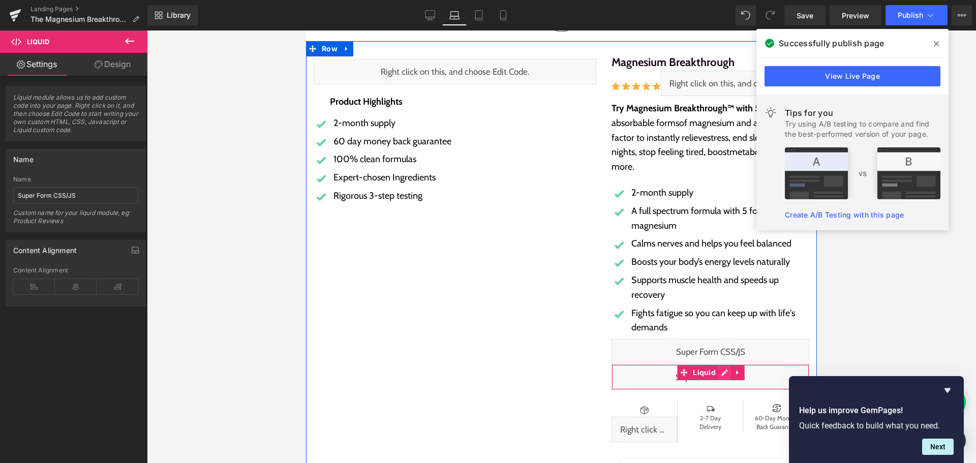
click at [717, 374] on div "Liquid" at bounding box center [710, 376] width 198 height 25
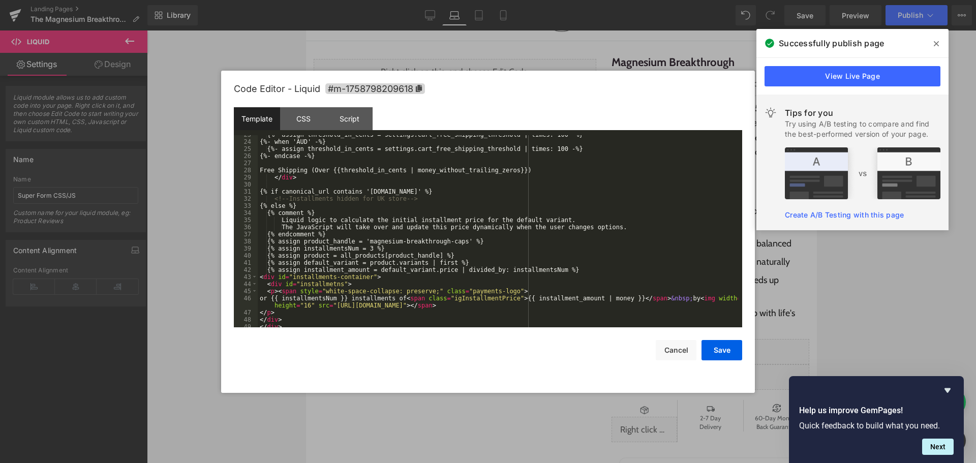
scroll to position [100, 0]
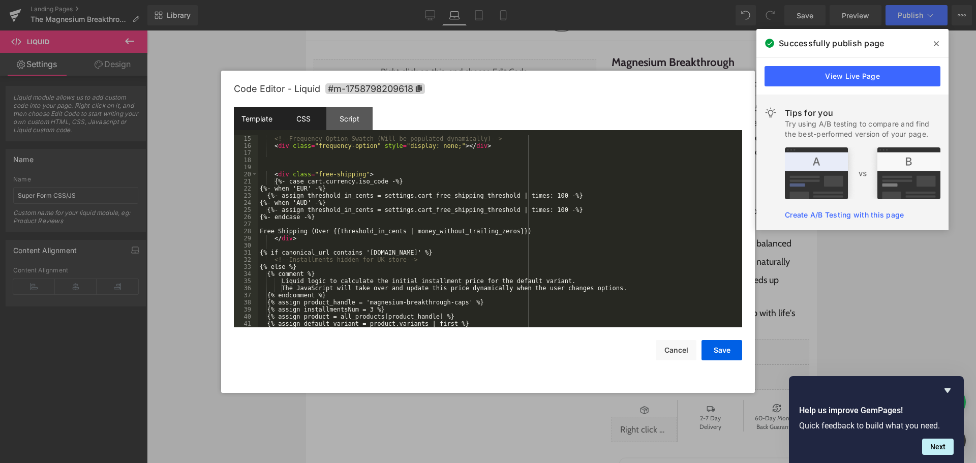
click at [318, 110] on div "CSS" at bounding box center [303, 118] width 46 height 23
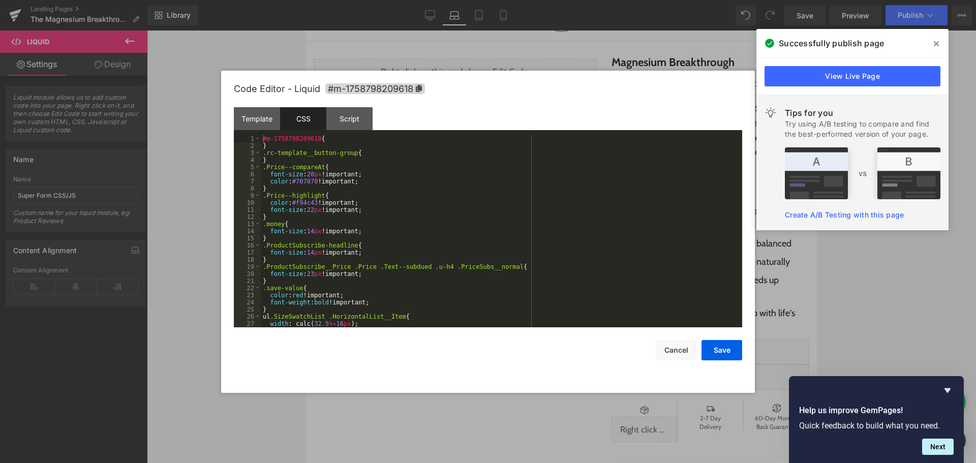
click at [583, 206] on div "#m-1758798209618 { } .rc-template__button-group { } .Price--compareAt { font-si…" at bounding box center [499, 238] width 477 height 206
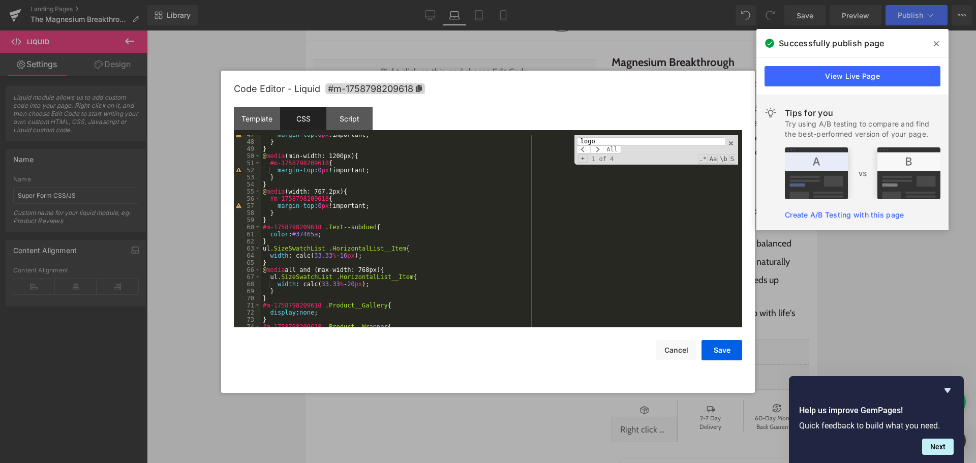
scroll to position [636, 0]
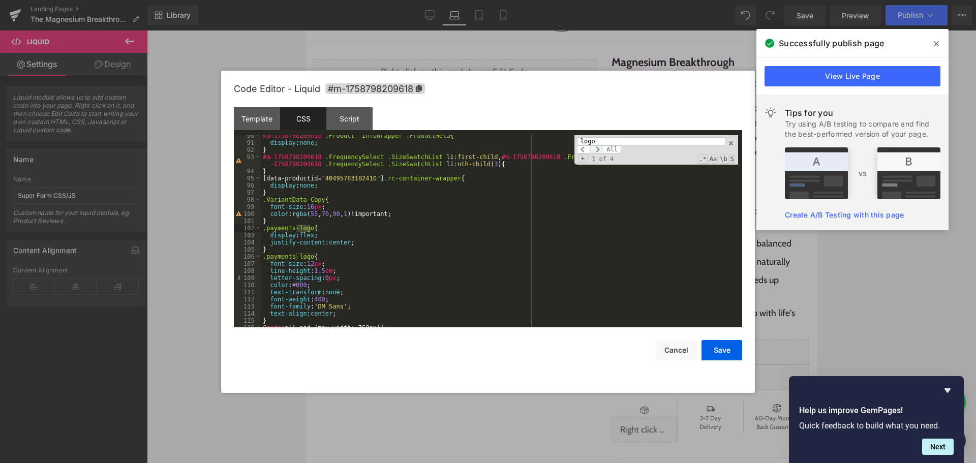
type input "logo"
click at [596, 146] on span at bounding box center [596, 149] width 13 height 8
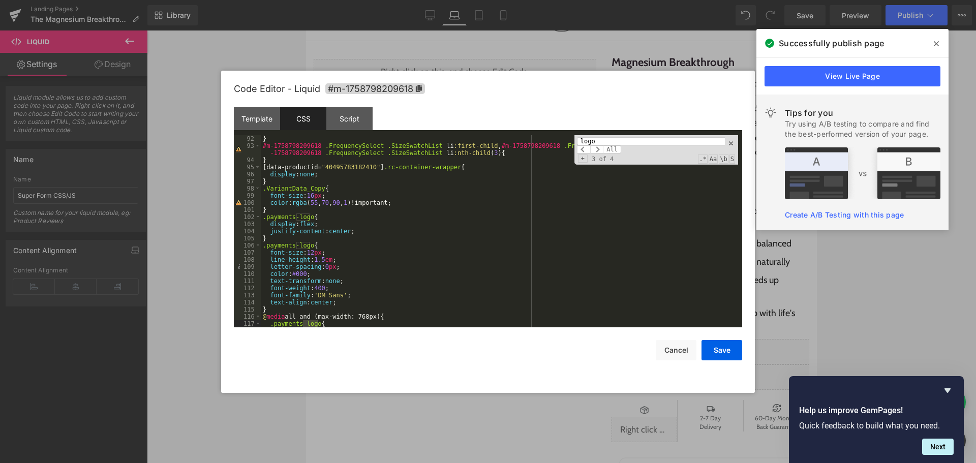
scroll to position [697, 0]
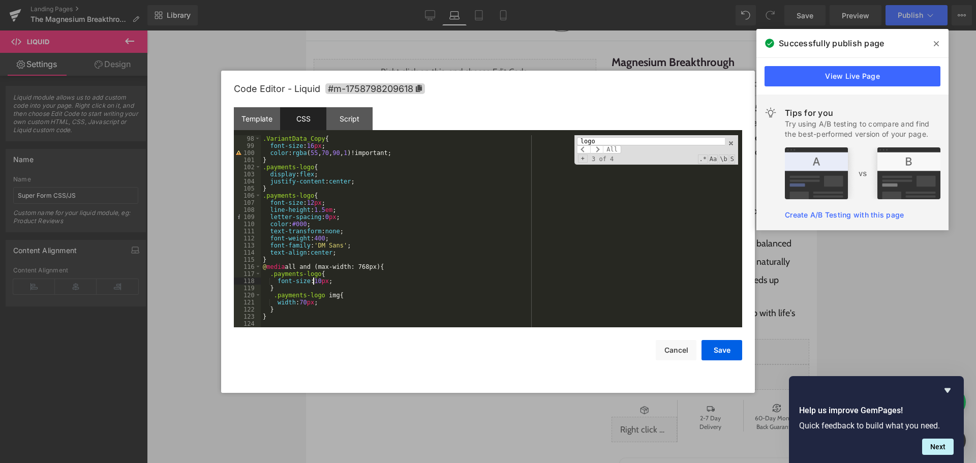
click at [314, 281] on div ".VariantData_Copy { font-size : 16 px ; color : rgba ( 55 , 70 , 90 , 1 )!impor…" at bounding box center [499, 238] width 477 height 206
click at [307, 301] on div ".VariantData_Copy { font-size : 16 px ; color : rgba ( 55 , 70 , 90 , 1 )!impor…" at bounding box center [499, 238] width 477 height 206
drag, startPoint x: 722, startPoint y: 349, endPoint x: 334, endPoint y: 271, distance: 395.5
click at [722, 349] on button "Save" at bounding box center [721, 350] width 41 height 20
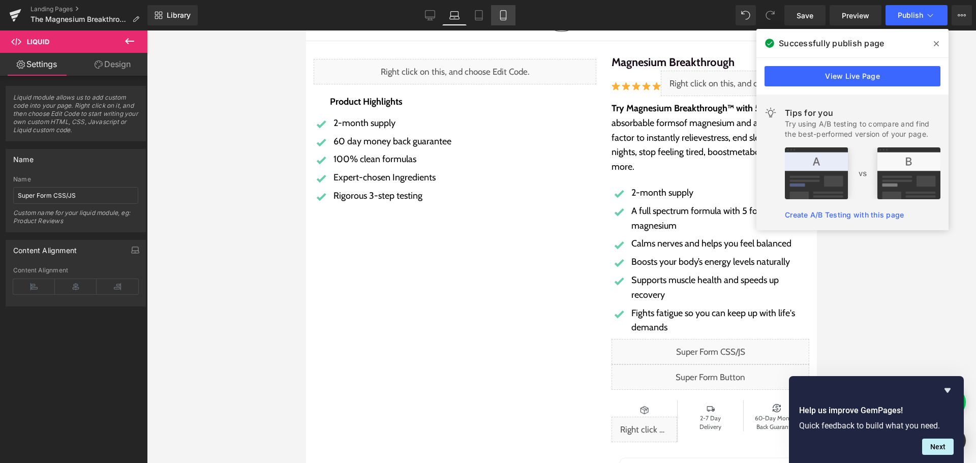
drag, startPoint x: 498, startPoint y: 17, endPoint x: 132, endPoint y: 234, distance: 425.6
click at [498, 17] on icon at bounding box center [503, 15] width 10 height 10
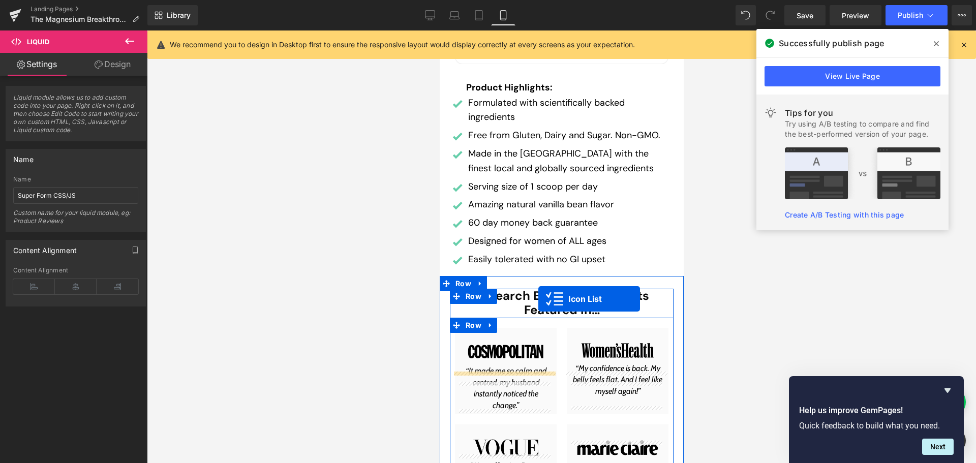
scroll to position [450, 0]
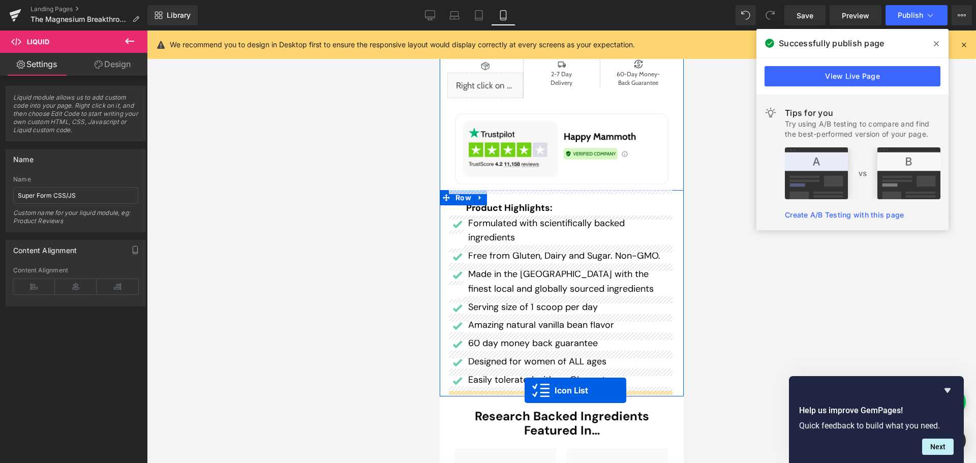
drag, startPoint x: 548, startPoint y: 77, endPoint x: 524, endPoint y: 390, distance: 314.4
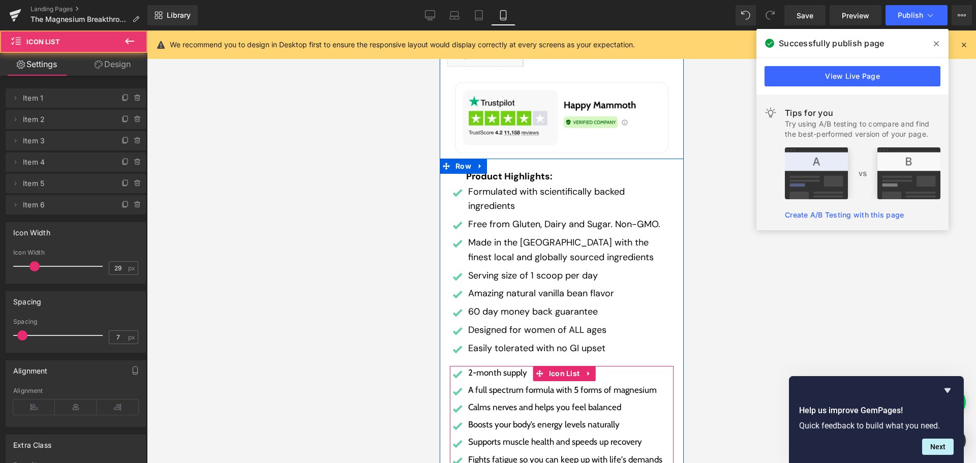
scroll to position [419, 0]
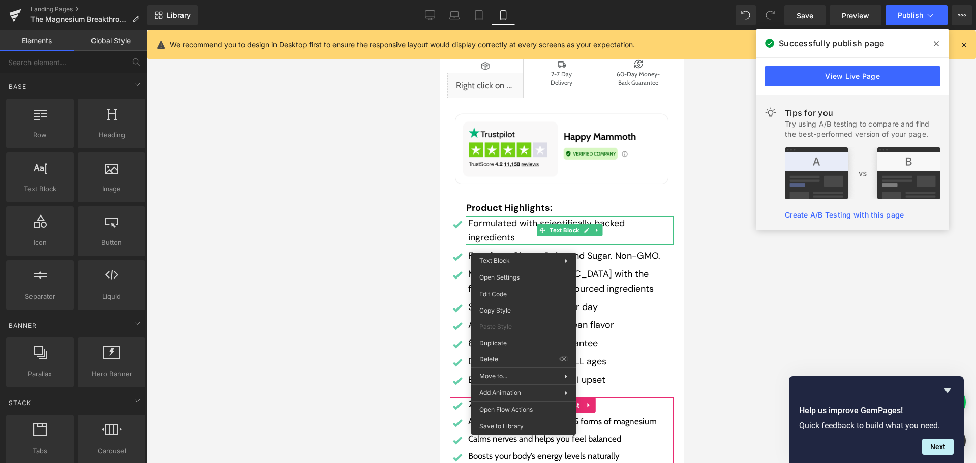
click at [315, 244] on div at bounding box center [561, 246] width 829 height 432
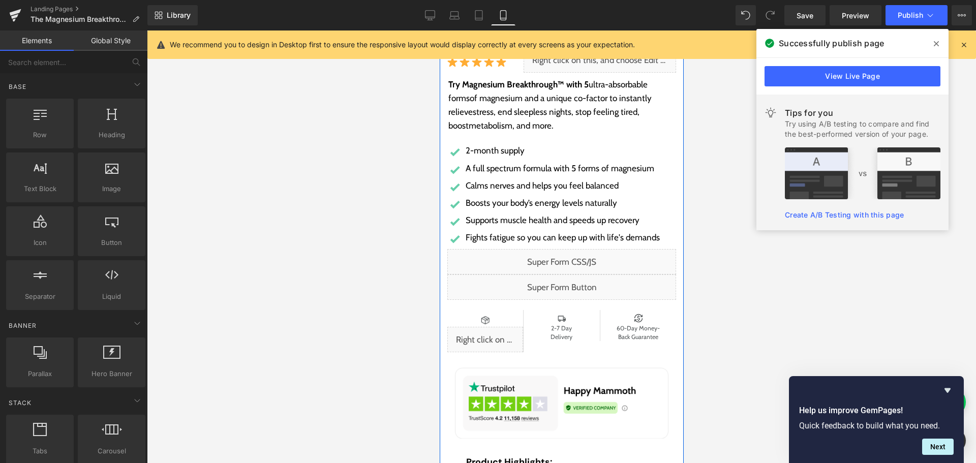
scroll to position [63, 0]
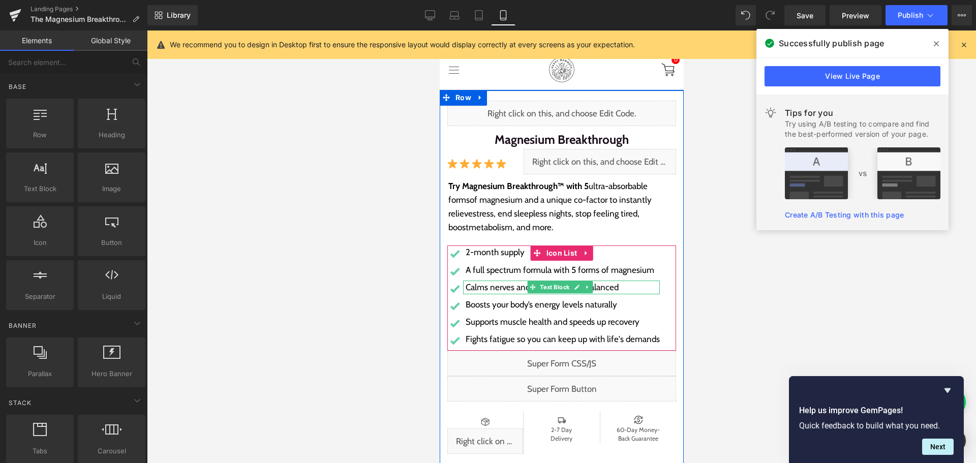
click at [503, 285] on font "Calms nerves and helps you feel balanced" at bounding box center [541, 287] width 153 height 10
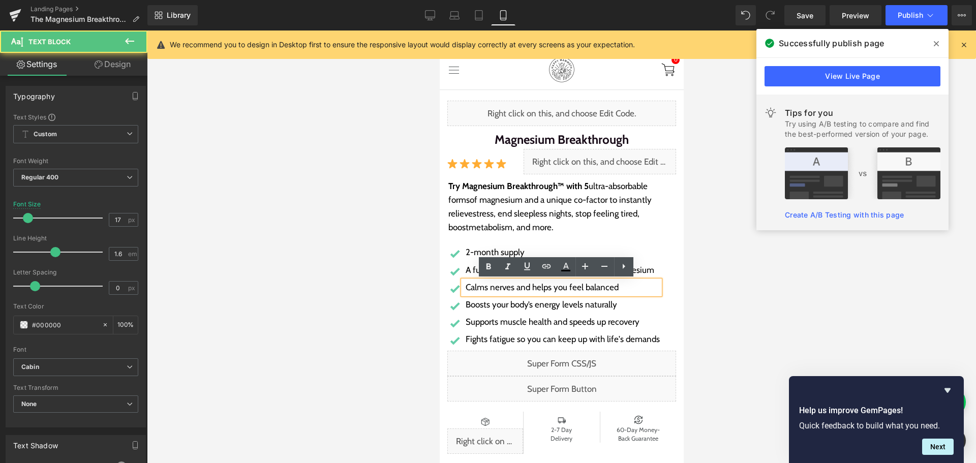
click at [306, 211] on div at bounding box center [561, 246] width 829 height 432
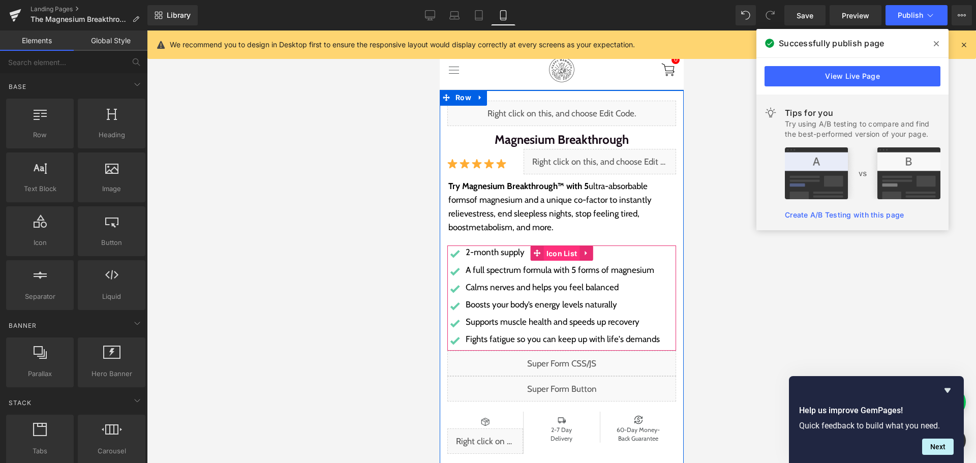
click at [554, 254] on span "Icon List" at bounding box center [561, 253] width 36 height 15
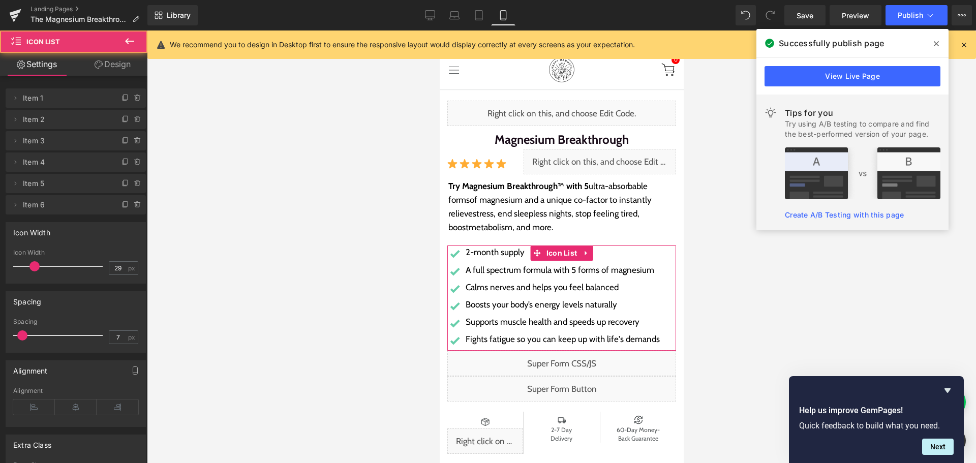
click at [121, 59] on link "Design" at bounding box center [113, 64] width 74 height 23
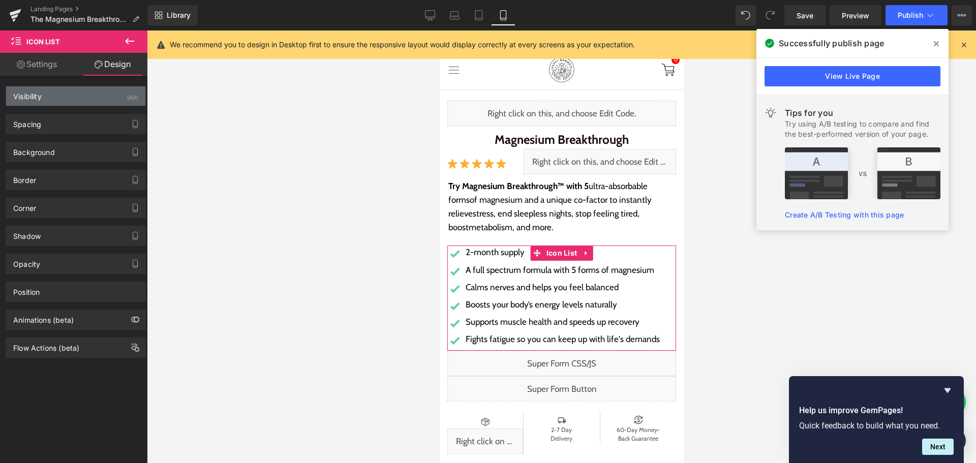
click at [68, 95] on div "Visibility (All)" at bounding box center [75, 95] width 139 height 19
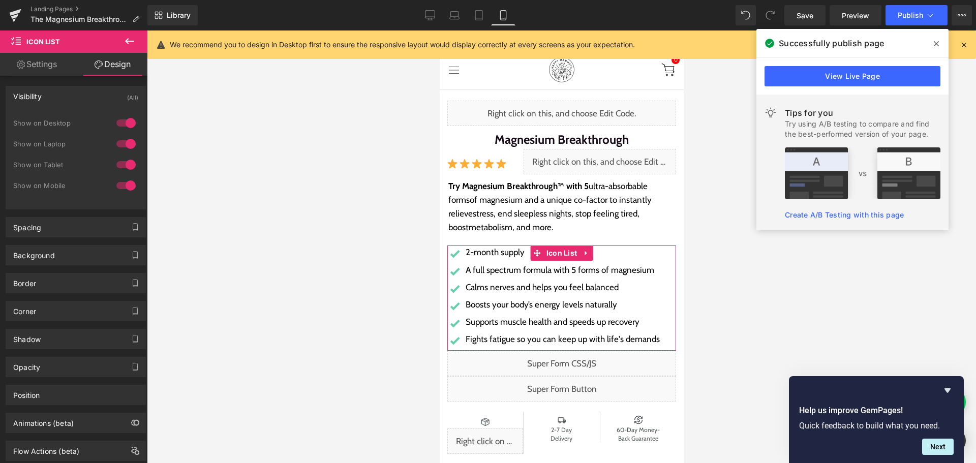
click at [130, 174] on div "Show on Tablet" at bounding box center [75, 170] width 125 height 21
click at [126, 182] on div at bounding box center [126, 185] width 24 height 16
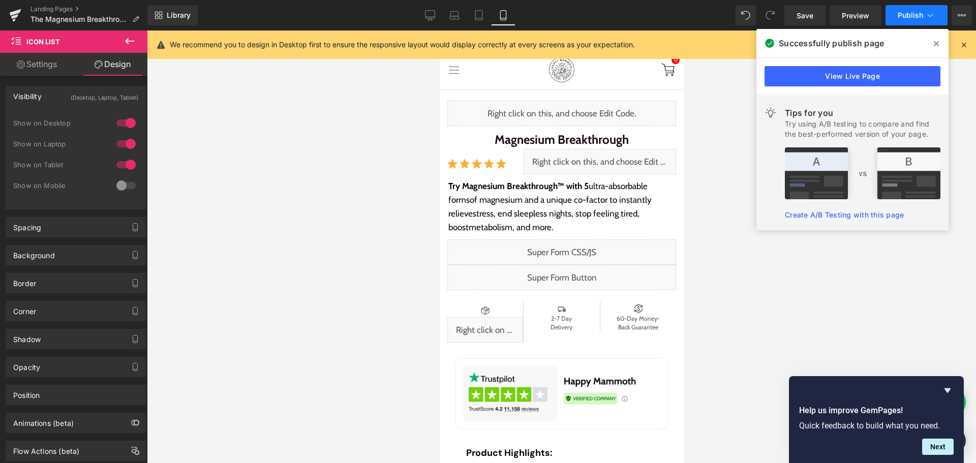
click at [904, 19] on span "Publish" at bounding box center [909, 15] width 25 height 8
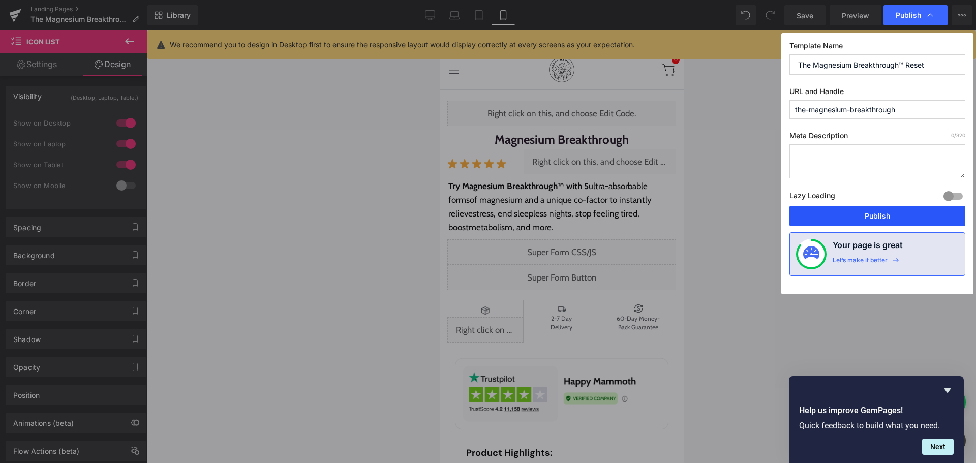
click at [883, 210] on button "Publish" at bounding box center [877, 216] width 176 height 20
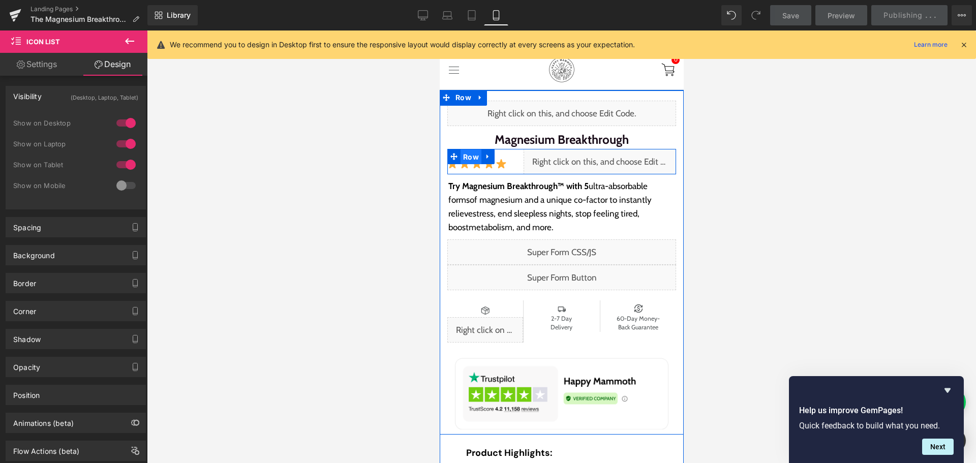
click at [467, 153] on span "Row" at bounding box center [470, 156] width 21 height 15
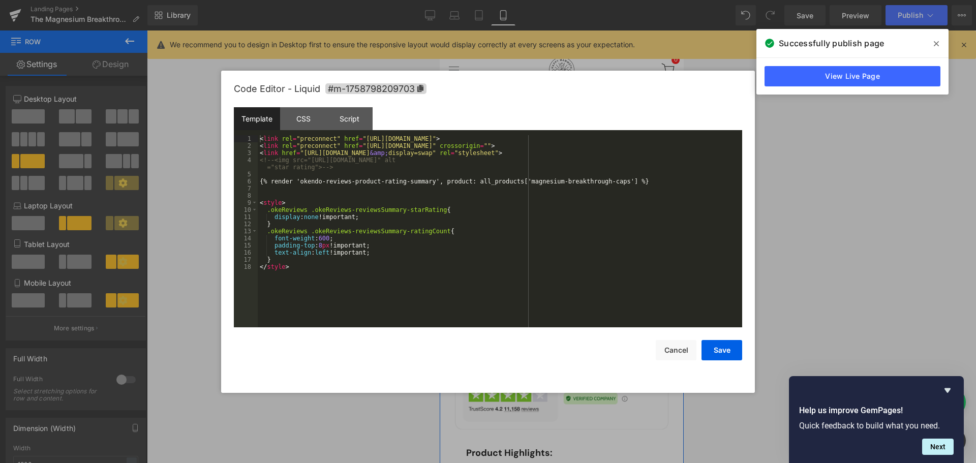
click at [611, 158] on div "Liquid" at bounding box center [599, 161] width 152 height 25
click at [379, 248] on div "< link rel = "preconnect" href = "[URL][DOMAIN_NAME]" > < link rel = "preconnec…" at bounding box center [500, 238] width 484 height 206
click at [295, 257] on div "< link rel = "preconnect" href = "[URL][DOMAIN_NAME]" > < link rel = "preconnec…" at bounding box center [500, 238] width 484 height 206
paste textarea
click at [723, 350] on button "Save" at bounding box center [721, 350] width 41 height 20
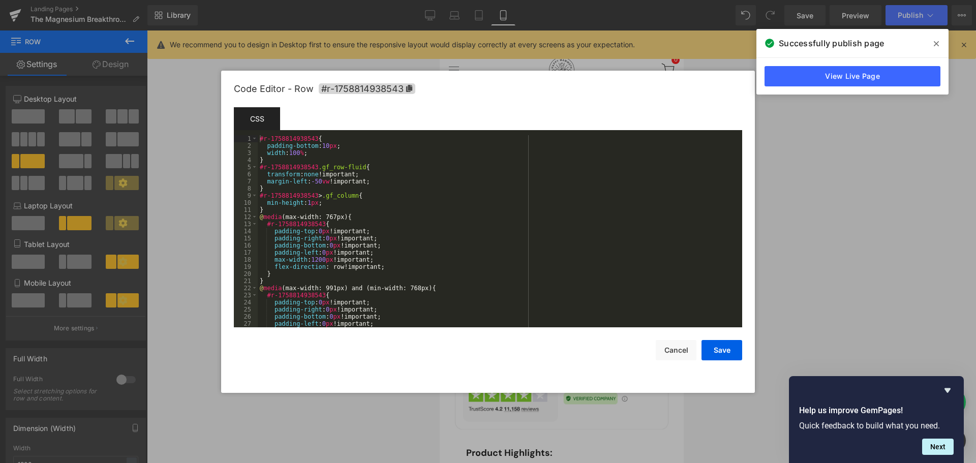
click at [446, 0] on div "Row You are previewing how the will restyle your page. You can not edit Element…" at bounding box center [488, 0] width 976 height 0
click at [579, 229] on div "#r-1758814938543 { padding-bottom : 10 px ; width : 100 % ; } #r-1758814938543 …" at bounding box center [498, 238] width 480 height 206
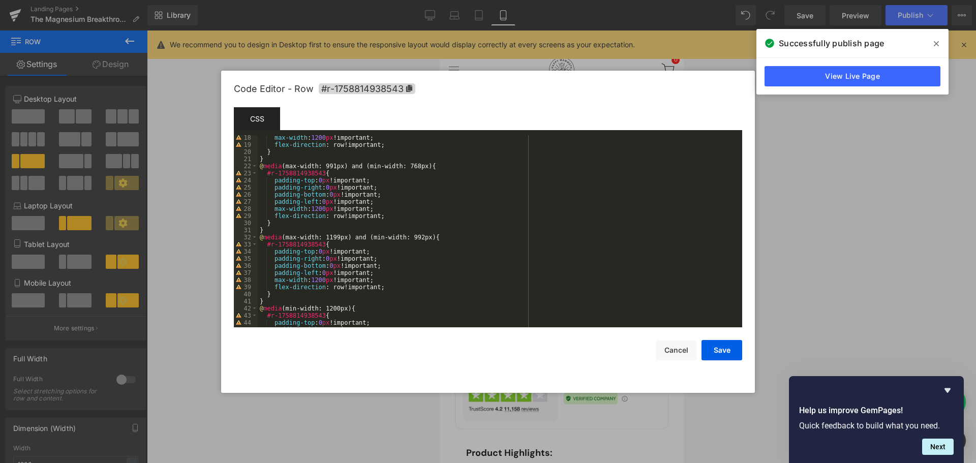
scroll to position [61, 0]
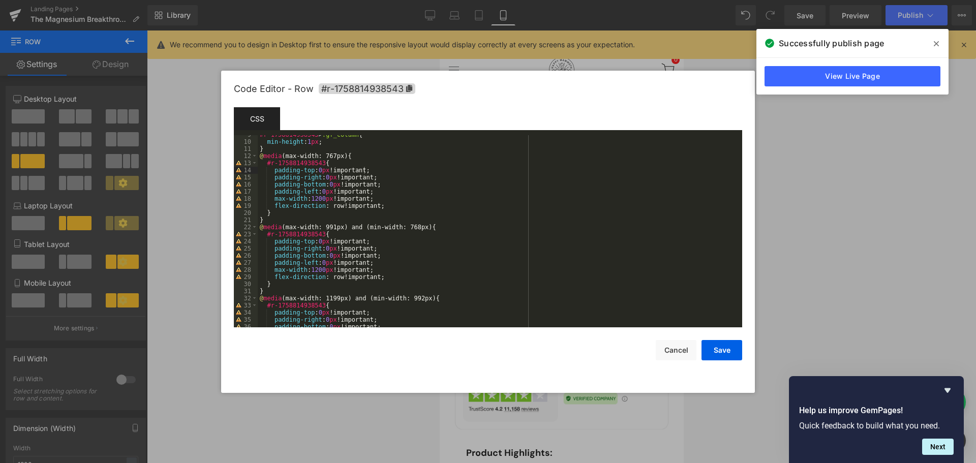
click at [390, 169] on div "#r-1758814938543 > .gf_column { min-height : 1 px ; } @ media (max-width: 767px…" at bounding box center [498, 234] width 480 height 206
click at [393, 162] on div "#r-1758814938543 > .gf_column { min-height : 1 px ; } @ media (max-width: 767px…" at bounding box center [498, 234] width 480 height 206
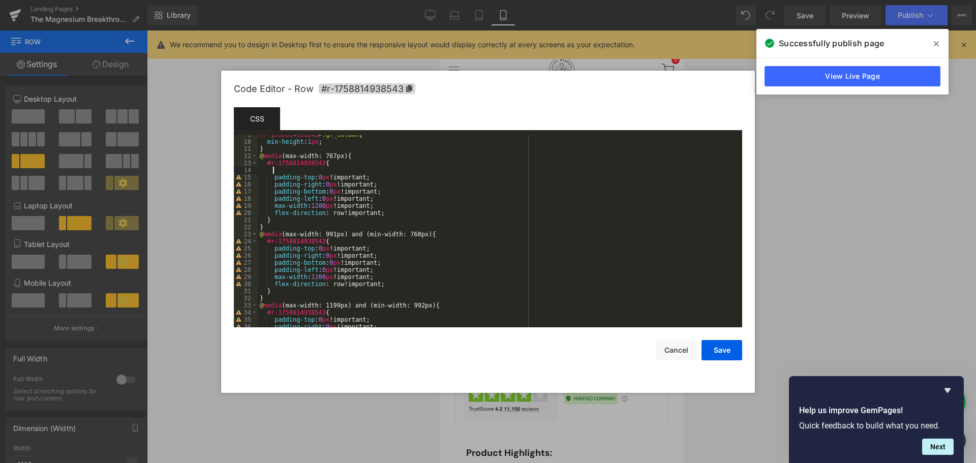
paste textarea
click at [729, 343] on button "Save" at bounding box center [721, 350] width 41 height 20
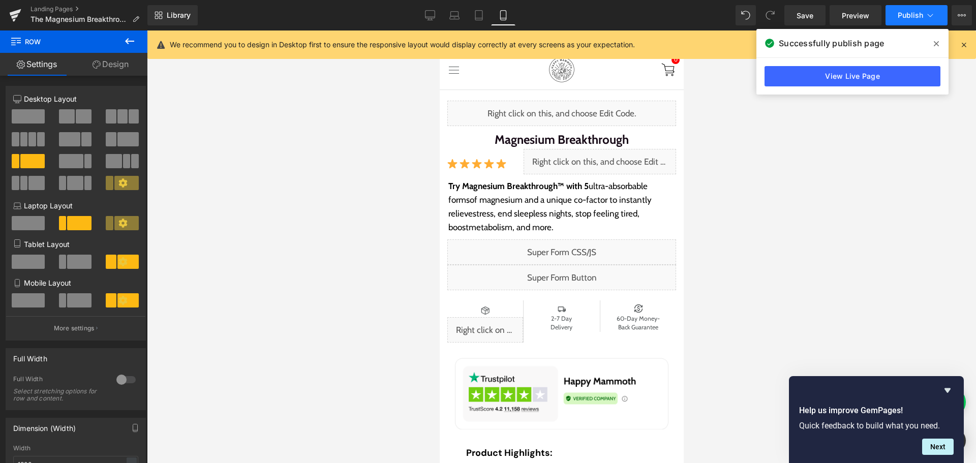
click at [914, 15] on span "Publish" at bounding box center [909, 15] width 25 height 8
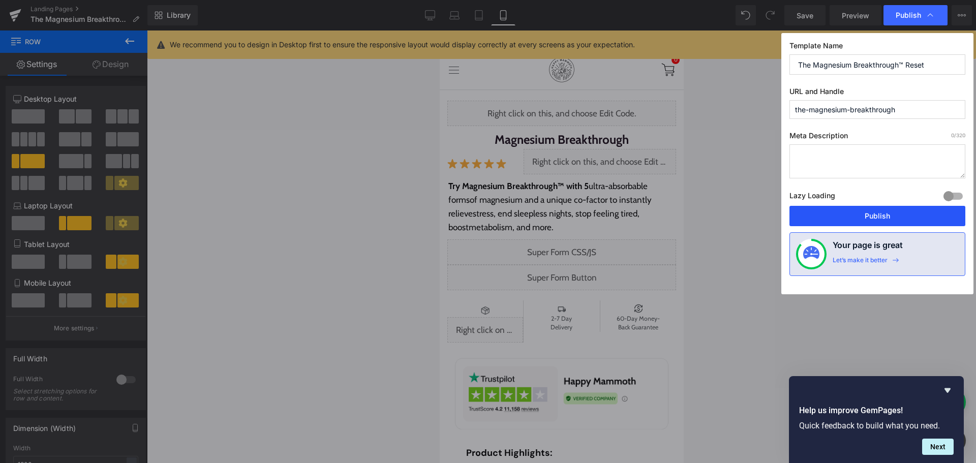
click at [910, 207] on button "Publish" at bounding box center [877, 216] width 176 height 20
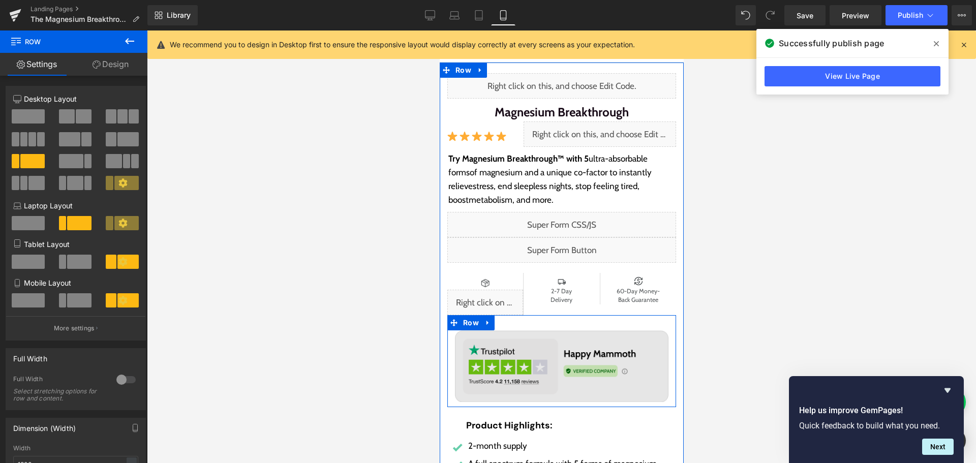
scroll to position [114, 0]
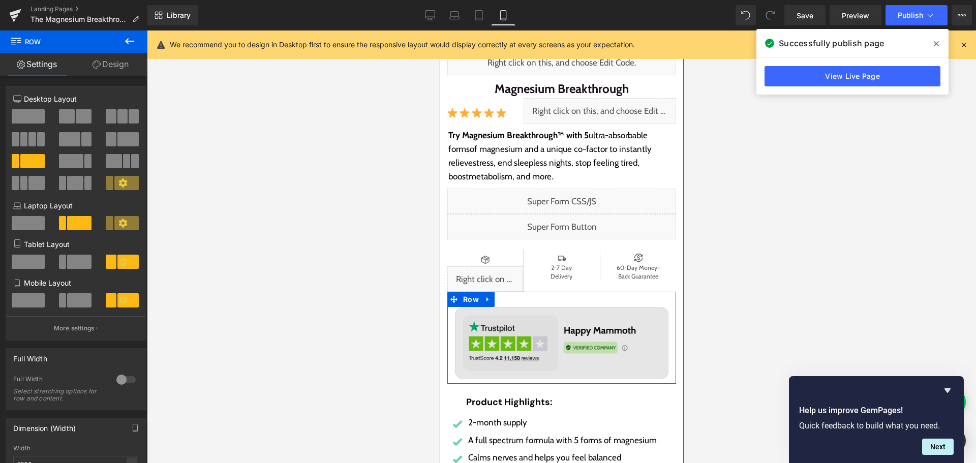
click at [505, 338] on img at bounding box center [560, 342] width 213 height 71
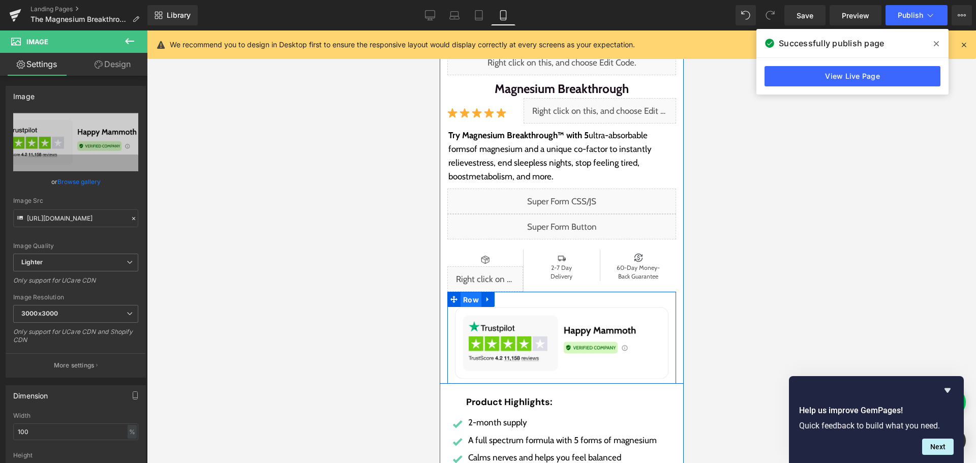
click at [468, 300] on span "Row" at bounding box center [470, 299] width 21 height 15
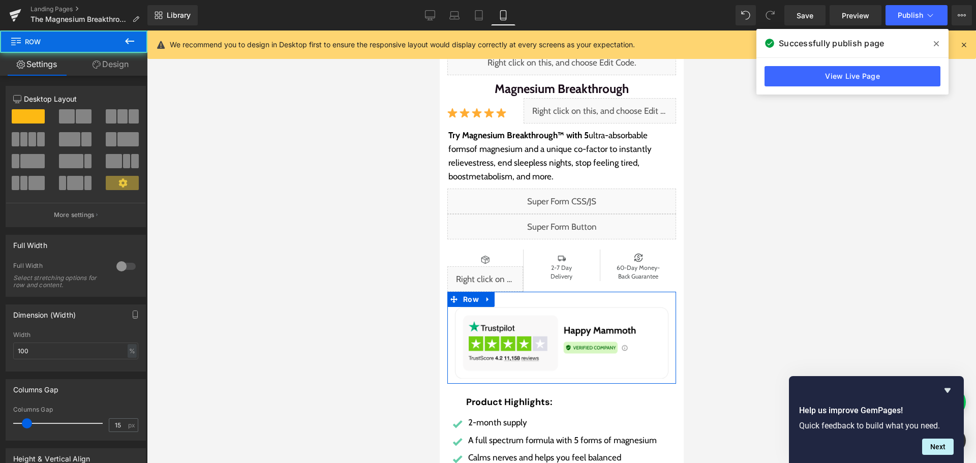
click at [136, 63] on link "Design" at bounding box center [111, 64] width 74 height 23
click at [0, 0] on div "Spacing" at bounding box center [0, 0] width 0 height 0
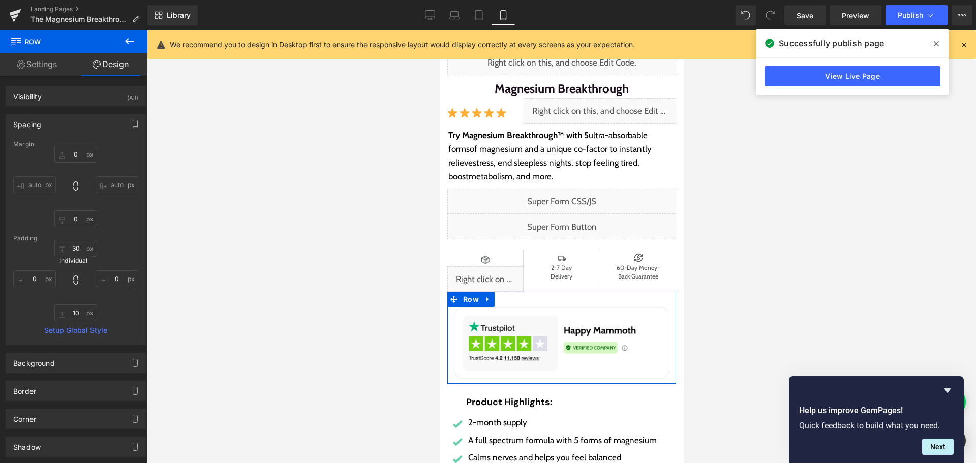
click at [76, 283] on icon at bounding box center [76, 280] width 10 height 10
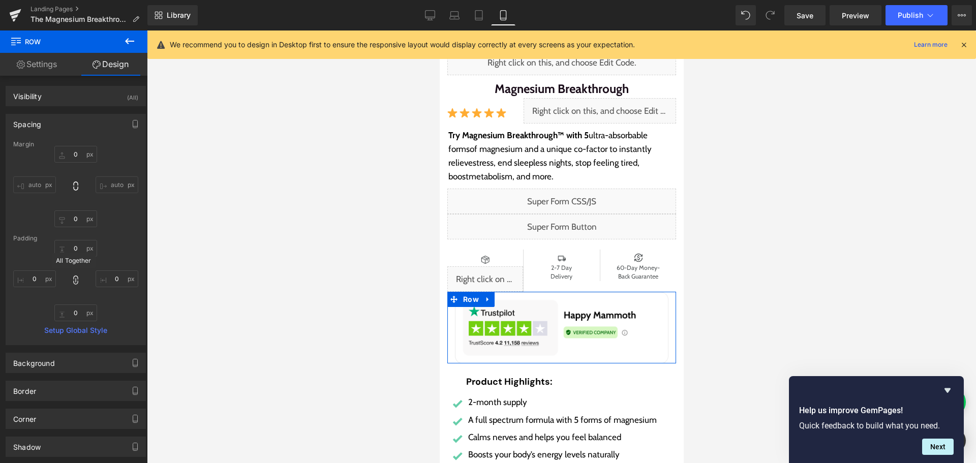
click at [76, 283] on icon at bounding box center [76, 280] width 10 height 10
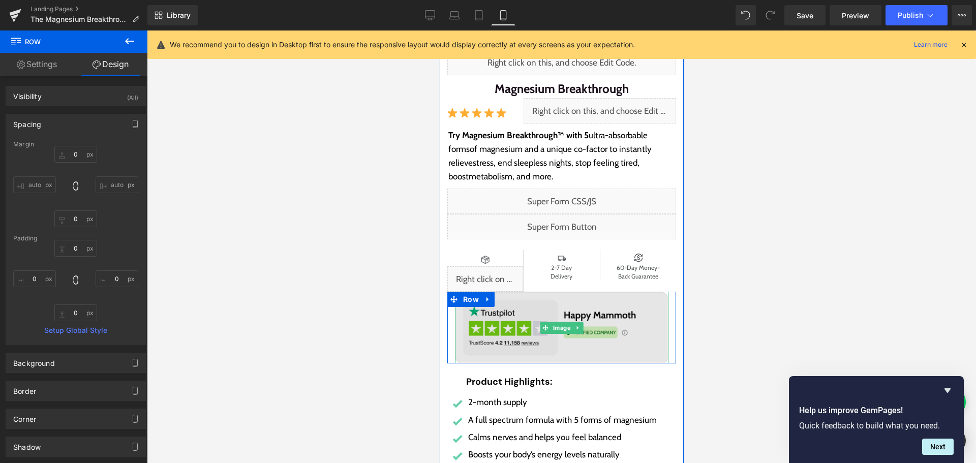
click at [504, 321] on img at bounding box center [560, 327] width 213 height 71
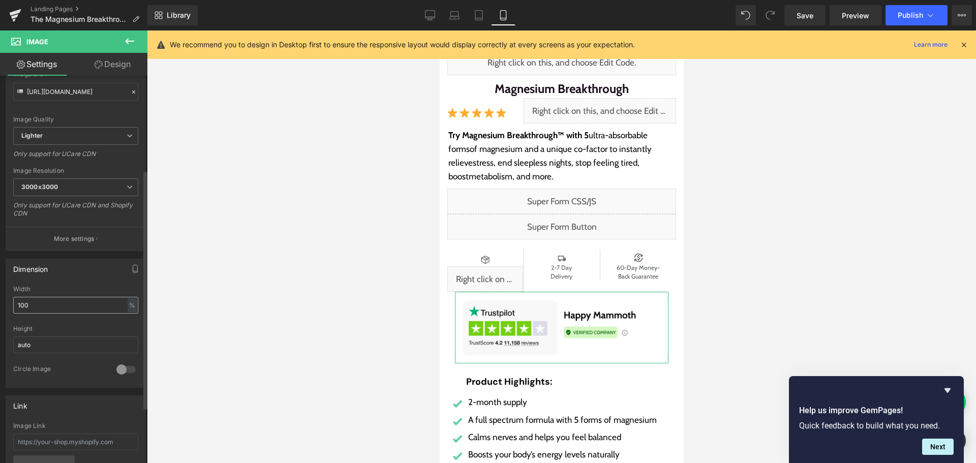
scroll to position [152, 0]
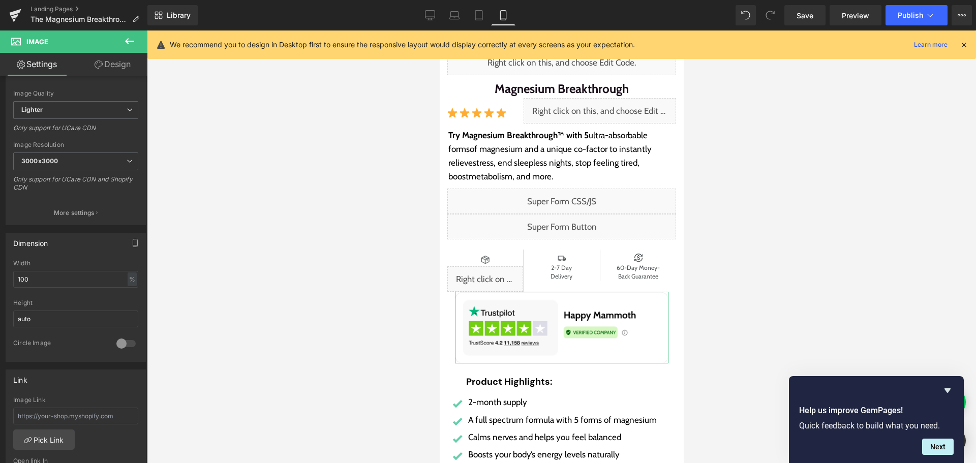
click at [115, 68] on link "Design" at bounding box center [113, 64] width 74 height 23
click at [0, 0] on div "Spacing" at bounding box center [0, 0] width 0 height 0
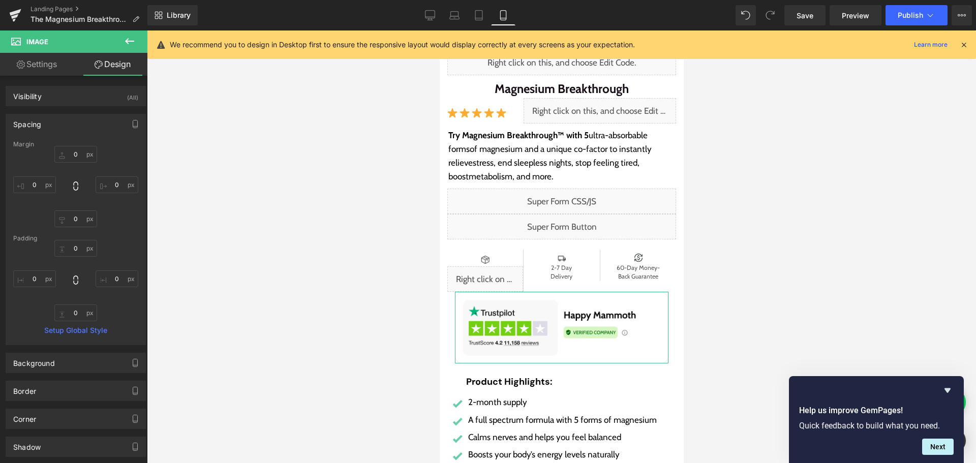
click at [32, 123] on div "Spacing" at bounding box center [27, 121] width 28 height 14
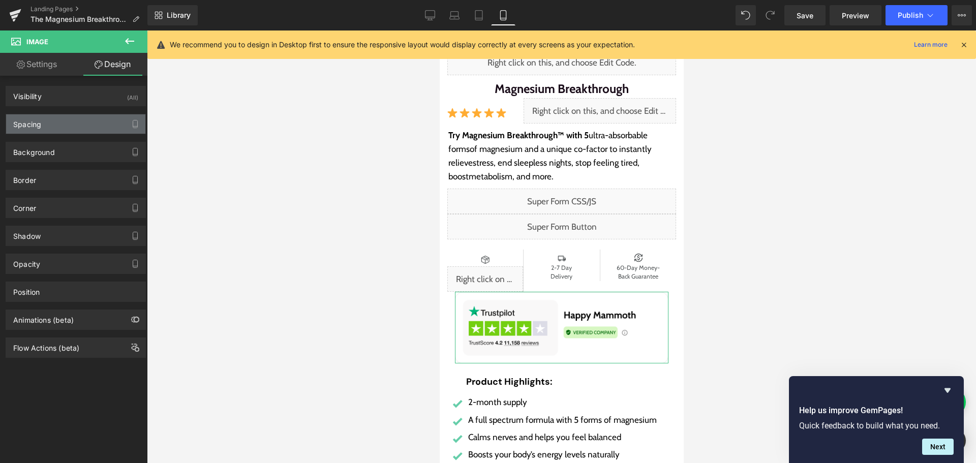
click at [32, 123] on div "Spacing" at bounding box center [27, 121] width 28 height 14
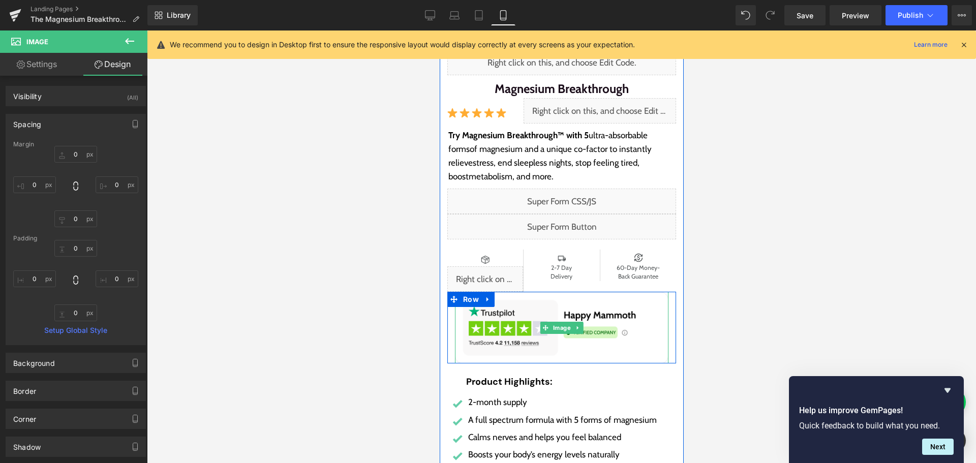
click at [576, 333] on link at bounding box center [577, 328] width 11 height 12
click at [665, 310] on div "Image" at bounding box center [561, 327] width 229 height 71
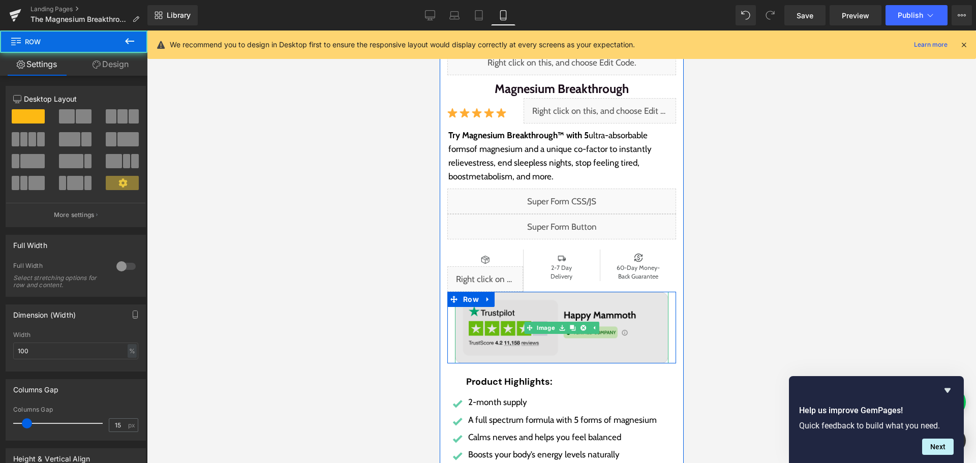
click at [639, 316] on img at bounding box center [560, 327] width 213 height 71
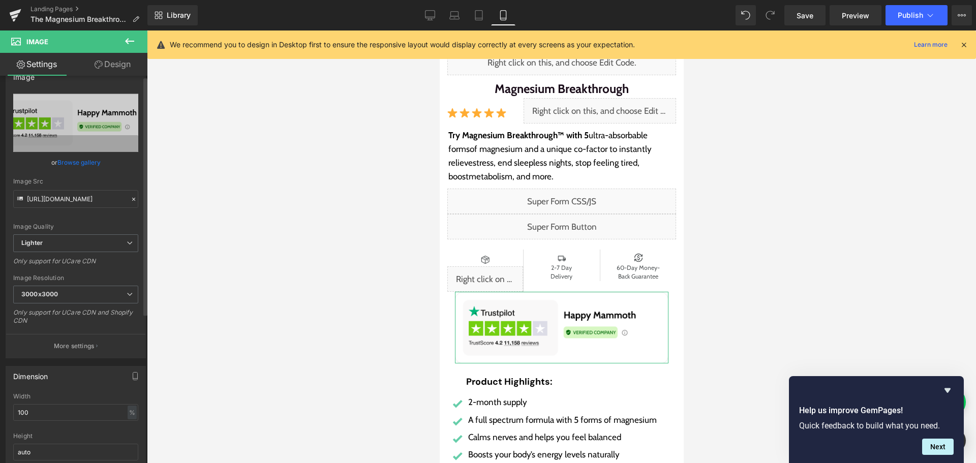
scroll to position [102, 0]
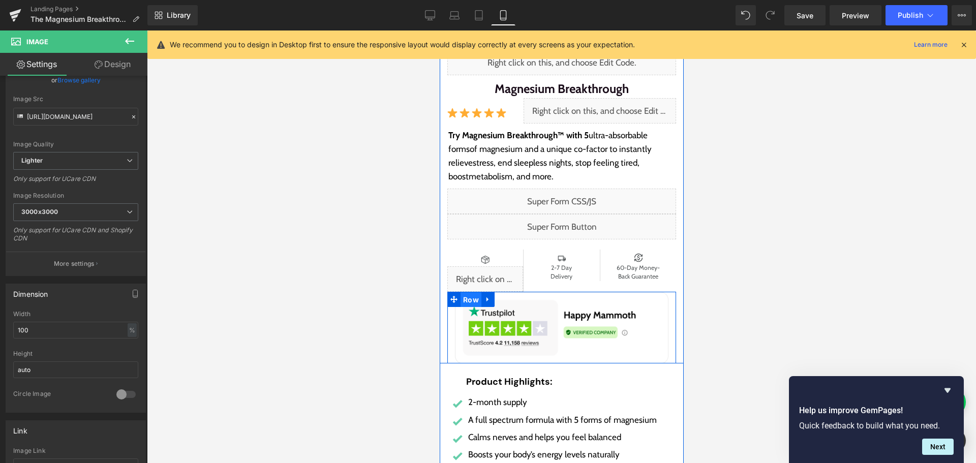
click at [464, 300] on span "Row" at bounding box center [470, 299] width 21 height 15
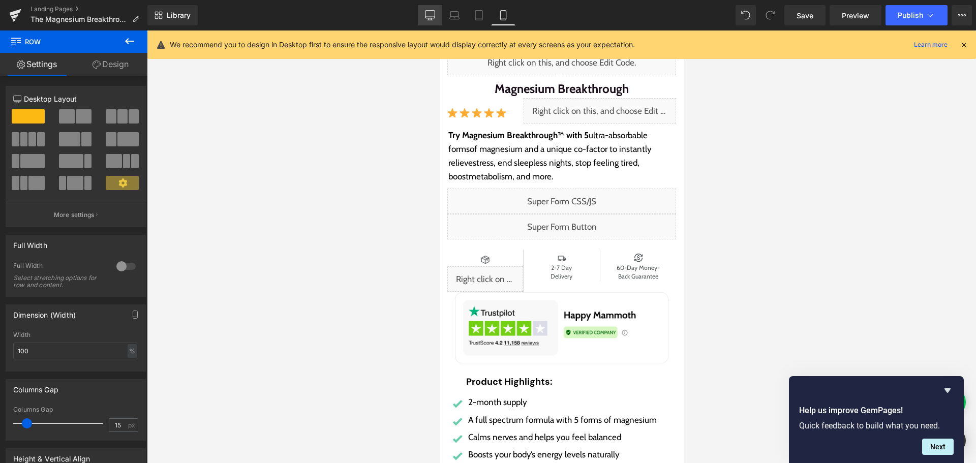
click at [422, 16] on link "Desktop" at bounding box center [430, 15] width 24 height 20
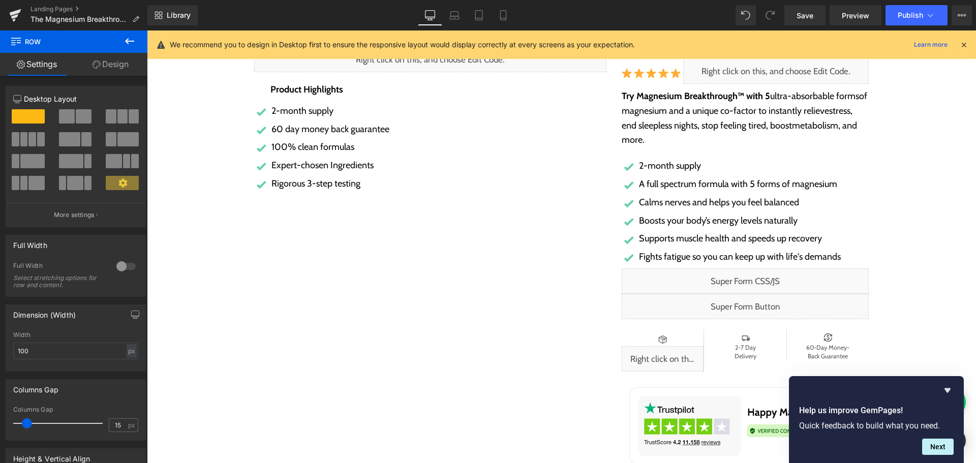
scroll to position [194, 0]
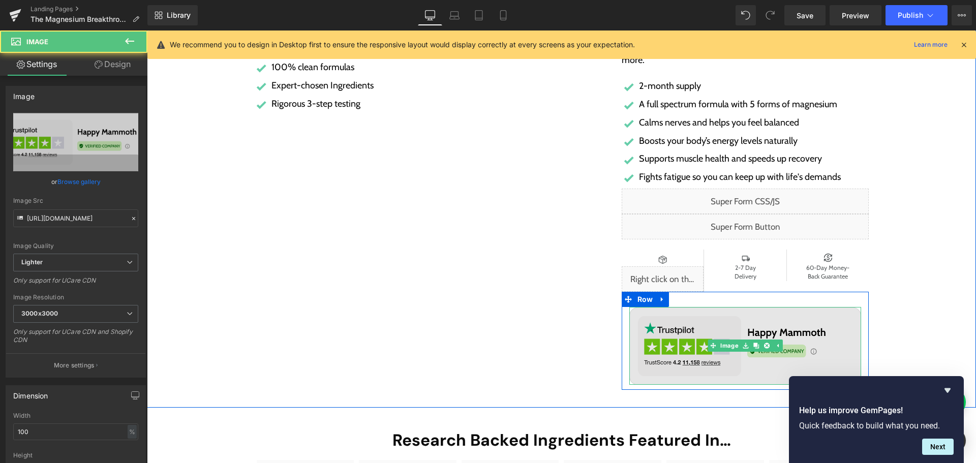
click at [678, 331] on img at bounding box center [745, 345] width 232 height 77
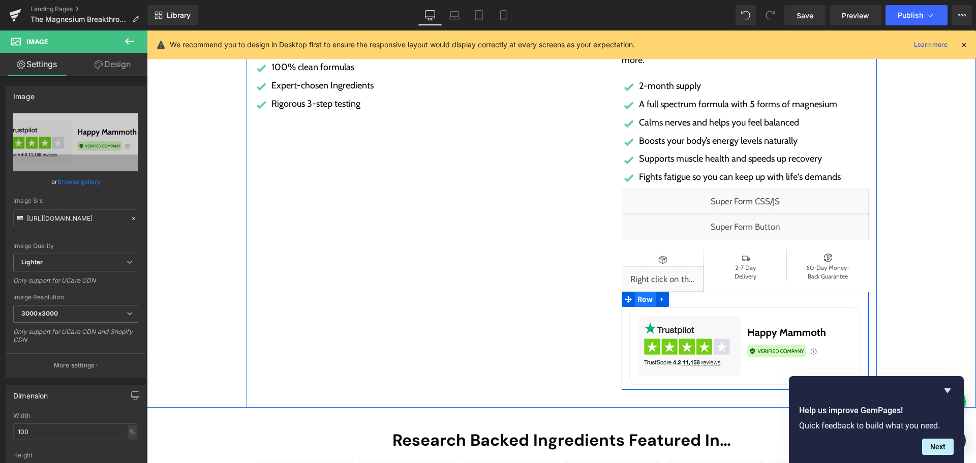
click at [641, 300] on span "Row" at bounding box center [645, 299] width 21 height 15
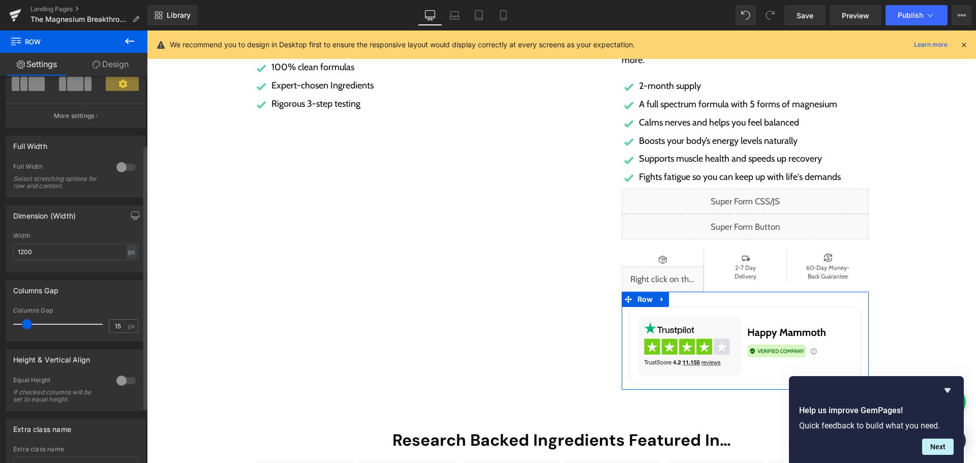
scroll to position [102, 0]
drag, startPoint x: 26, startPoint y: 320, endPoint x: 0, endPoint y: 323, distance: 26.1
click at [0, 323] on div "Columns Gap 15px Columns Gap 15 px" at bounding box center [76, 304] width 152 height 69
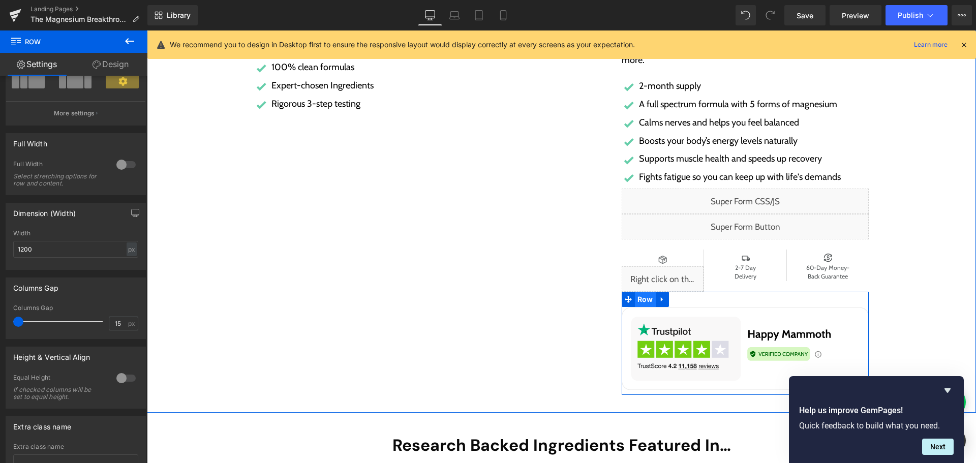
click at [638, 299] on span "Row" at bounding box center [645, 299] width 21 height 15
click at [125, 60] on link "Design" at bounding box center [111, 64] width 74 height 23
click at [0, 0] on div "Spacing [GEOGRAPHIC_DATA] [GEOGRAPHIC_DATA]" at bounding box center [0, 0] width 0 height 0
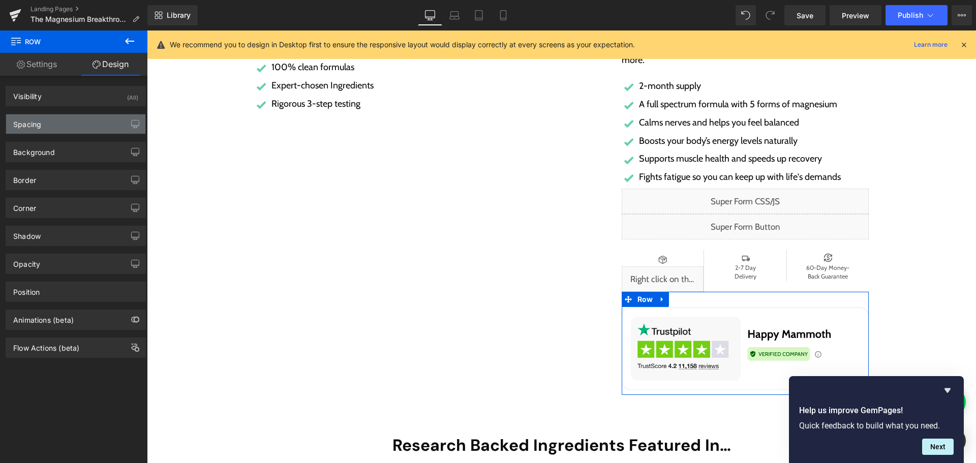
click at [57, 126] on div "Spacing" at bounding box center [75, 123] width 139 height 19
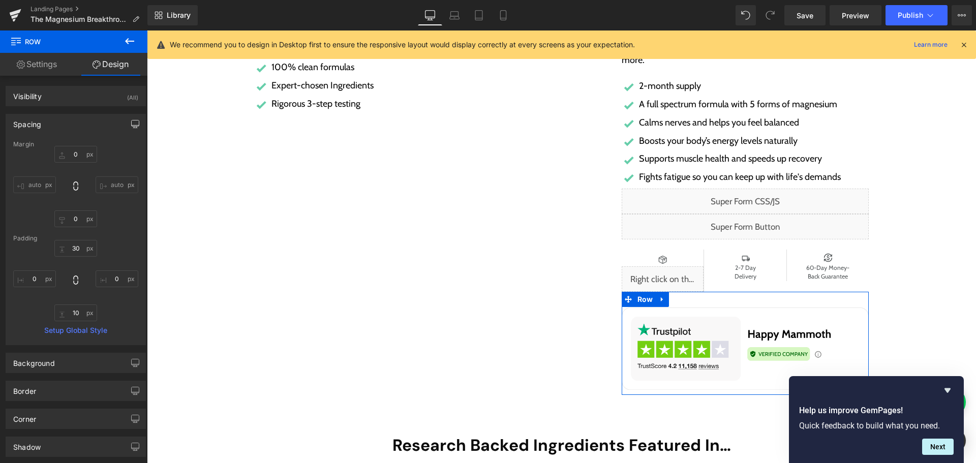
click at [133, 119] on button "button" at bounding box center [135, 123] width 16 height 19
click at [58, 146] on button "Laptop" at bounding box center [57, 145] width 32 height 17
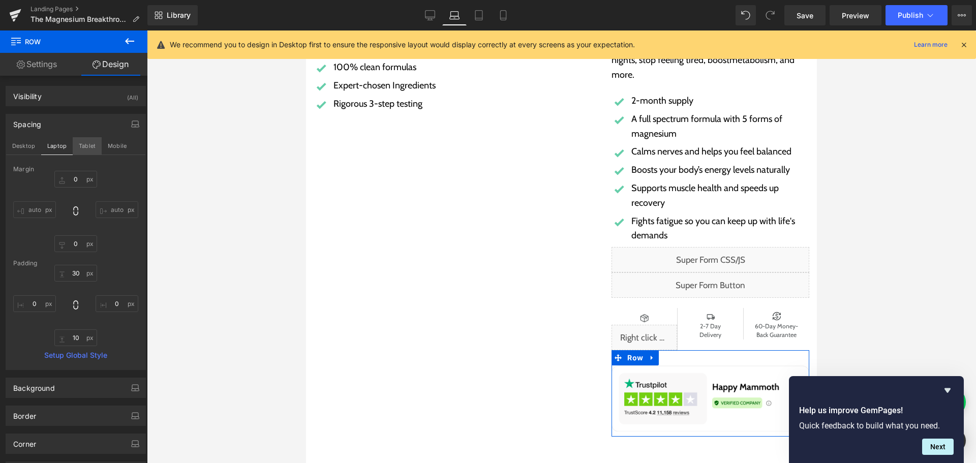
scroll to position [252, 0]
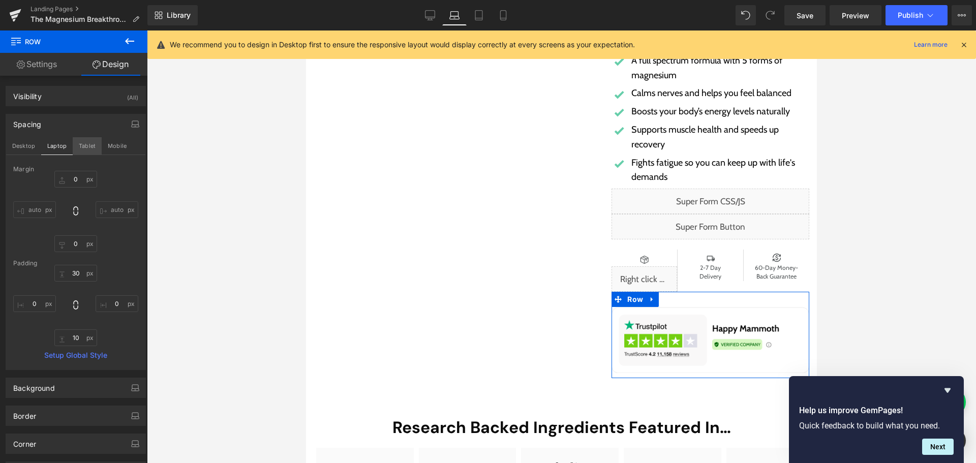
click at [87, 145] on button "Tablet" at bounding box center [87, 145] width 29 height 17
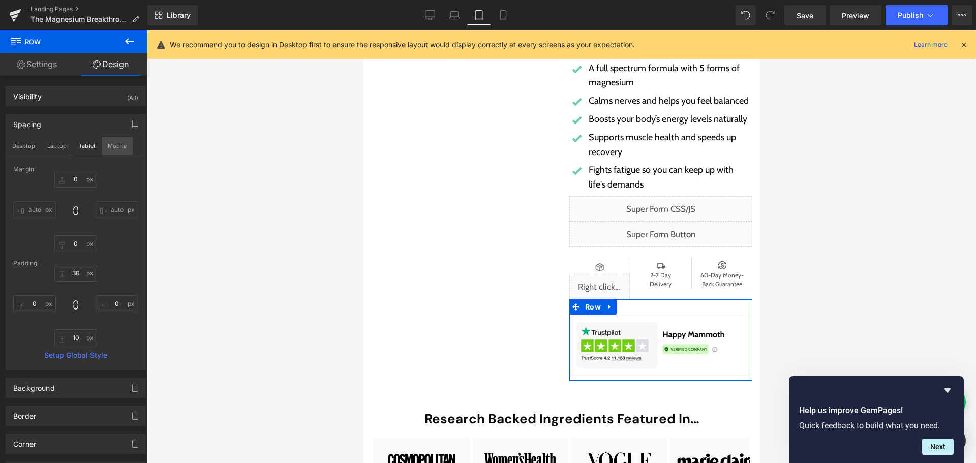
scroll to position [260, 0]
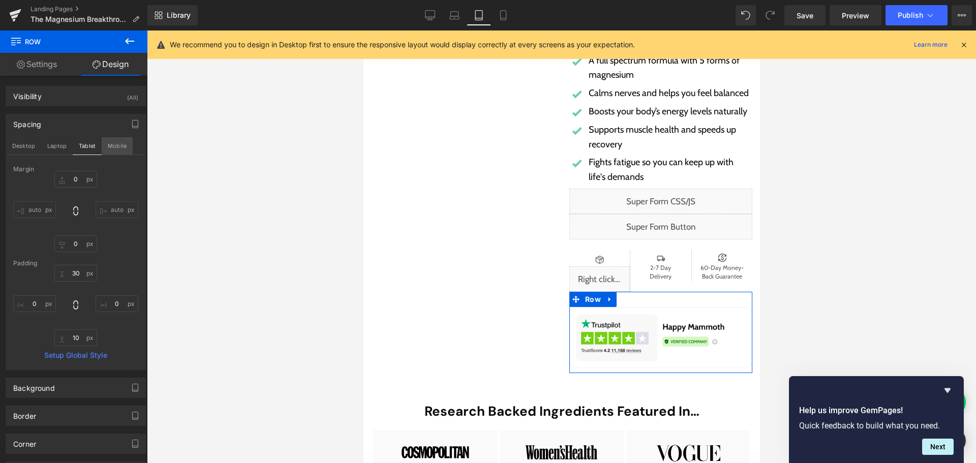
click at [120, 144] on button "Mobile" at bounding box center [117, 145] width 31 height 17
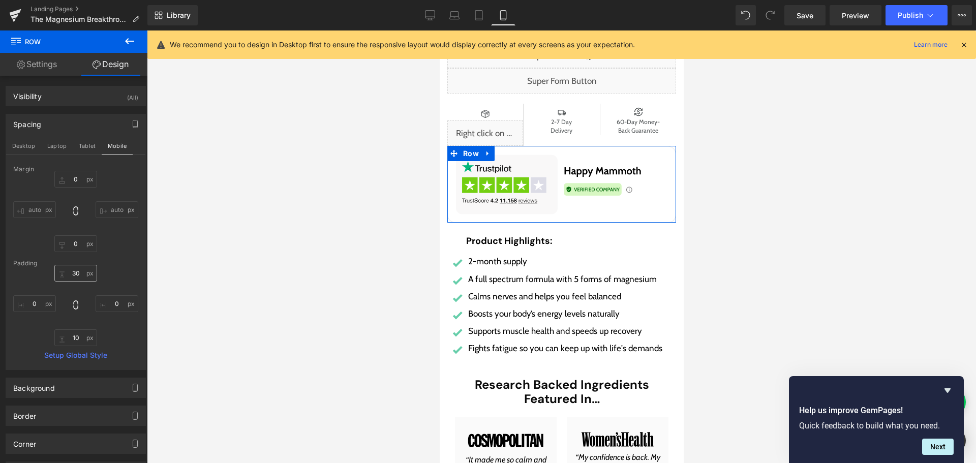
scroll to position [114, 0]
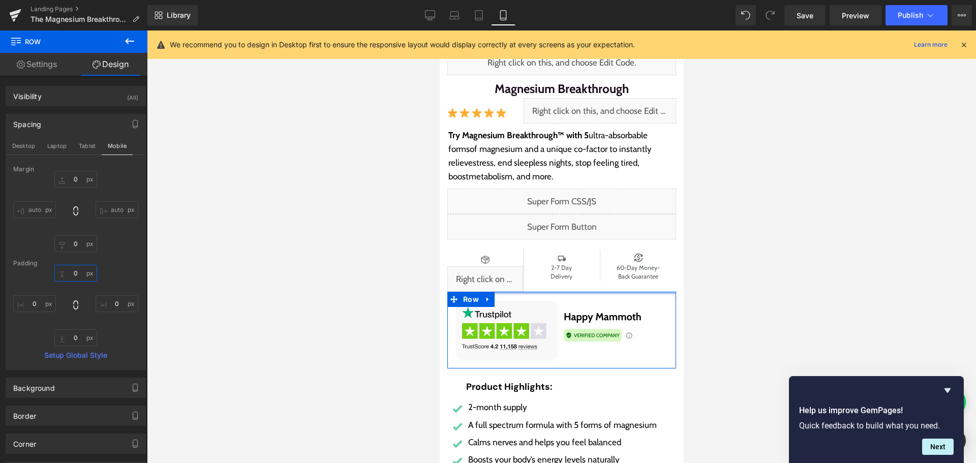
click at [80, 271] on input "text" at bounding box center [75, 273] width 43 height 17
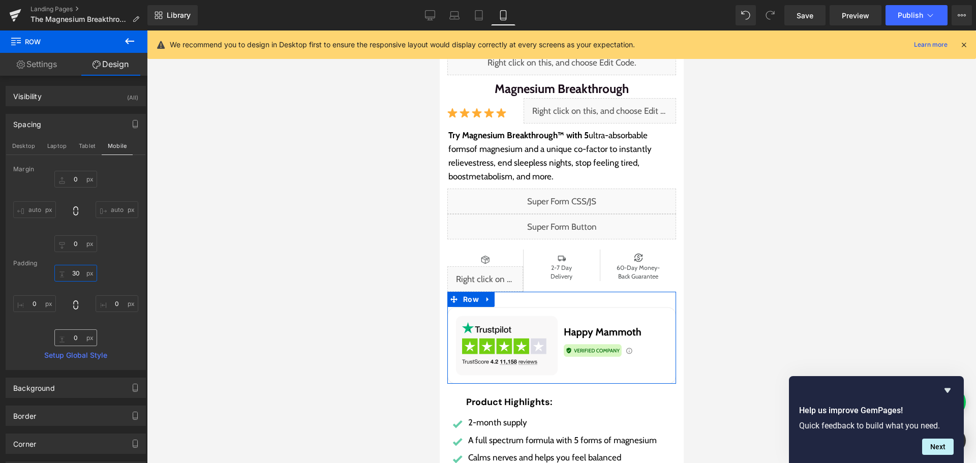
type input "30"
click at [80, 337] on input "0" at bounding box center [75, 337] width 43 height 17
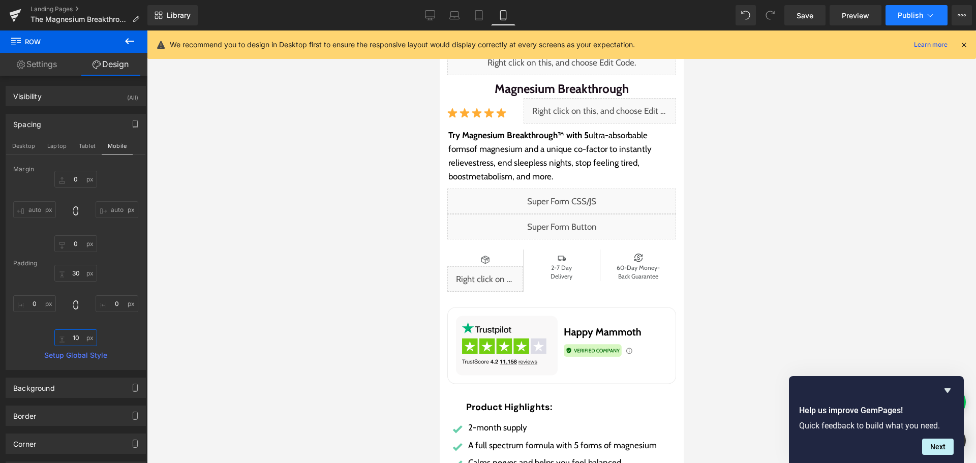
type input "10"
click at [908, 13] on span "Publish" at bounding box center [909, 15] width 25 height 8
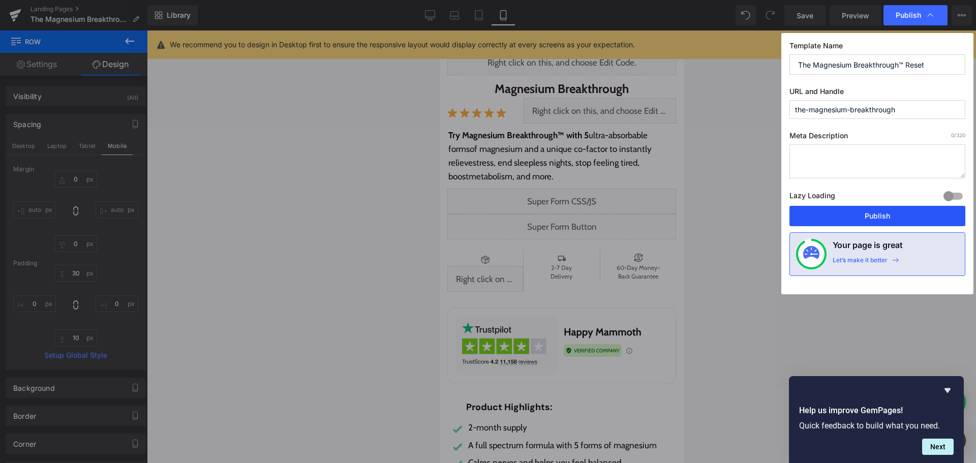
click at [883, 209] on button "Publish" at bounding box center [877, 216] width 176 height 20
